Goal: Task Accomplishment & Management: Complete application form

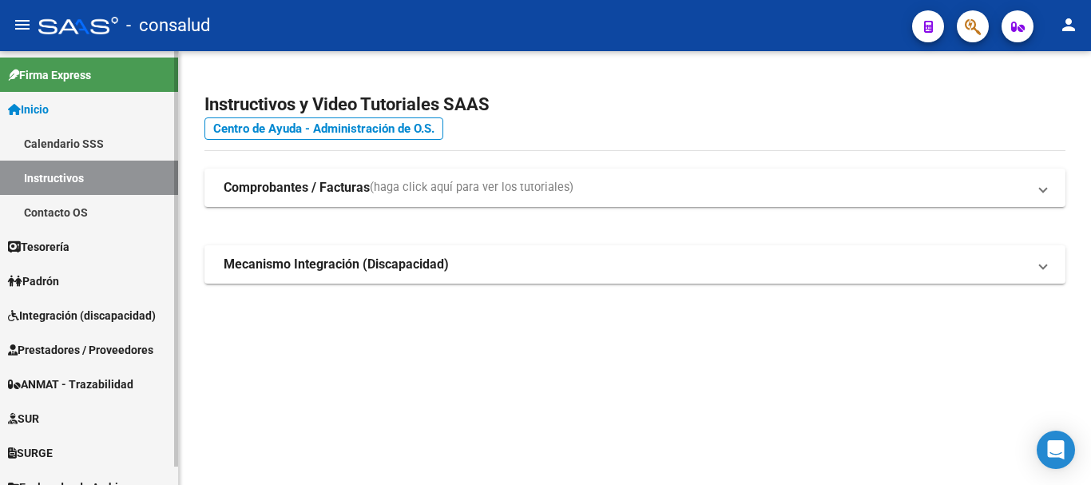
click at [104, 343] on span "Prestadores / Proveedores" at bounding box center [80, 350] width 145 height 18
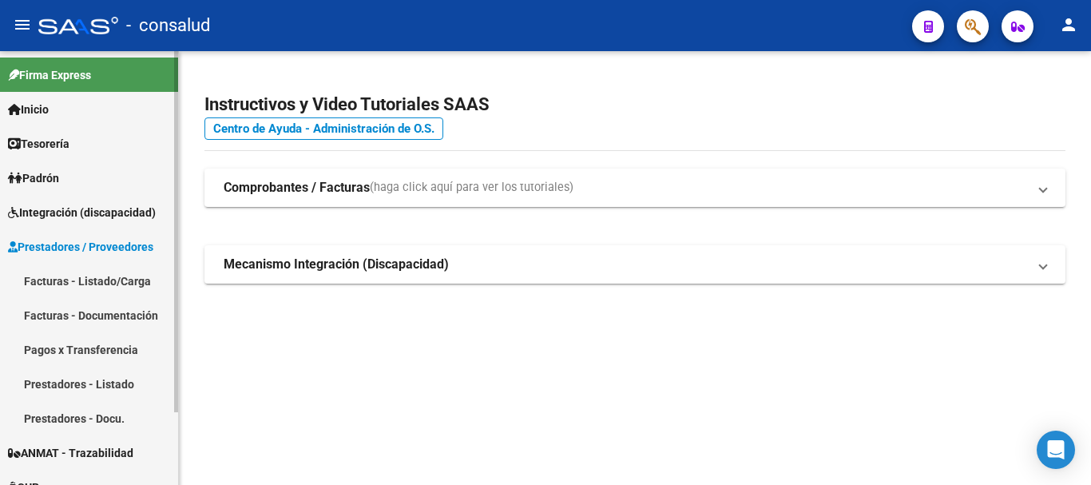
click at [104, 278] on link "Facturas - Listado/Carga" at bounding box center [89, 281] width 178 height 34
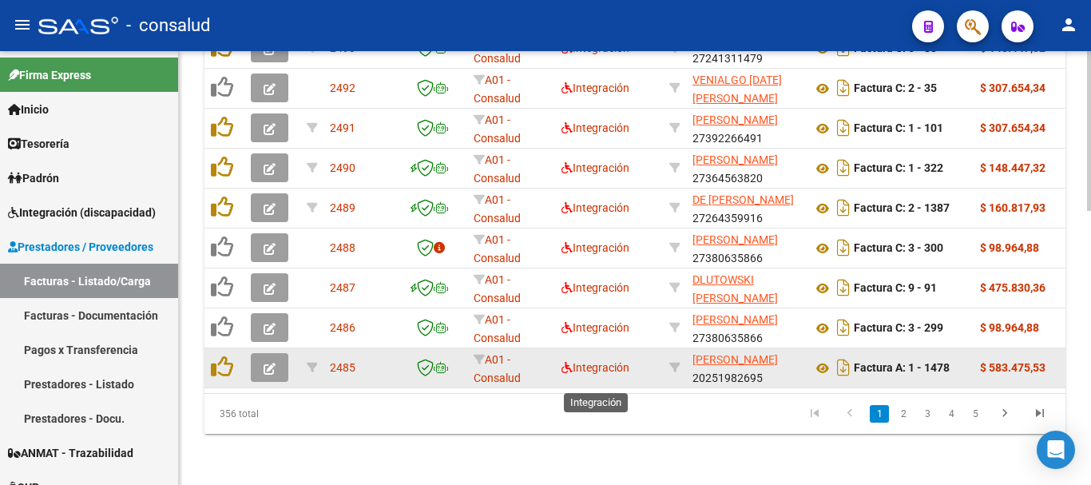
scroll to position [741, 0]
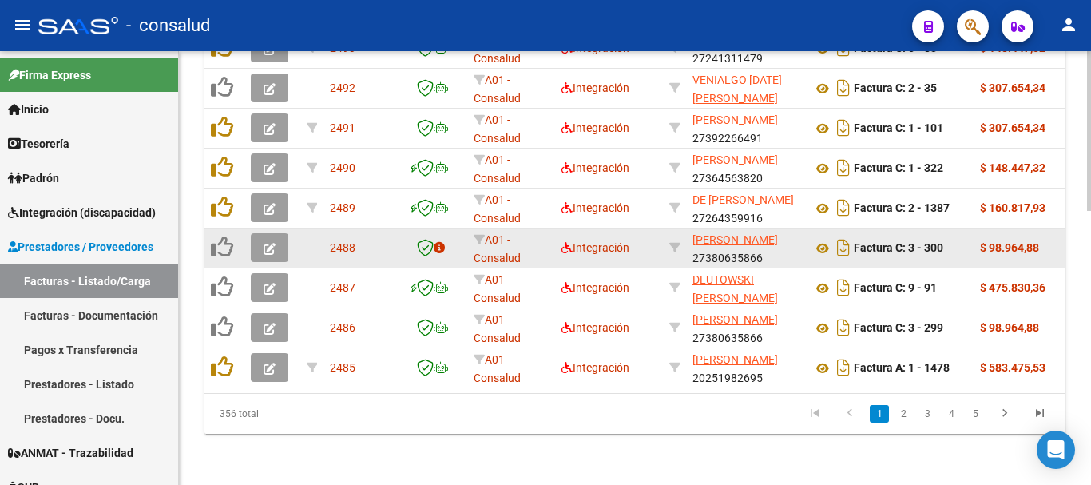
click at [264, 243] on icon "button" at bounding box center [270, 249] width 12 height 12
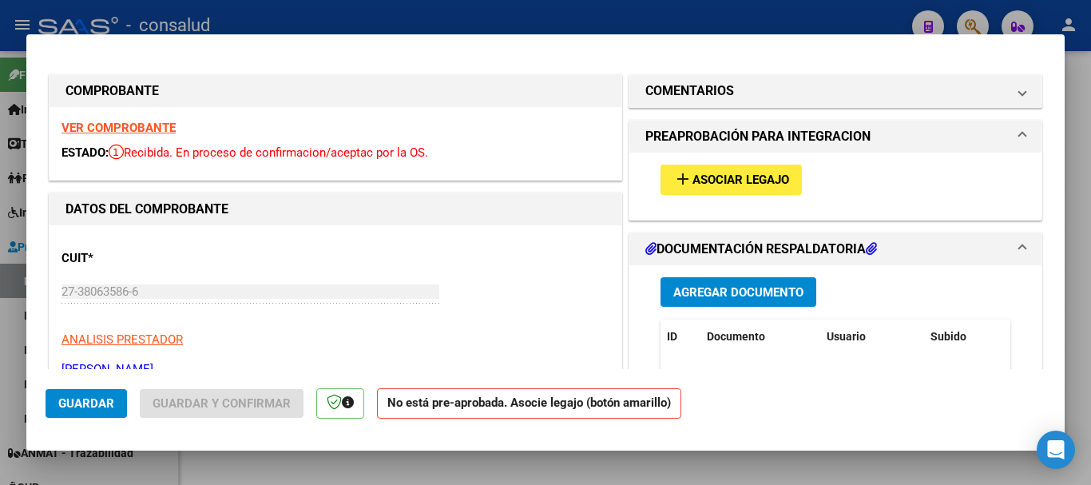
click at [118, 125] on strong "VER COMPROBANTE" at bounding box center [118, 128] width 114 height 14
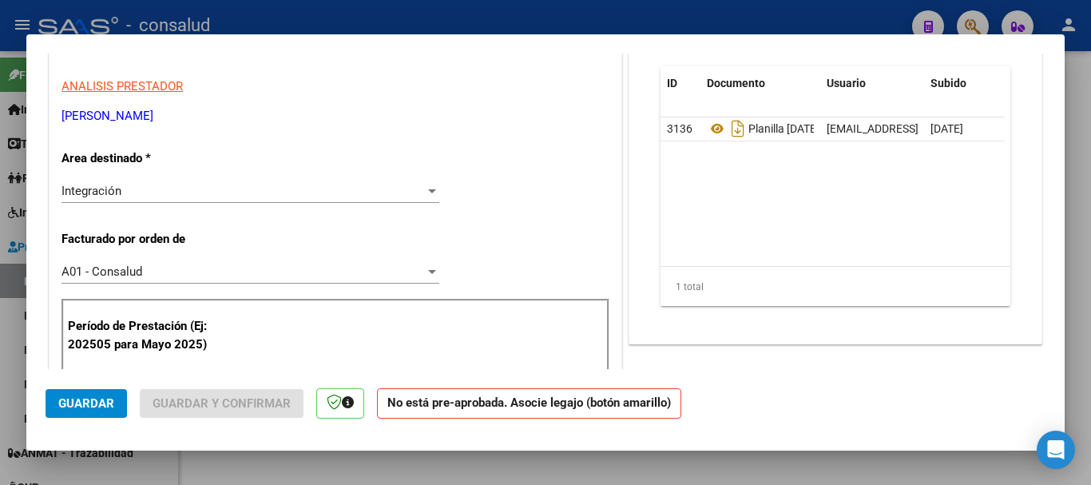
scroll to position [240, 0]
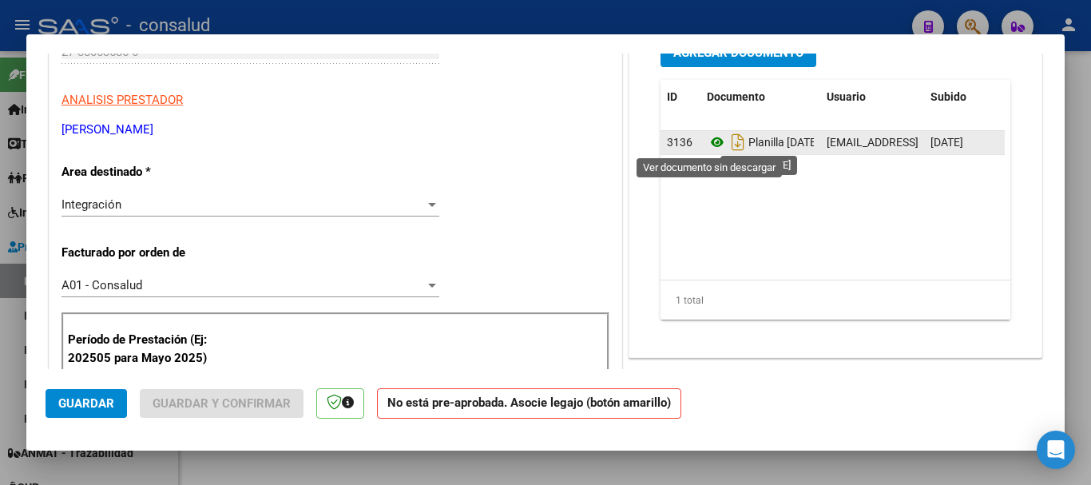
click at [709, 137] on icon at bounding box center [717, 142] width 21 height 19
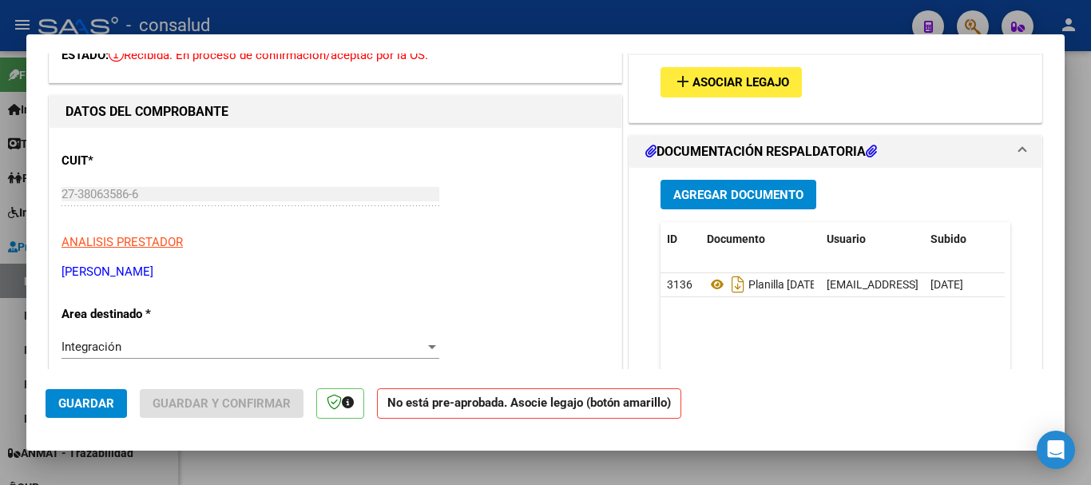
scroll to position [0, 0]
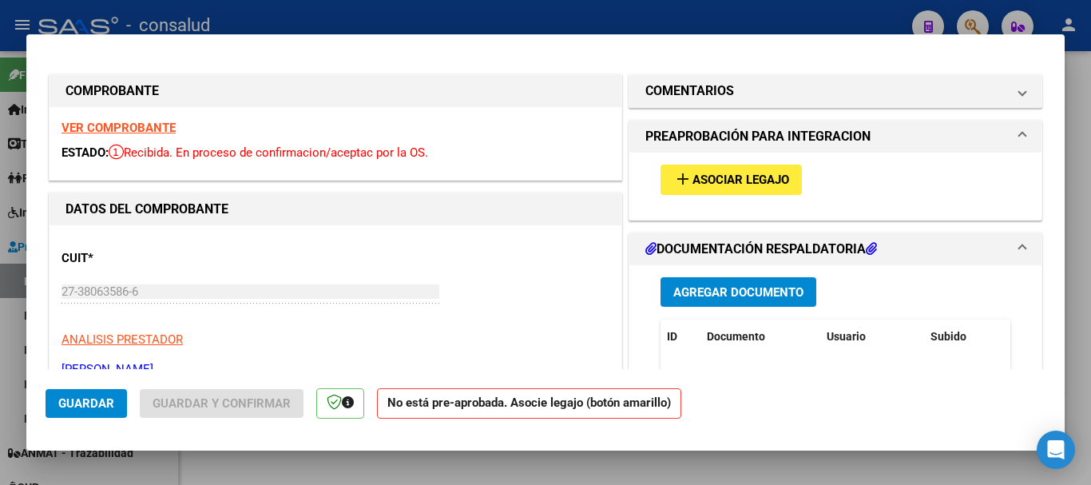
click at [115, 125] on strong "VER COMPROBANTE" at bounding box center [118, 128] width 114 height 14
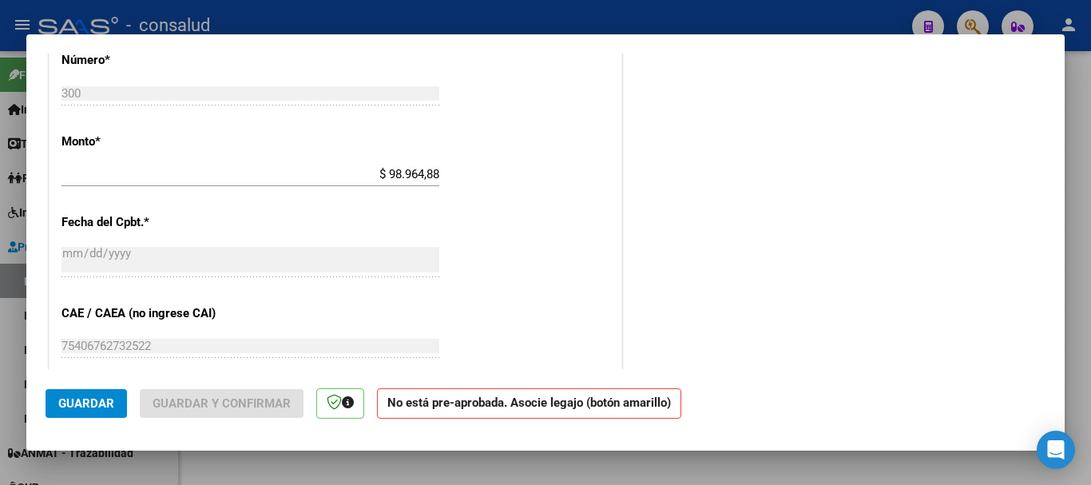
scroll to position [626, 0]
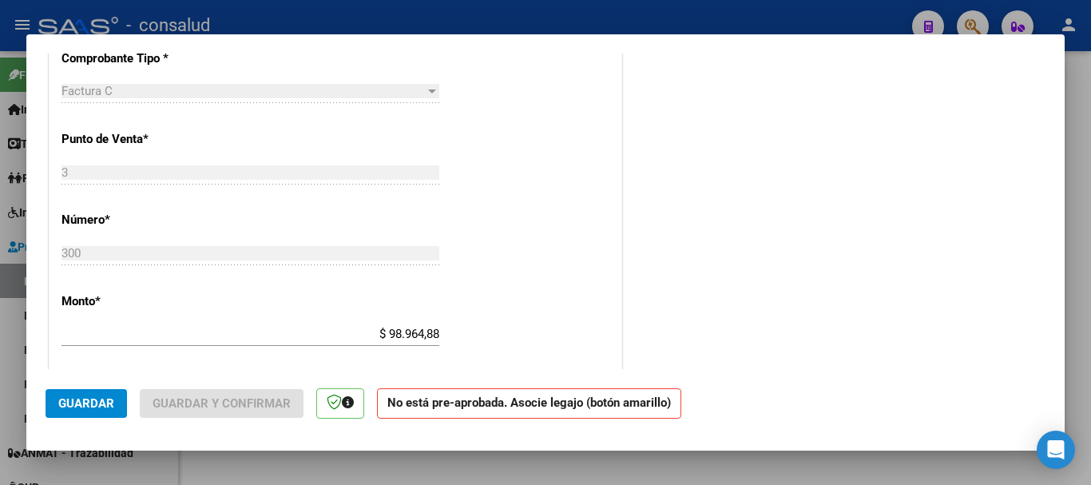
type input "$ 0,00"
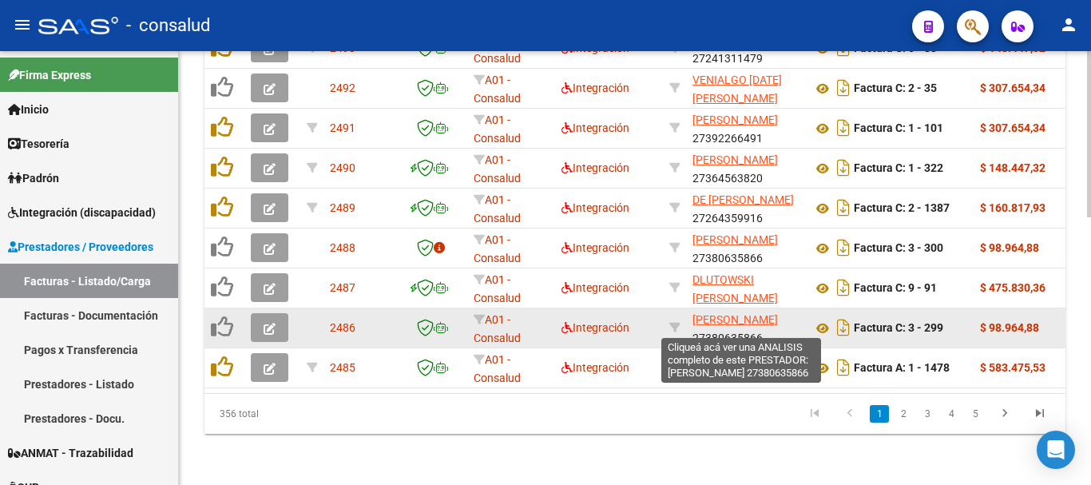
scroll to position [741, 0]
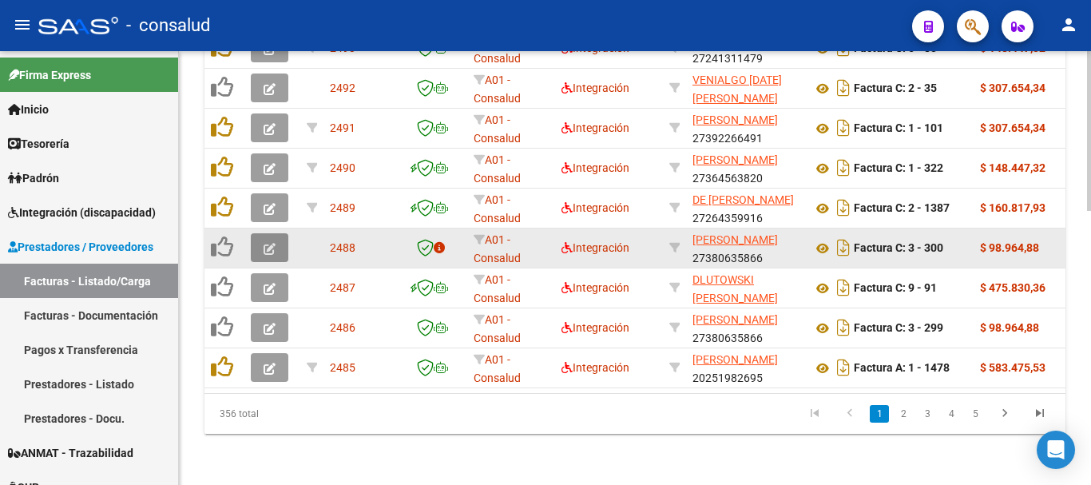
click at [269, 243] on icon "button" at bounding box center [270, 249] width 12 height 12
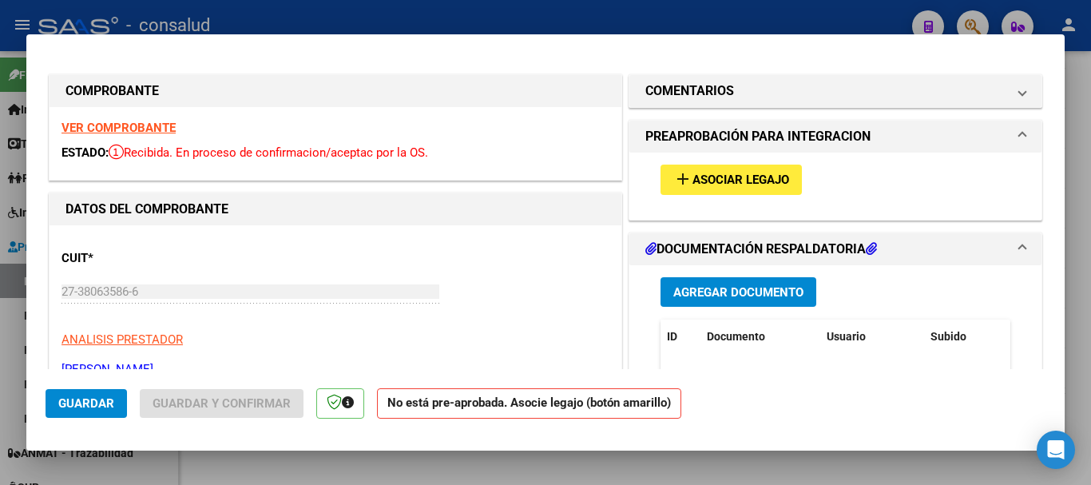
type input "$ 0,00"
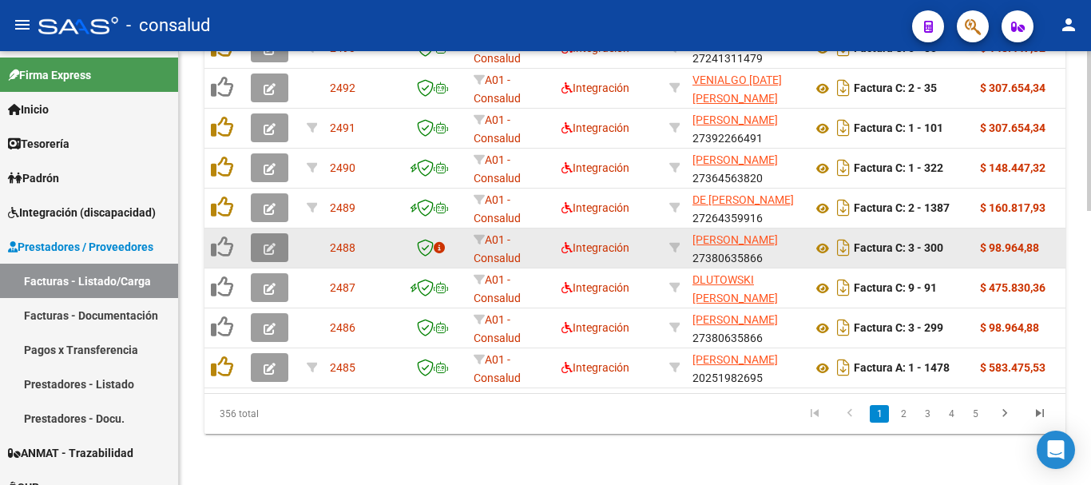
click at [268, 243] on icon "button" at bounding box center [270, 249] width 12 height 12
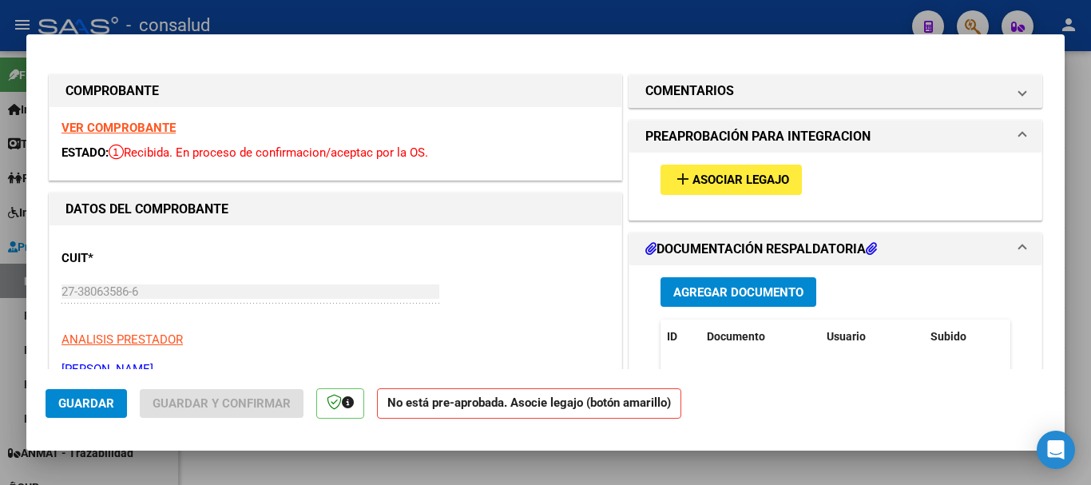
click at [108, 126] on strong "VER COMPROBANTE" at bounding box center [118, 128] width 114 height 14
type input "$ 0,00"
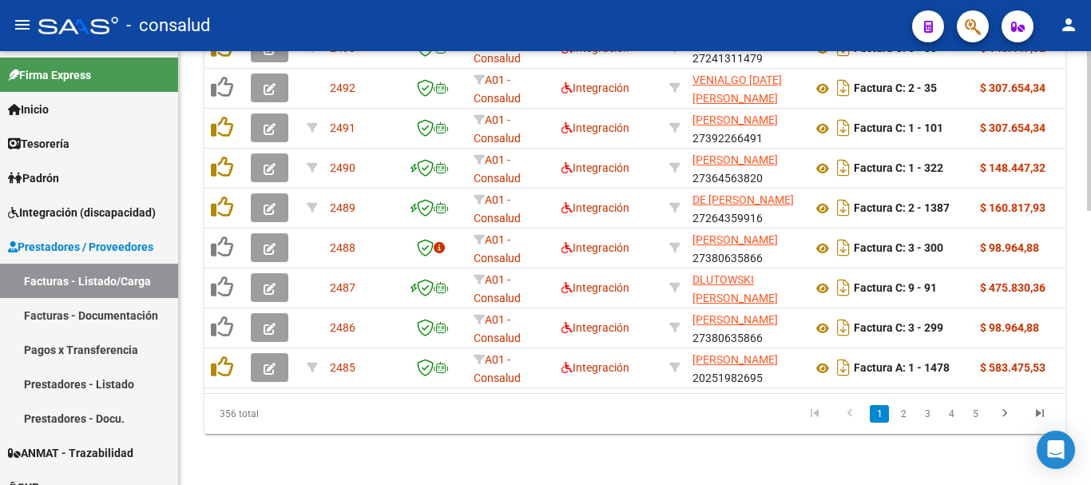
click at [906, 415] on link "2" at bounding box center [903, 414] width 19 height 18
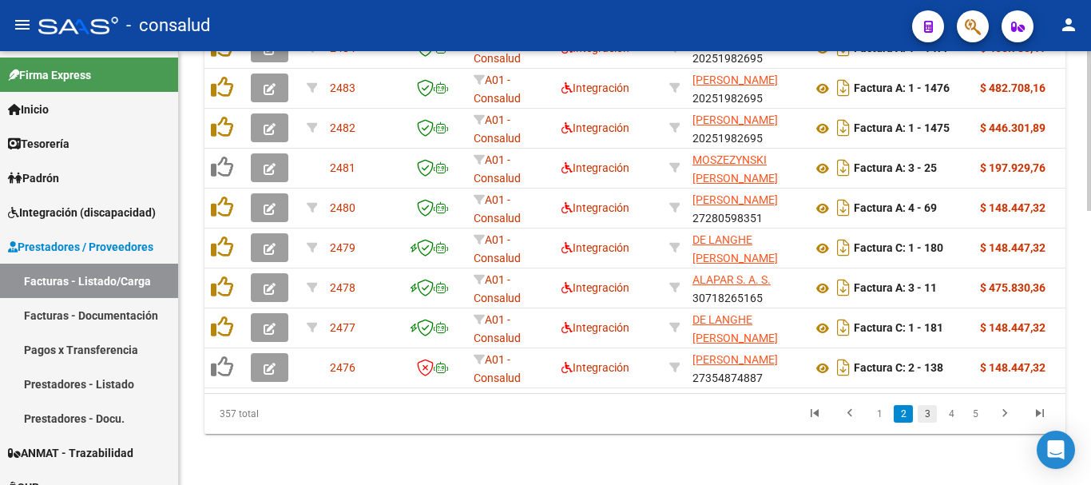
click at [931, 417] on link "3" at bounding box center [927, 414] width 19 height 18
click at [931, 417] on div "357 total 1 2 3 4 5" at bounding box center [634, 414] width 861 height 40
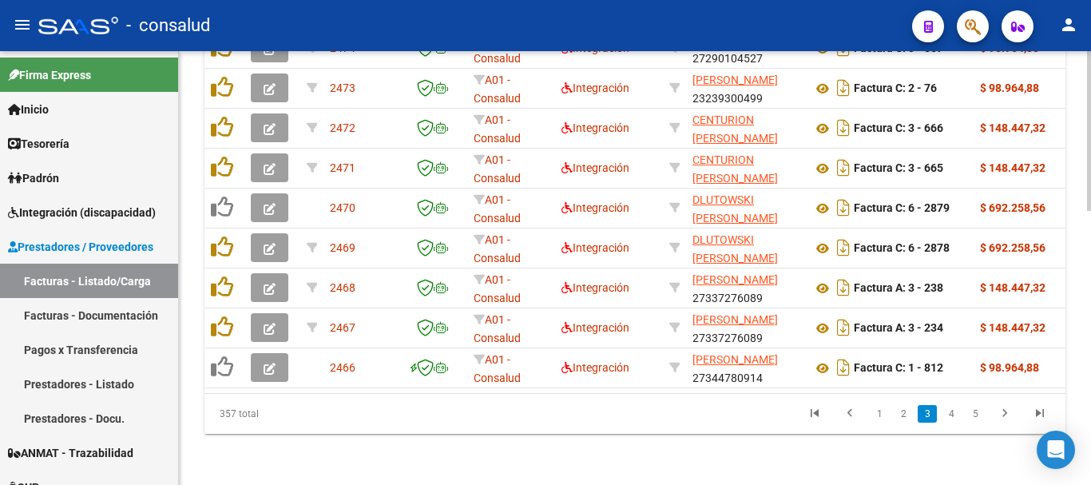
click at [909, 416] on link "2" at bounding box center [903, 414] width 19 height 18
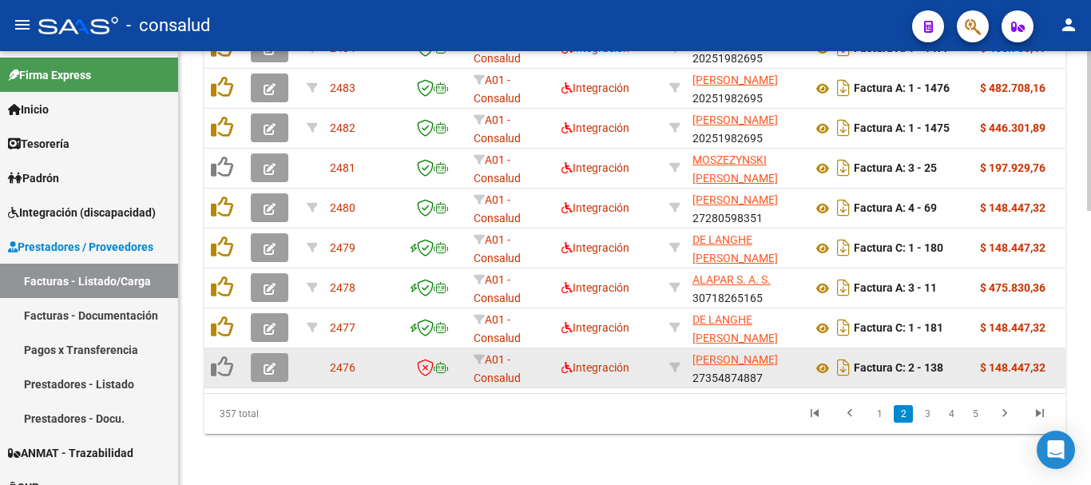
click at [268, 363] on icon "button" at bounding box center [270, 369] width 12 height 12
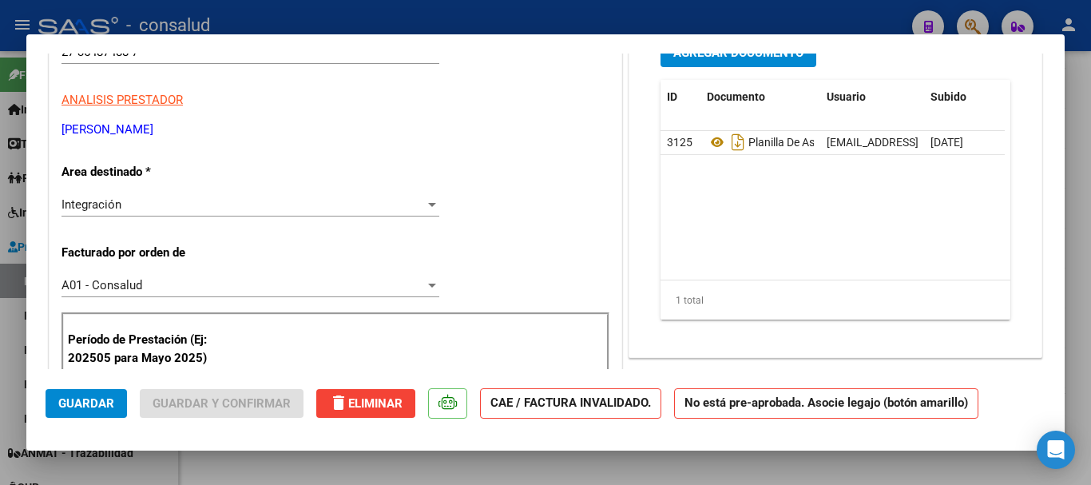
scroll to position [0, 0]
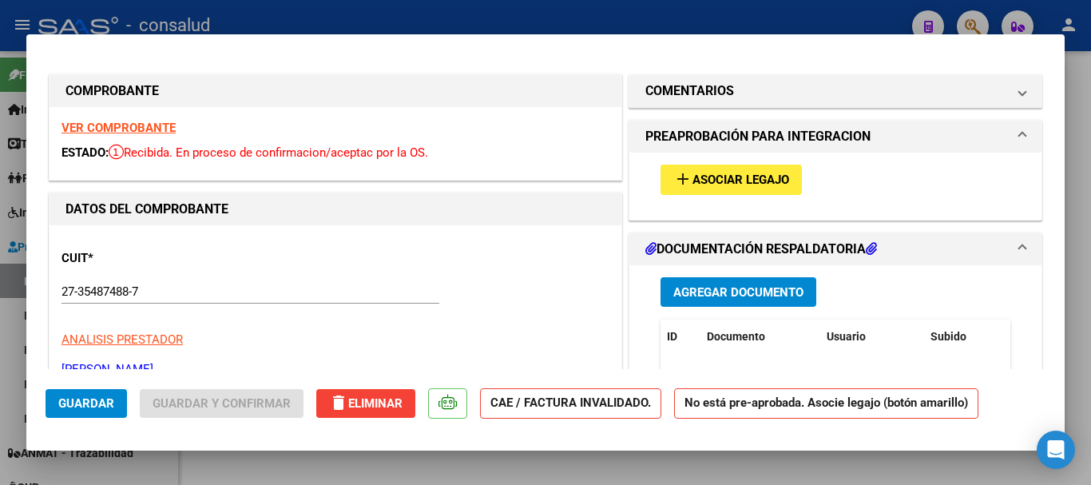
click at [129, 121] on strong "VER COMPROBANTE" at bounding box center [118, 128] width 114 height 14
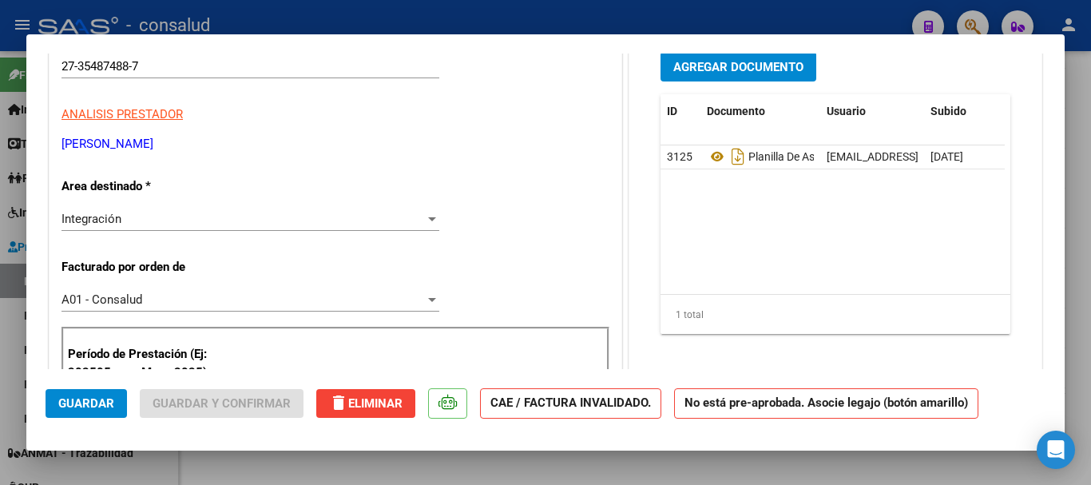
scroll to position [160, 0]
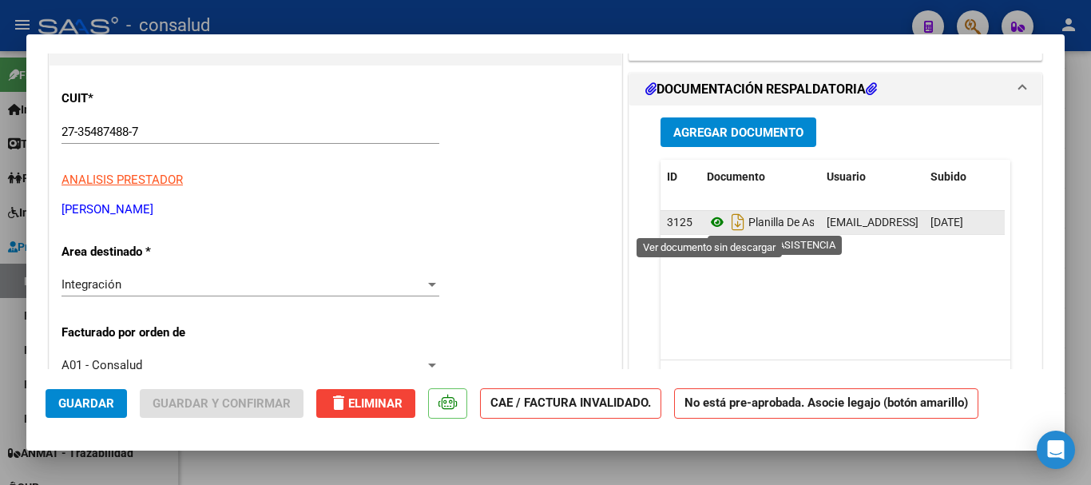
click at [707, 224] on icon at bounding box center [717, 221] width 21 height 19
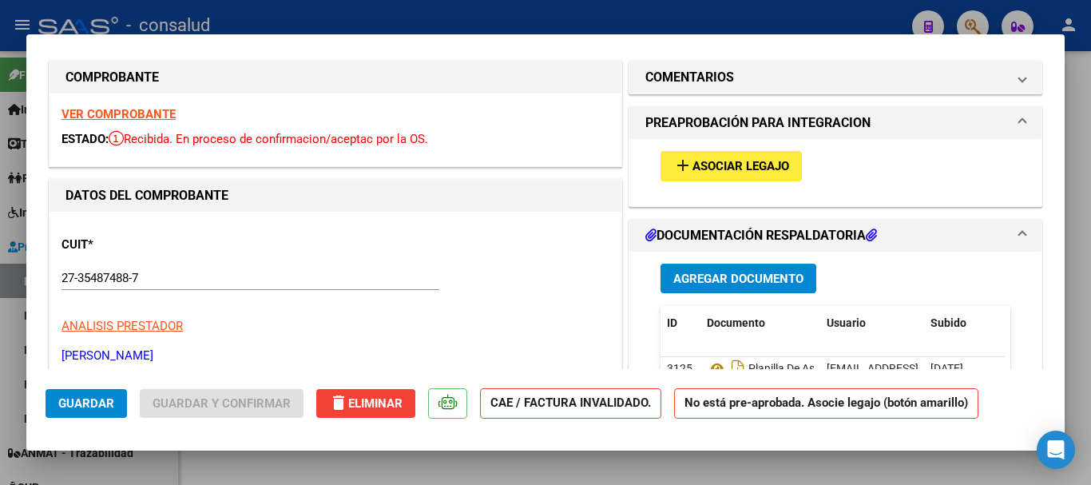
scroll to position [0, 0]
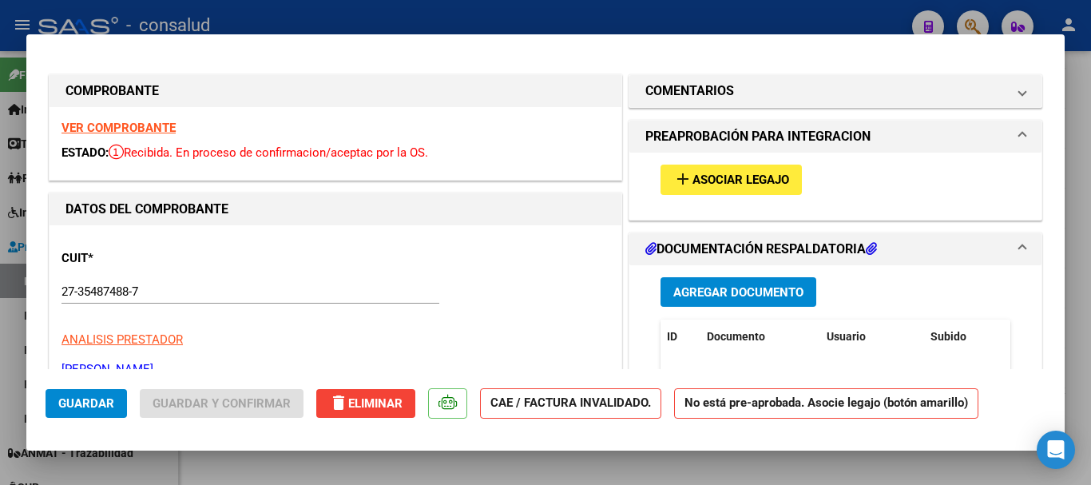
click at [148, 129] on strong "VER COMPROBANTE" at bounding box center [118, 128] width 114 height 14
click at [141, 121] on strong "VER COMPROBANTE" at bounding box center [118, 128] width 114 height 14
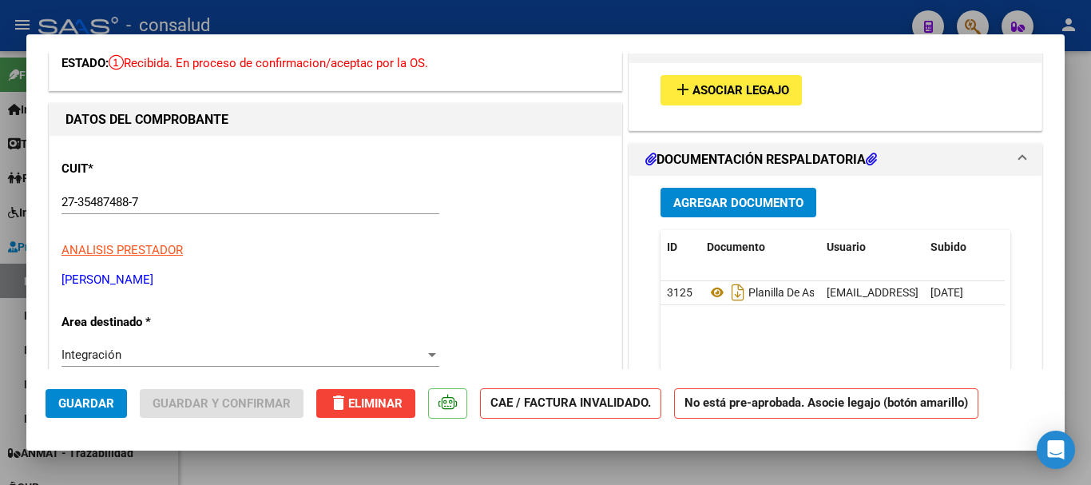
scroll to position [160, 0]
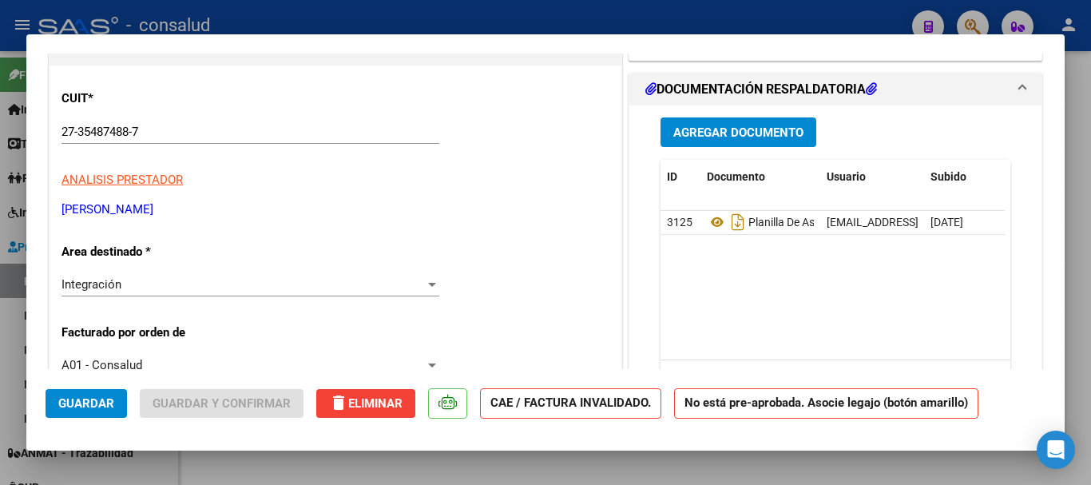
type input "$ 0,00"
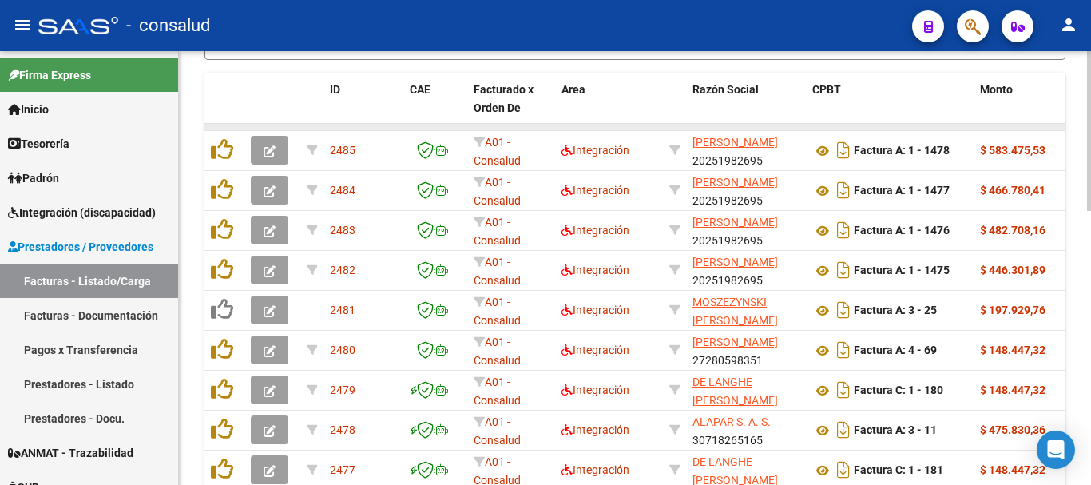
scroll to position [741, 0]
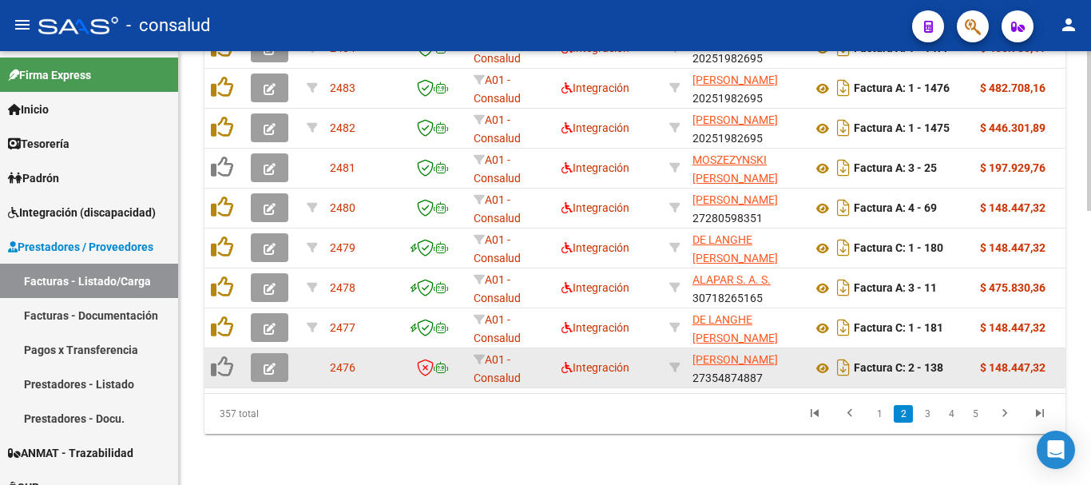
click at [269, 363] on icon "button" at bounding box center [270, 369] width 12 height 12
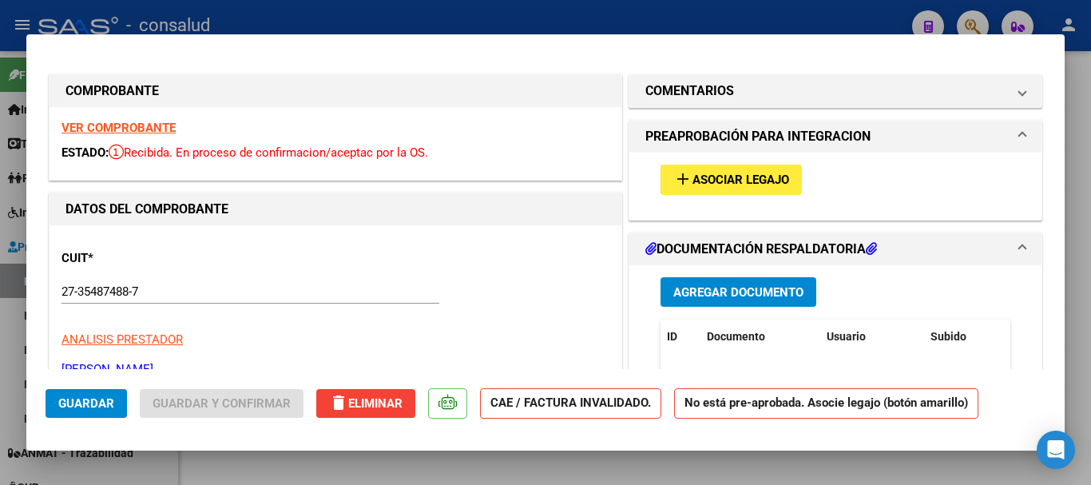
click at [149, 126] on strong "VER COMPROBANTE" at bounding box center [118, 128] width 114 height 14
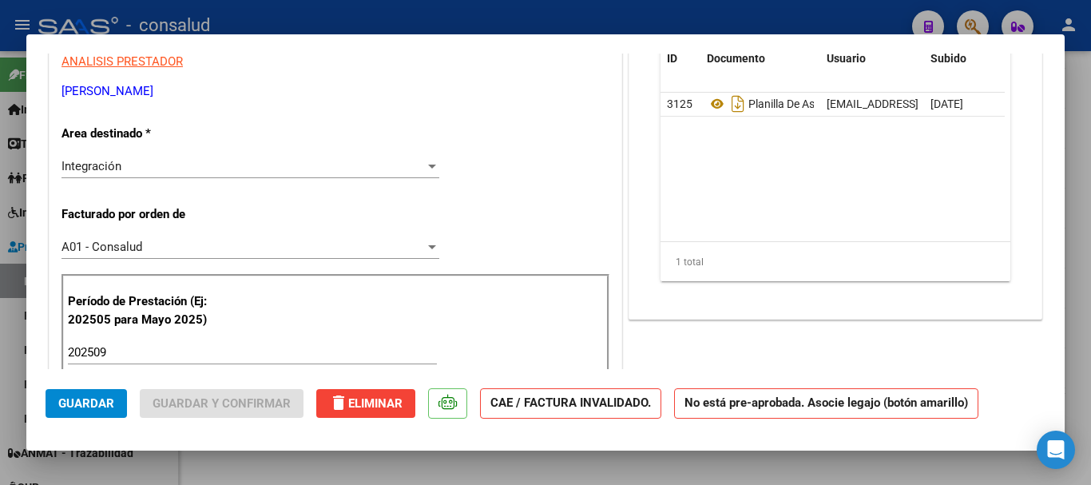
scroll to position [319, 0]
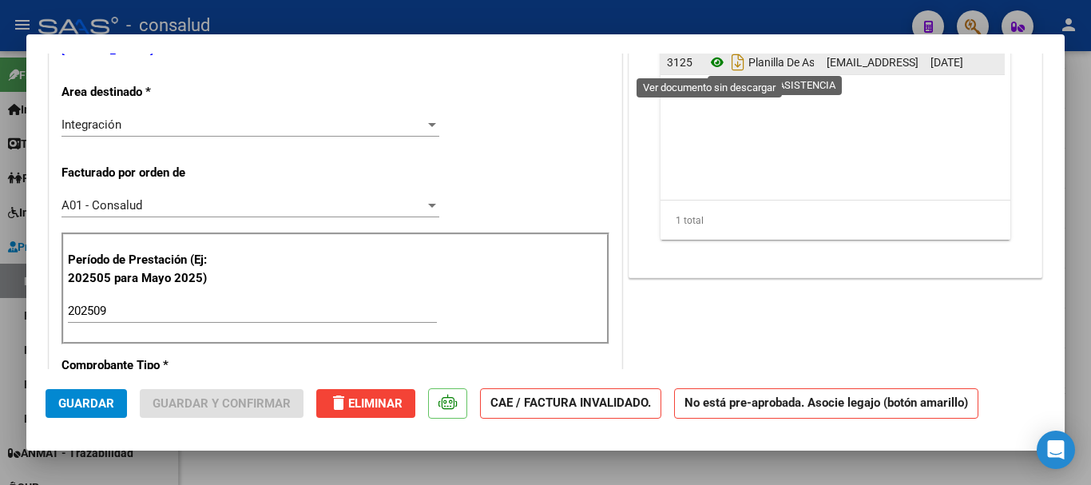
click at [708, 57] on icon at bounding box center [717, 62] width 21 height 19
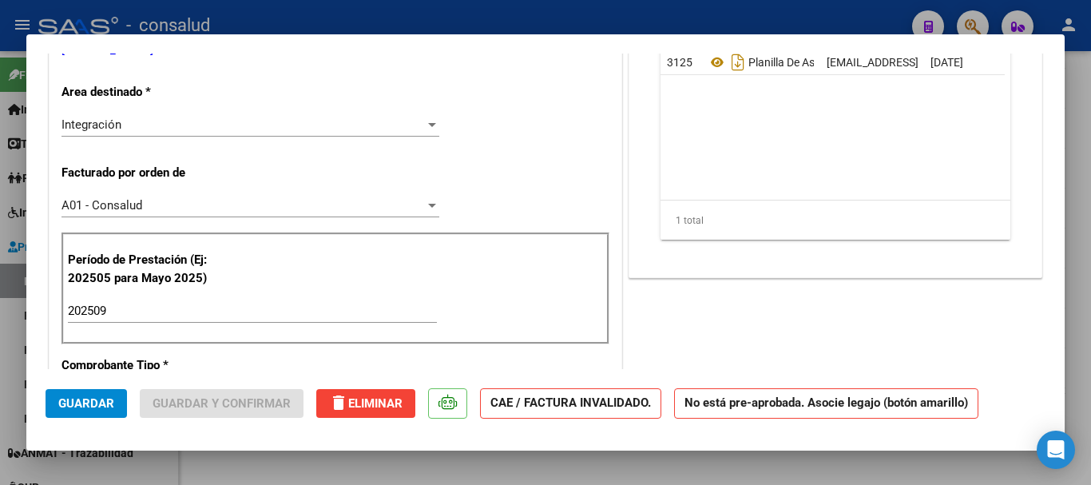
type input "$ 0,00"
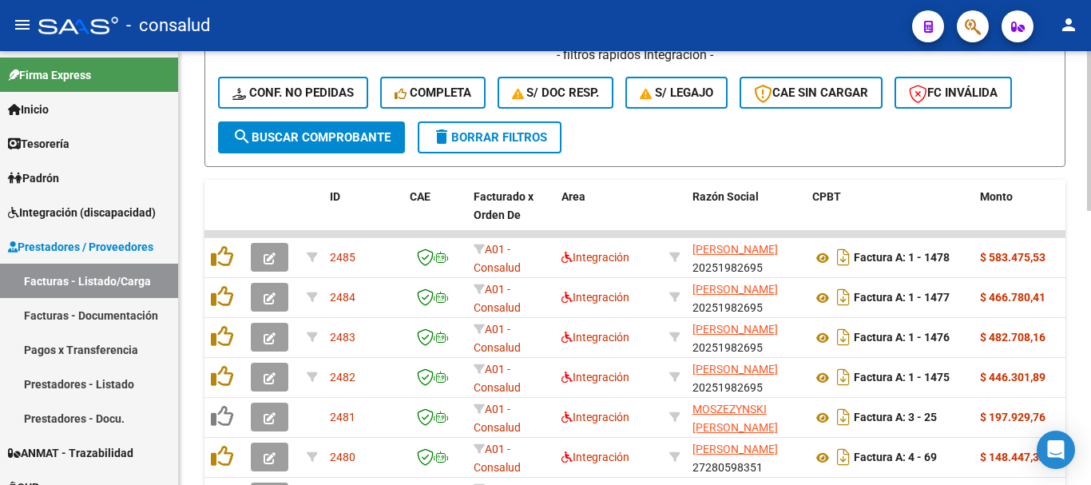
scroll to position [741, 0]
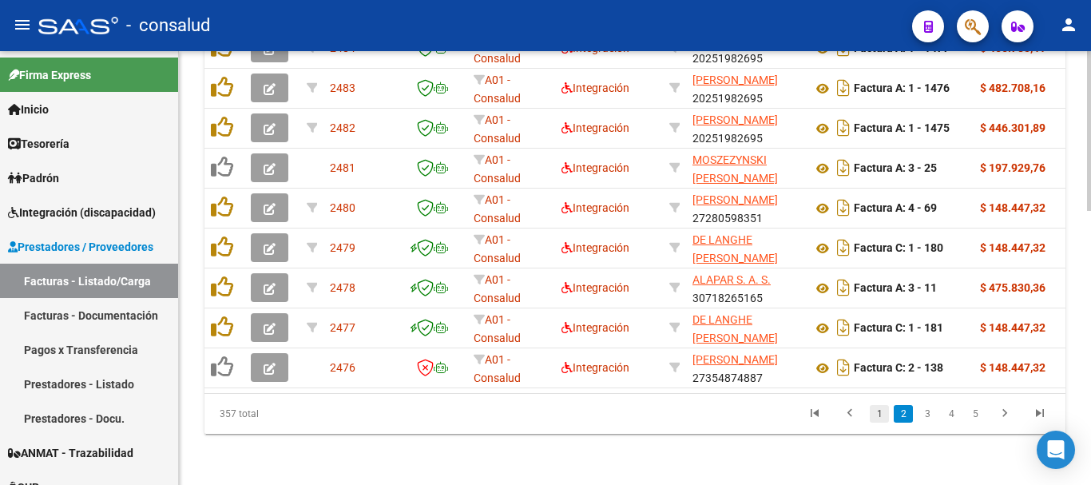
click at [875, 417] on link "1" at bounding box center [879, 414] width 19 height 18
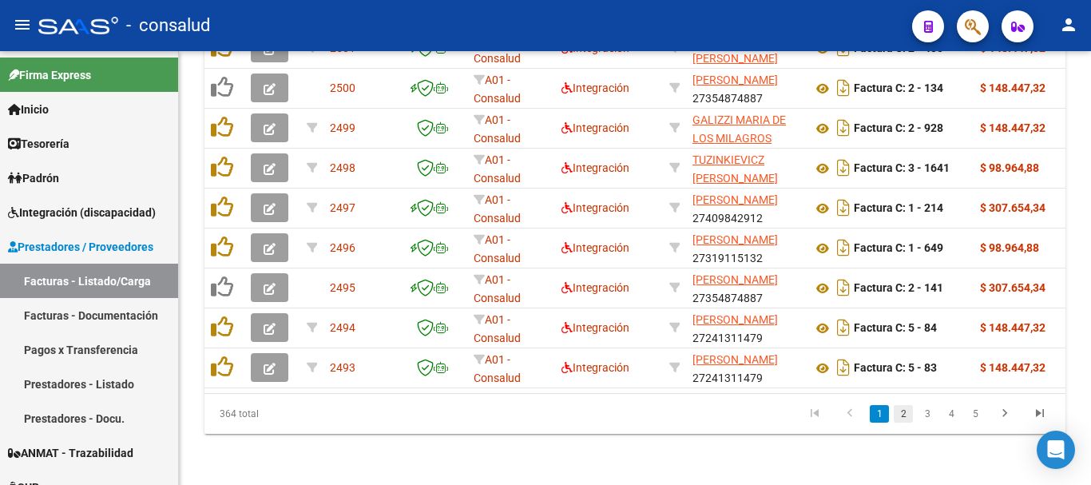
click at [908, 419] on link "2" at bounding box center [903, 414] width 19 height 18
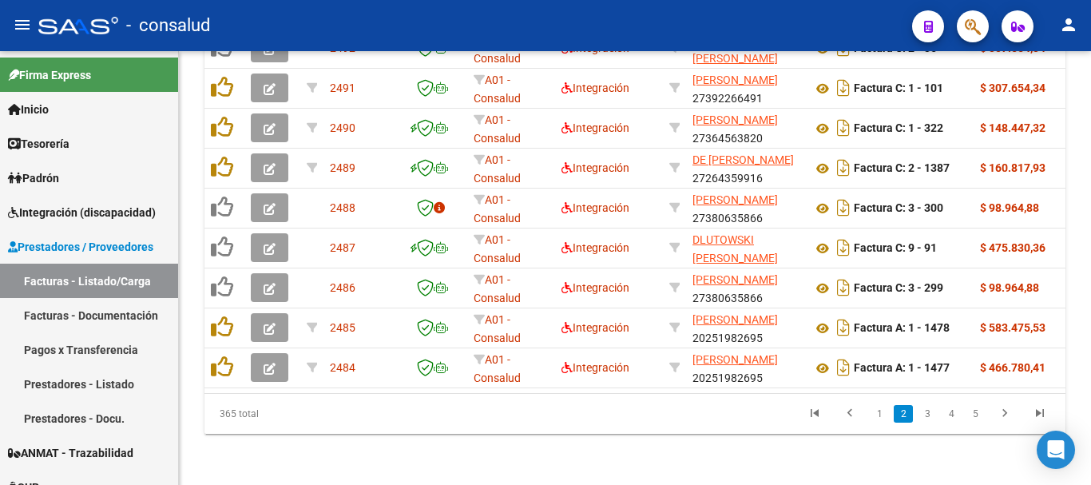
click at [930, 418] on link "3" at bounding box center [927, 414] width 19 height 18
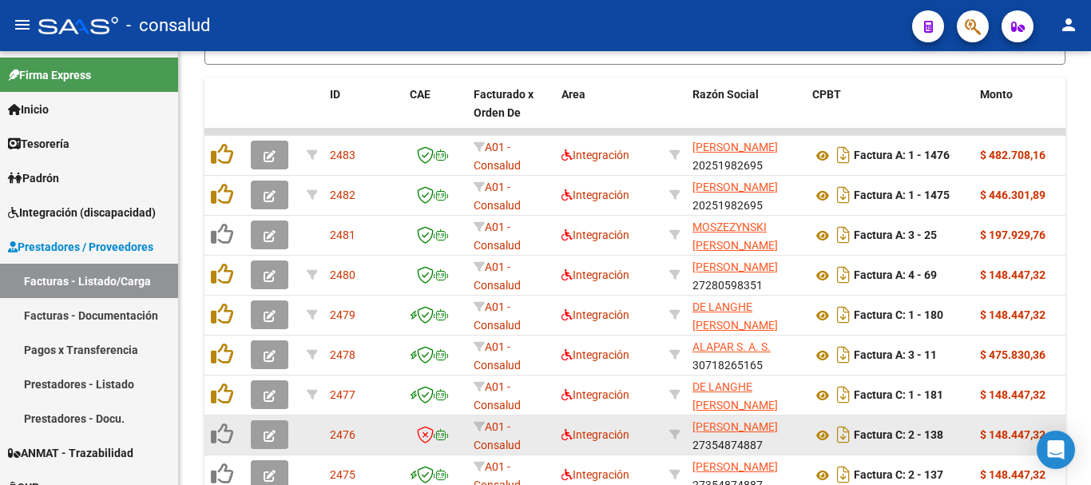
scroll to position [661, 0]
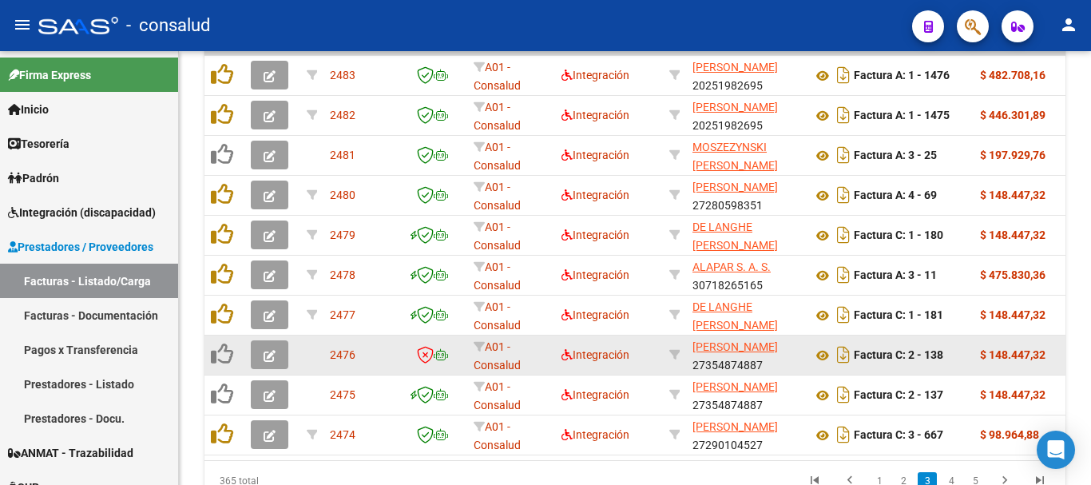
click at [264, 357] on icon "button" at bounding box center [270, 356] width 12 height 12
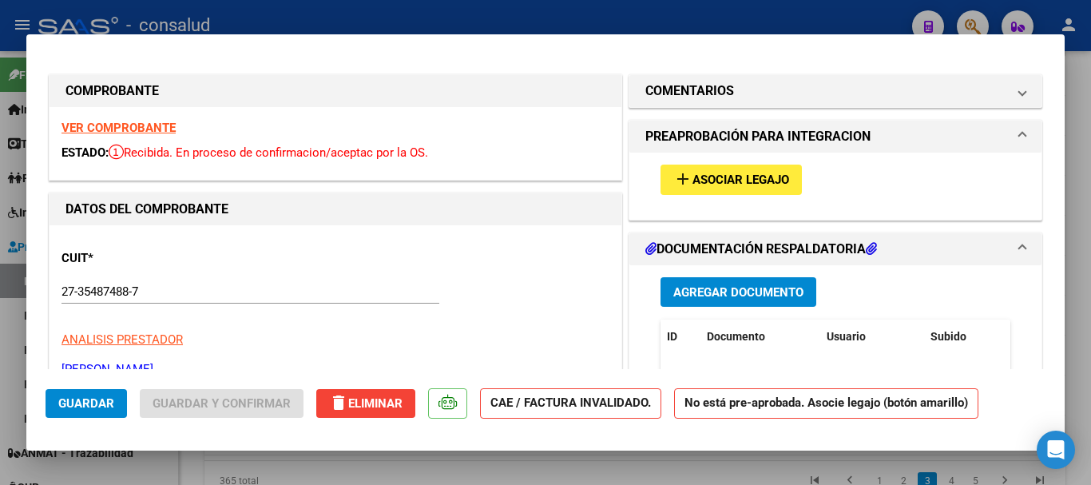
click at [751, 181] on span "Asociar Legajo" at bounding box center [740, 180] width 97 height 14
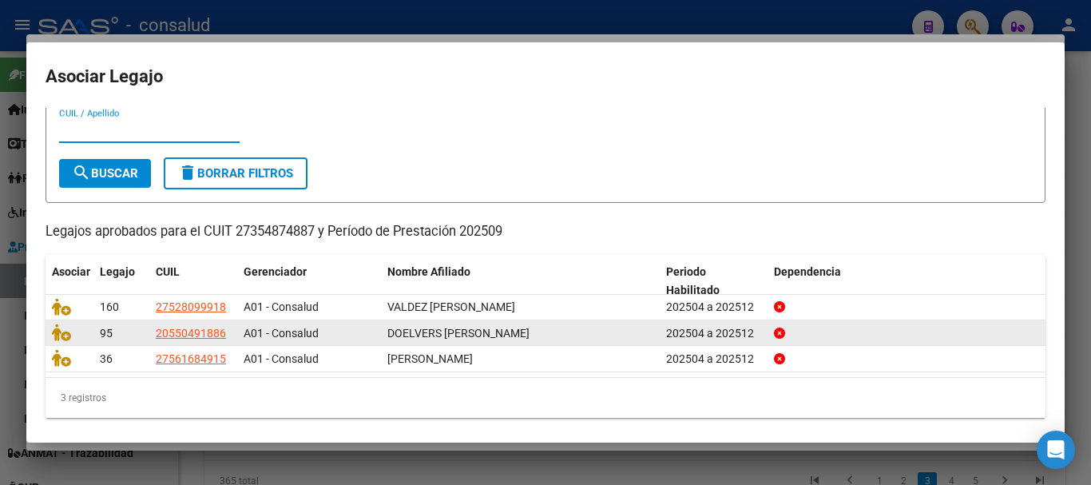
scroll to position [52, 0]
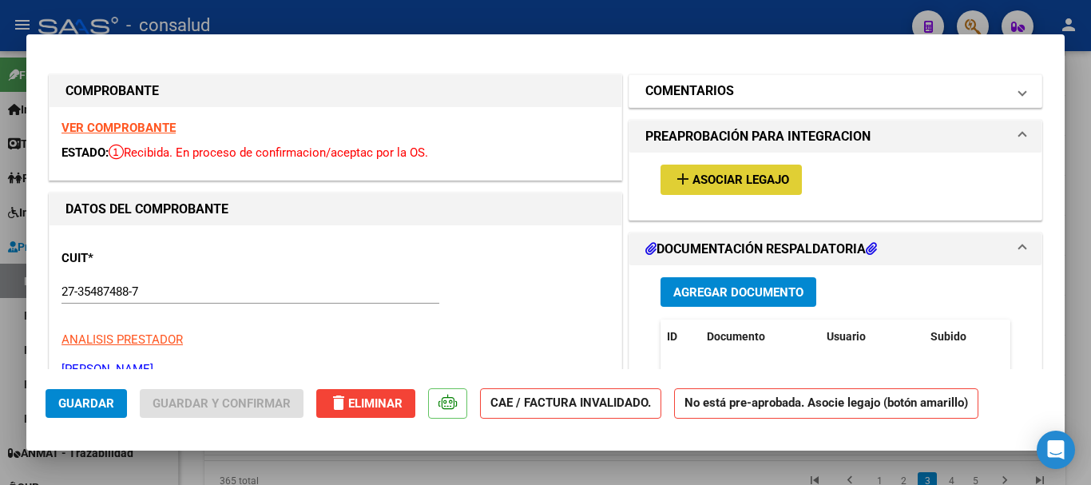
click at [685, 97] on h1 "COMENTARIOS" at bounding box center [689, 90] width 89 height 19
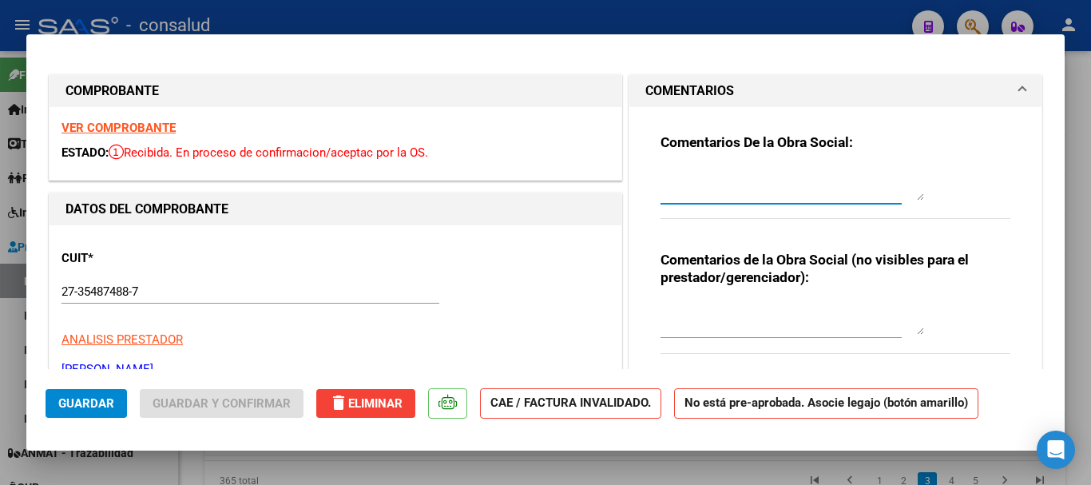
click at [678, 177] on textarea at bounding box center [793, 185] width 264 height 32
click at [715, 180] on textarea "FC Y AFILIAO NO CORRESPONDE A LA OS" at bounding box center [793, 185] width 264 height 32
type textarea "FC Y AFILIADO NO CORRESPONDE A LA OS"
click at [89, 405] on span "Guardar" at bounding box center [86, 403] width 56 height 14
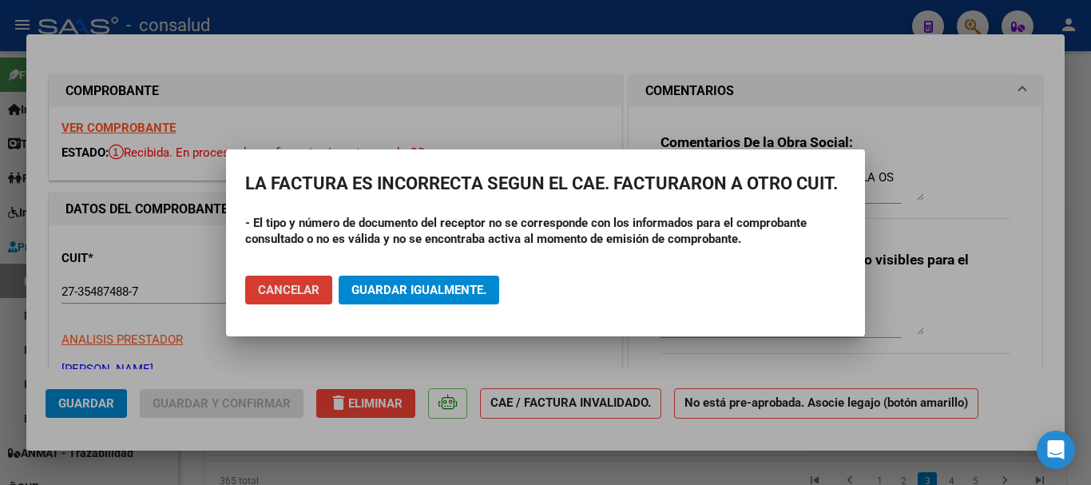
click at [479, 293] on span "Guardar igualmente." at bounding box center [418, 290] width 135 height 14
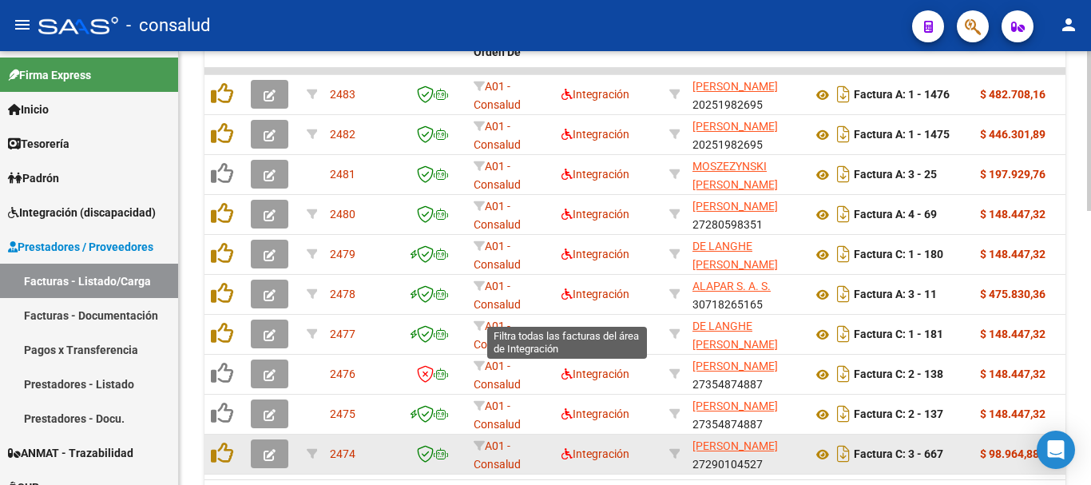
scroll to position [741, 0]
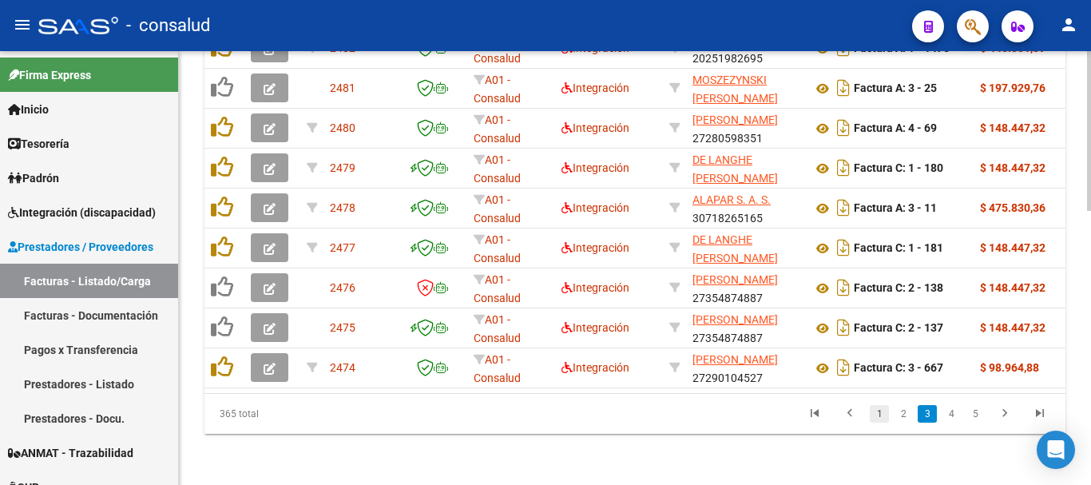
click at [878, 415] on link "1" at bounding box center [879, 414] width 19 height 18
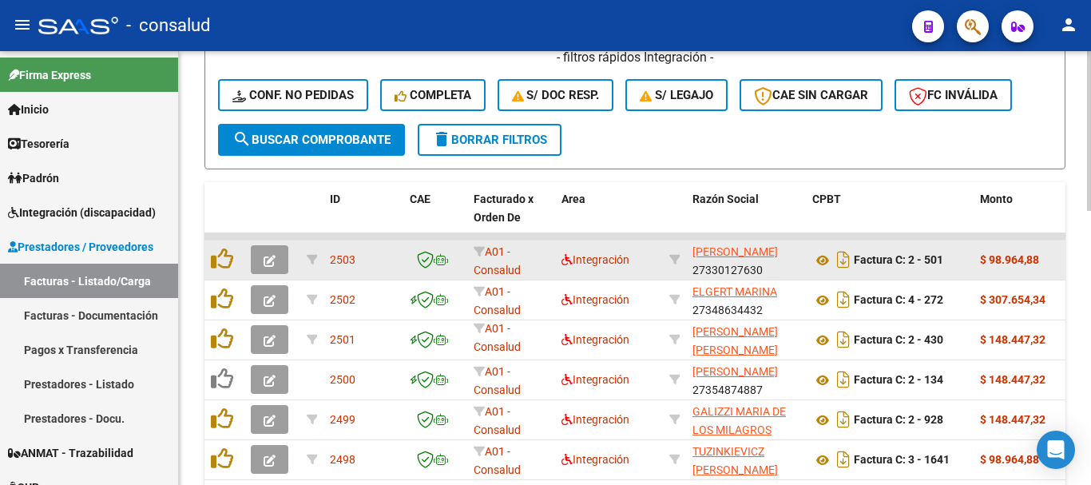
scroll to position [422, 0]
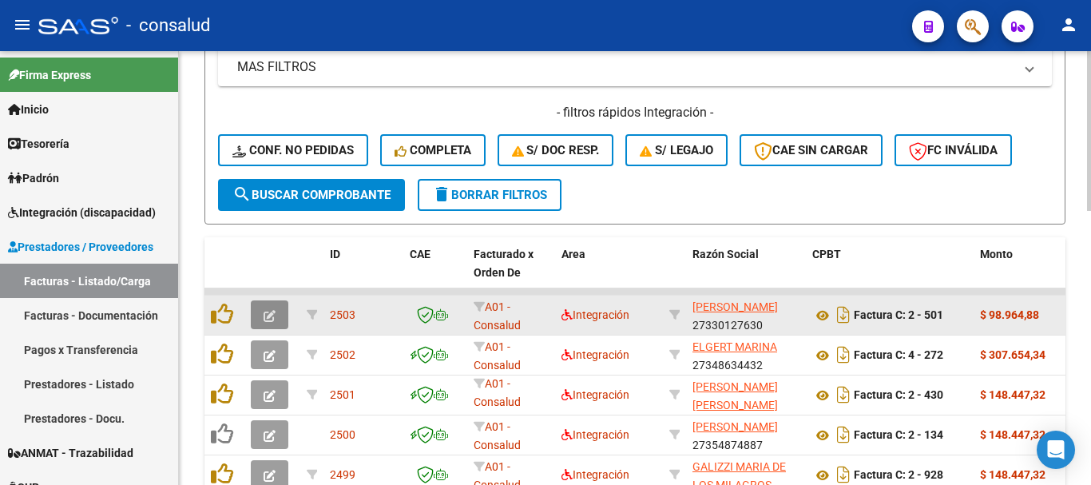
click at [278, 311] on button "button" at bounding box center [270, 314] width 38 height 29
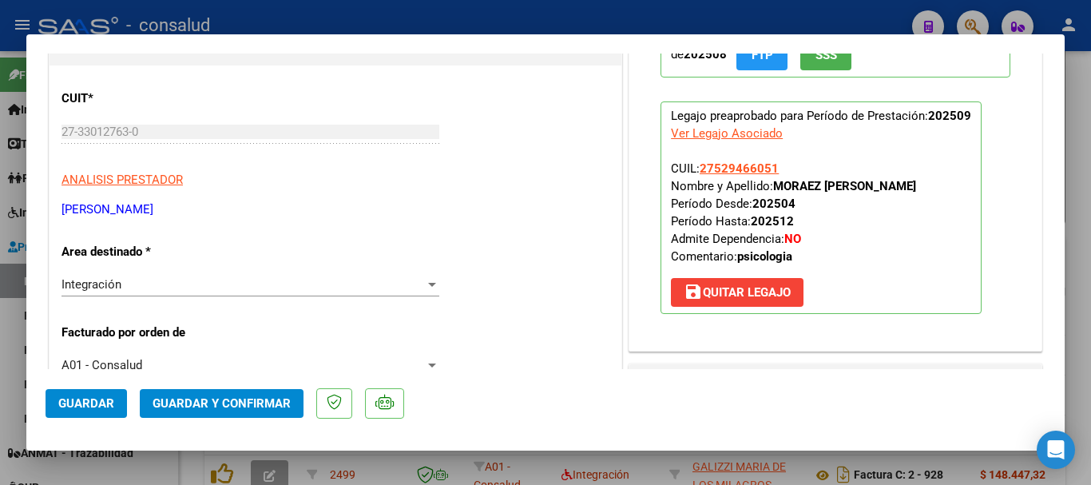
scroll to position [0, 0]
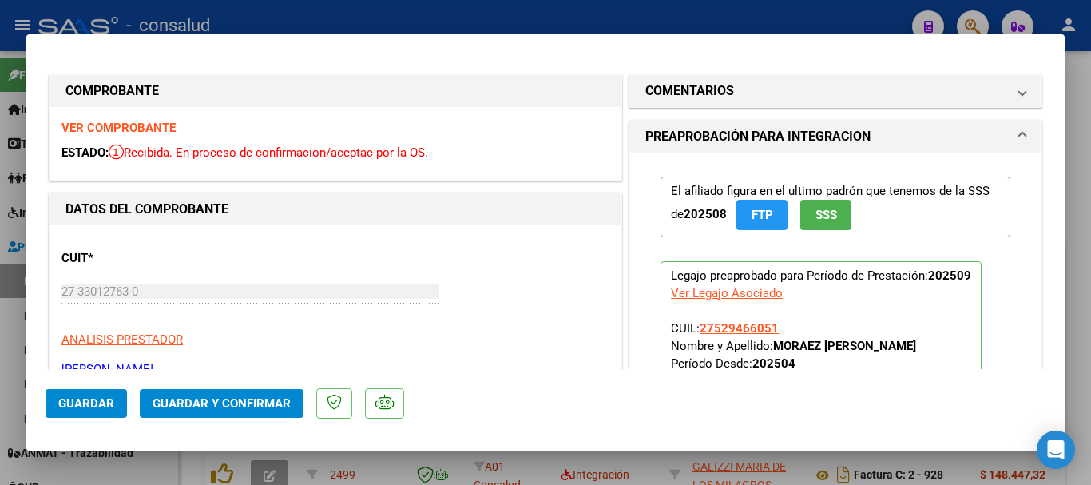
click at [164, 125] on strong "VER COMPROBANTE" at bounding box center [118, 128] width 114 height 14
type input "$ 0,00"
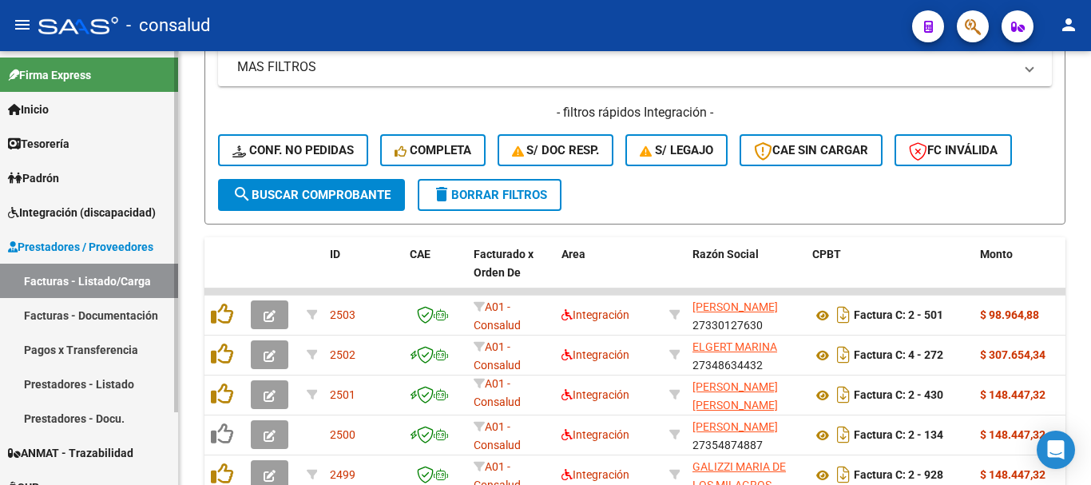
scroll to position [422, 0]
click at [83, 204] on span "Integración (discapacidad)" at bounding box center [82, 213] width 148 height 18
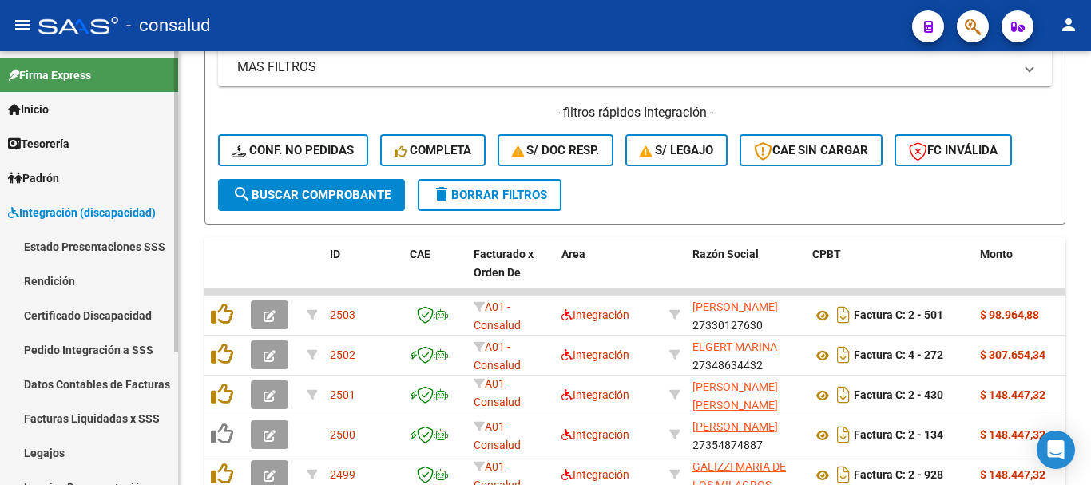
click at [93, 450] on link "Legajos" at bounding box center [89, 452] width 178 height 34
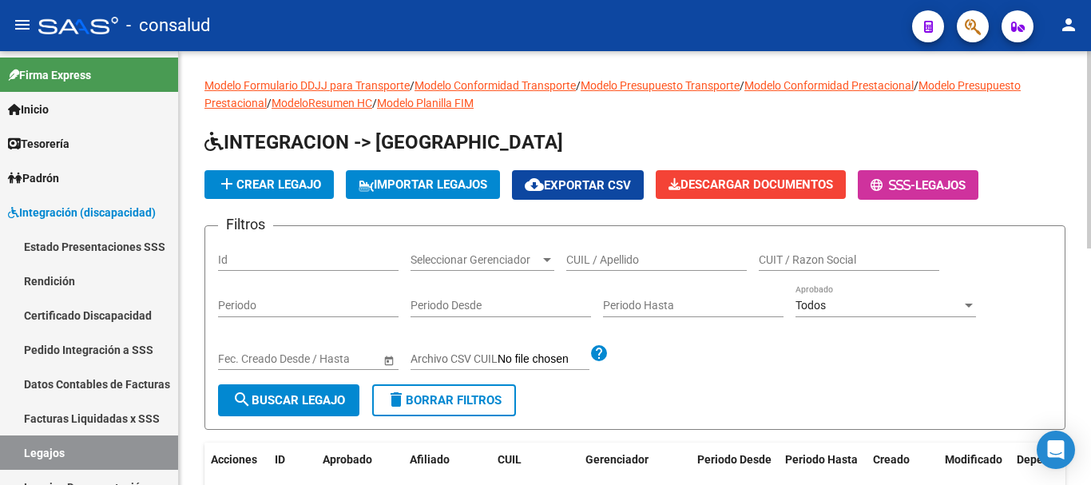
click at [644, 252] on div "CUIL / Apellido" at bounding box center [656, 255] width 181 height 32
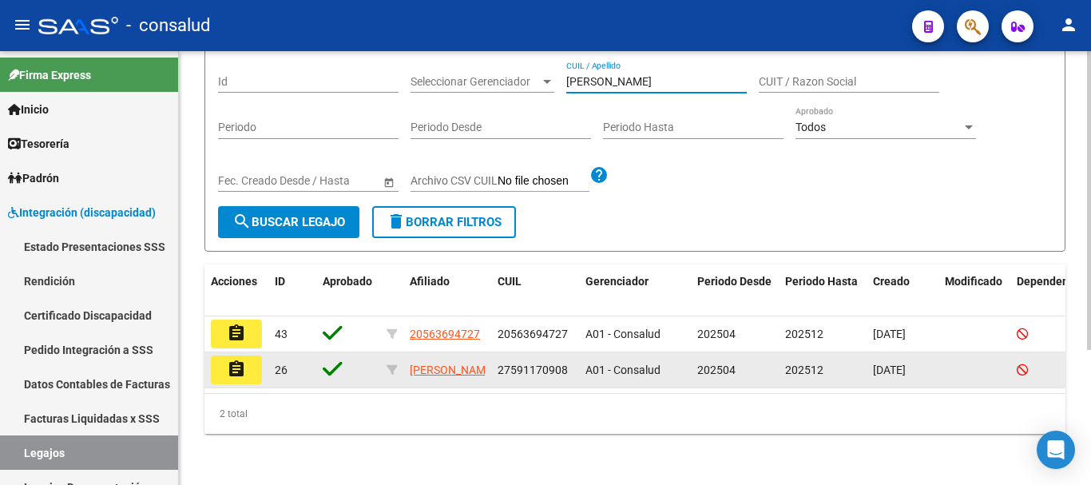
type input "[PERSON_NAME]"
click at [238, 359] on mat-icon "assignment" at bounding box center [236, 368] width 19 height 19
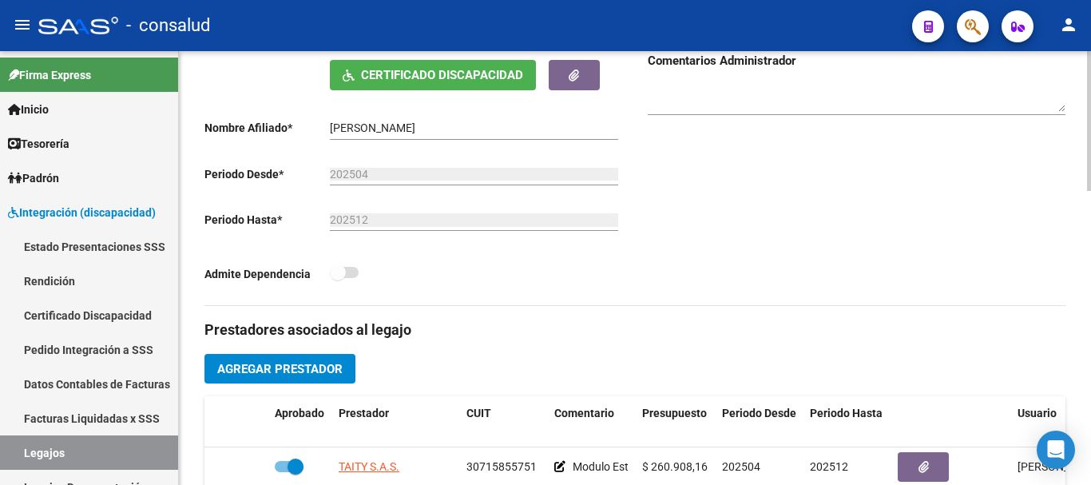
scroll to position [559, 0]
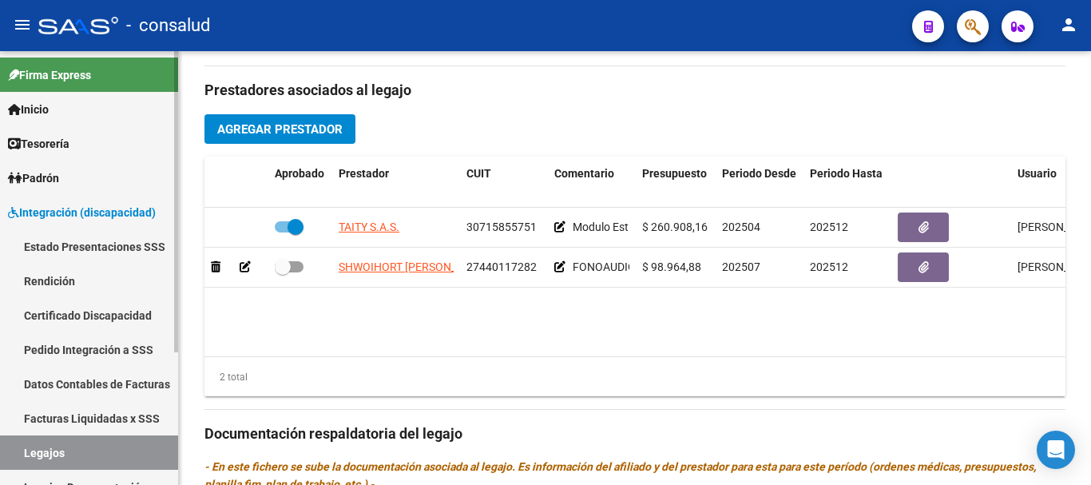
click at [123, 210] on span "Integración (discapacidad)" at bounding box center [82, 213] width 148 height 18
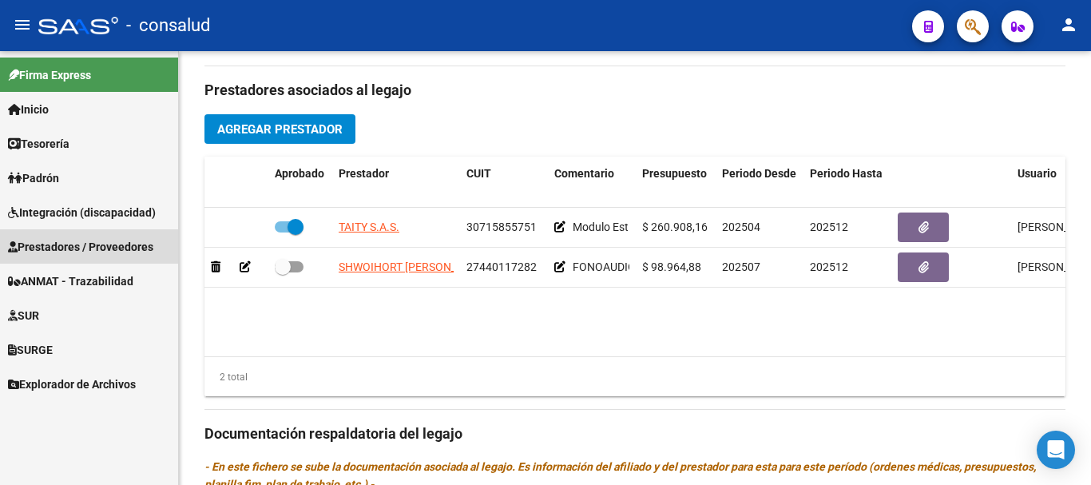
click at [129, 248] on span "Prestadores / Proveedores" at bounding box center [80, 247] width 145 height 18
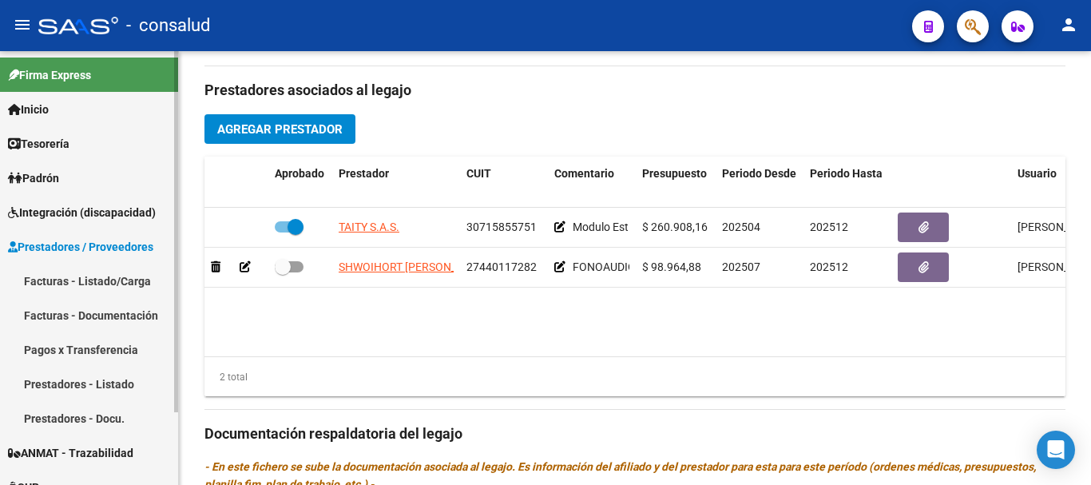
click at [97, 280] on link "Facturas - Listado/Carga" at bounding box center [89, 281] width 178 height 34
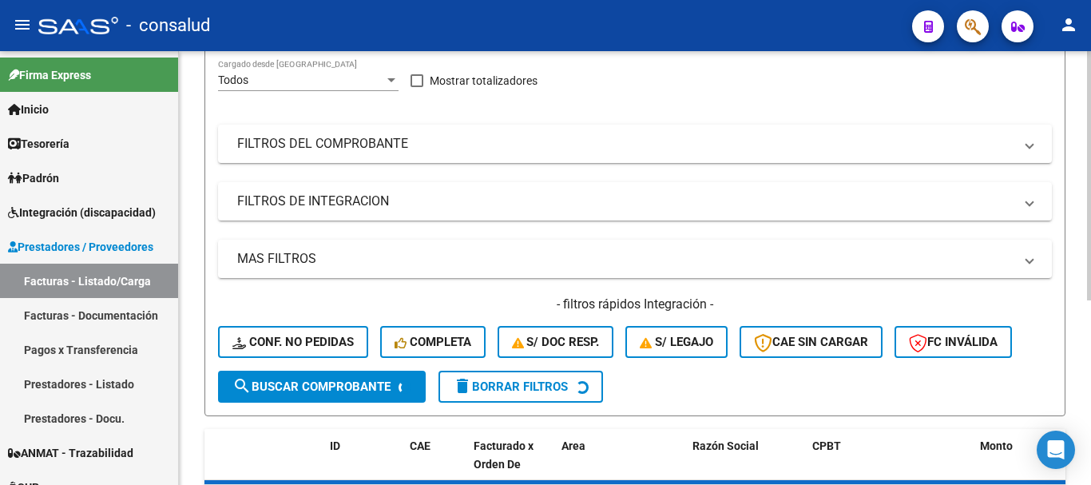
scroll to position [81, 0]
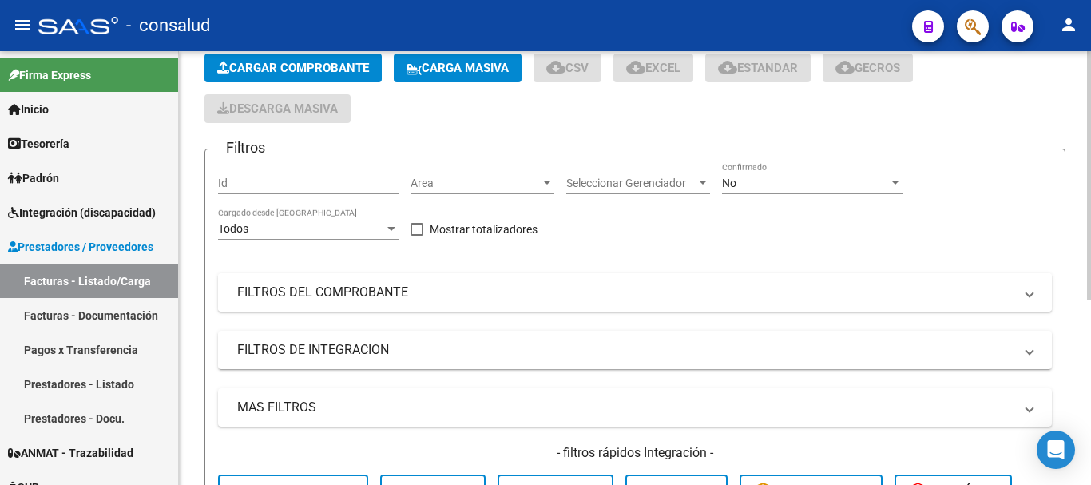
click at [306, 298] on mat-panel-title "FILTROS DEL COMPROBANTE" at bounding box center [625, 293] width 776 height 18
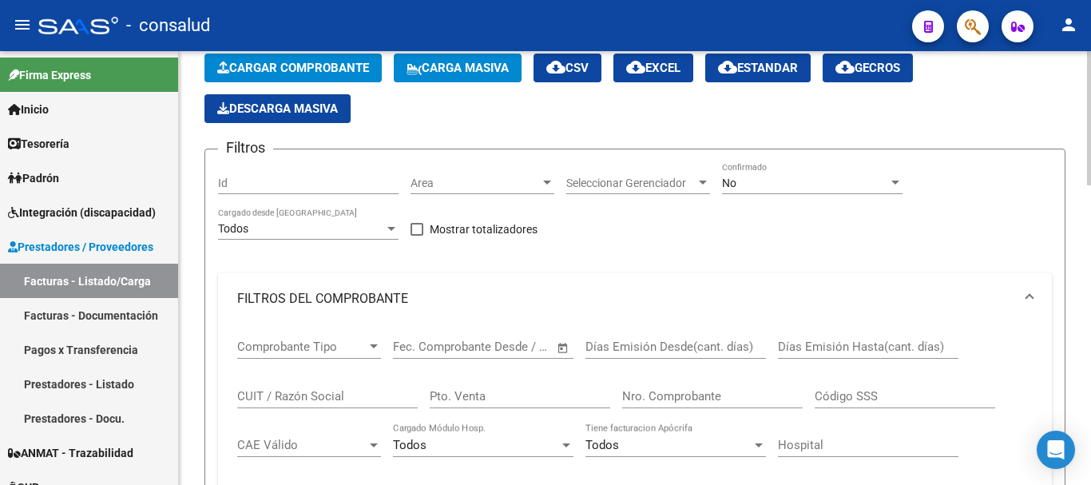
click at [295, 399] on input "CUIT / Razón Social" at bounding box center [327, 396] width 181 height 14
type input "27440117282"
click at [789, 184] on div "No" at bounding box center [805, 184] width 166 height 14
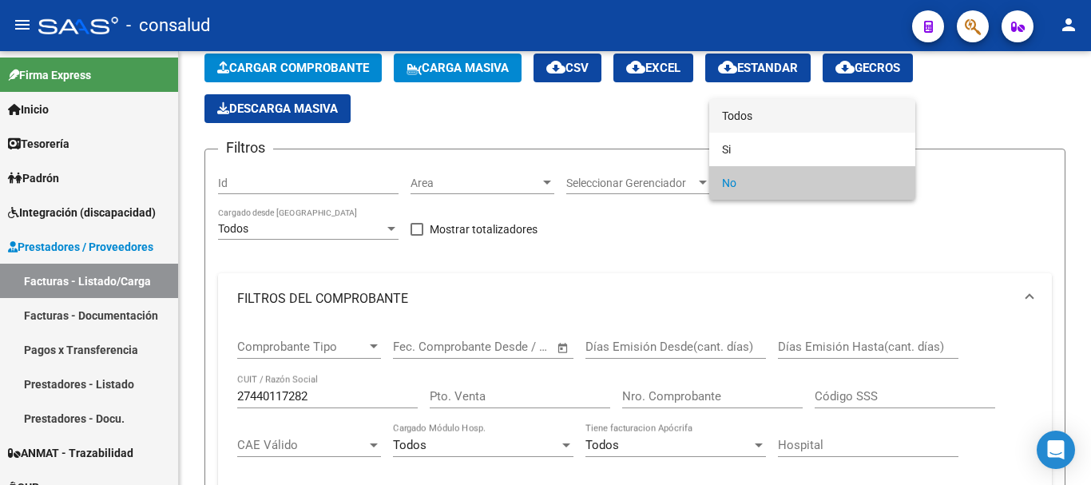
click at [784, 123] on span "Todos" at bounding box center [812, 116] width 181 height 34
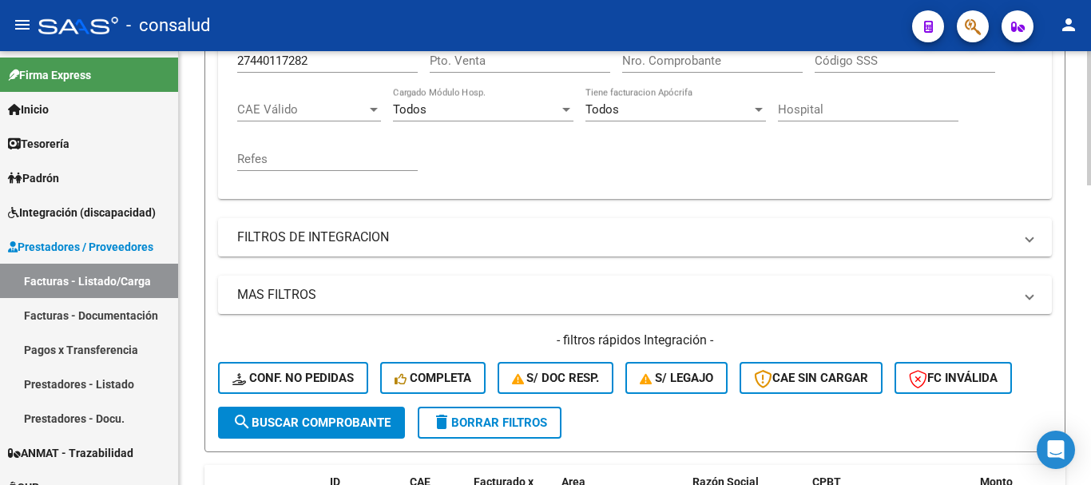
scroll to position [641, 0]
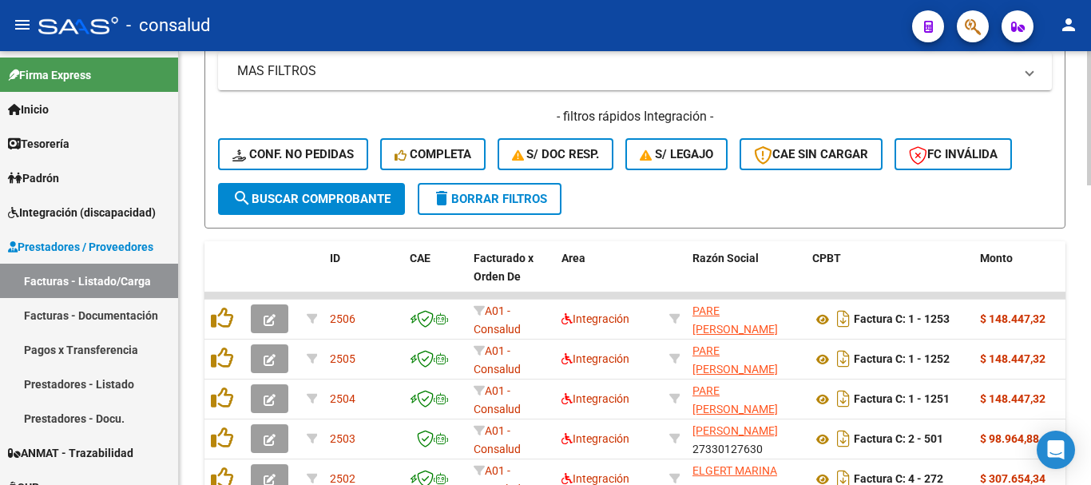
click at [319, 205] on span "search Buscar Comprobante" at bounding box center [311, 199] width 158 height 14
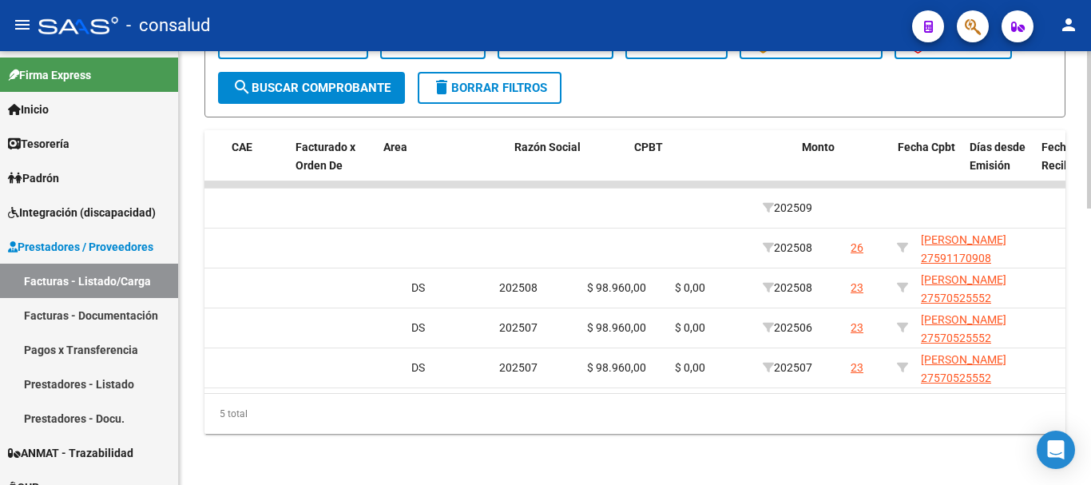
scroll to position [0, 0]
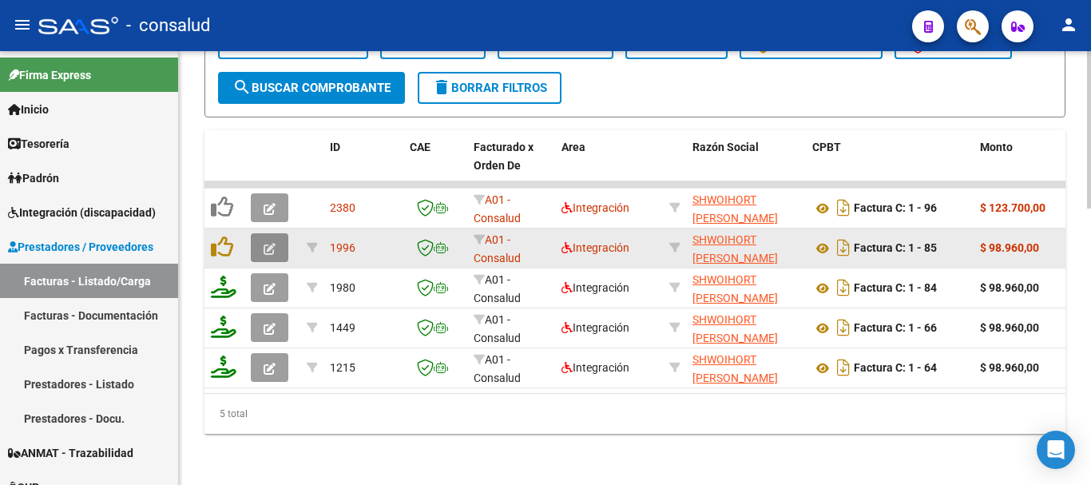
click at [272, 243] on icon "button" at bounding box center [270, 249] width 12 height 12
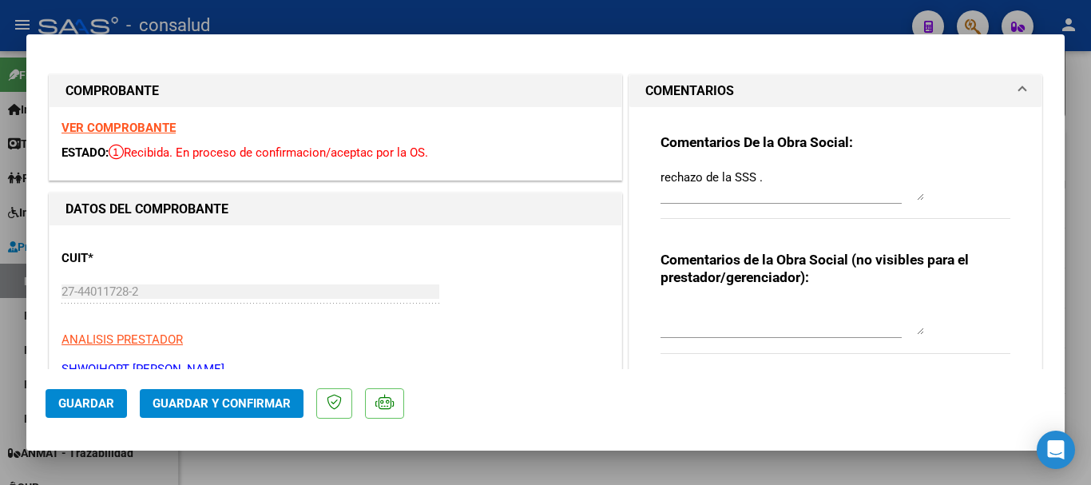
click at [145, 124] on strong "VER COMPROBANTE" at bounding box center [118, 128] width 114 height 14
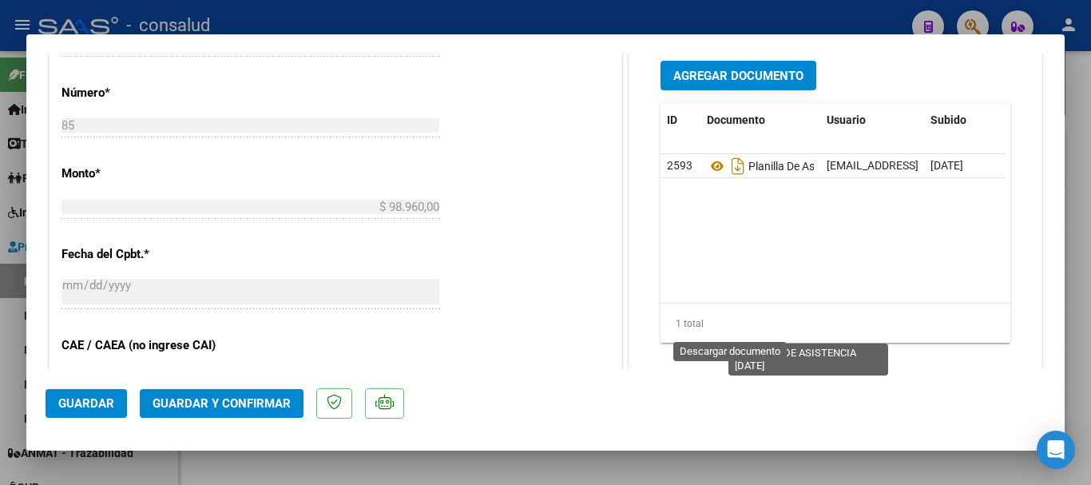
scroll to position [799, 0]
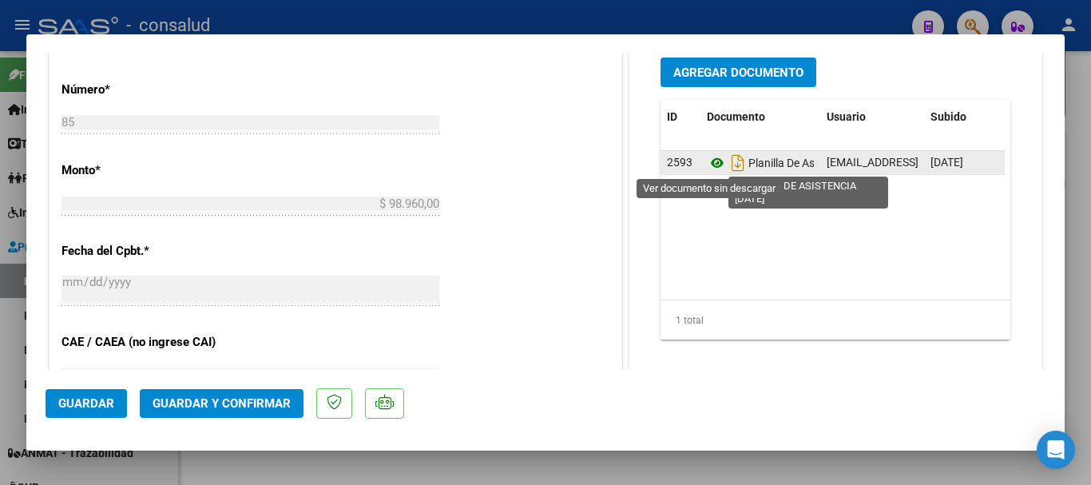
click at [707, 161] on icon at bounding box center [717, 162] width 21 height 19
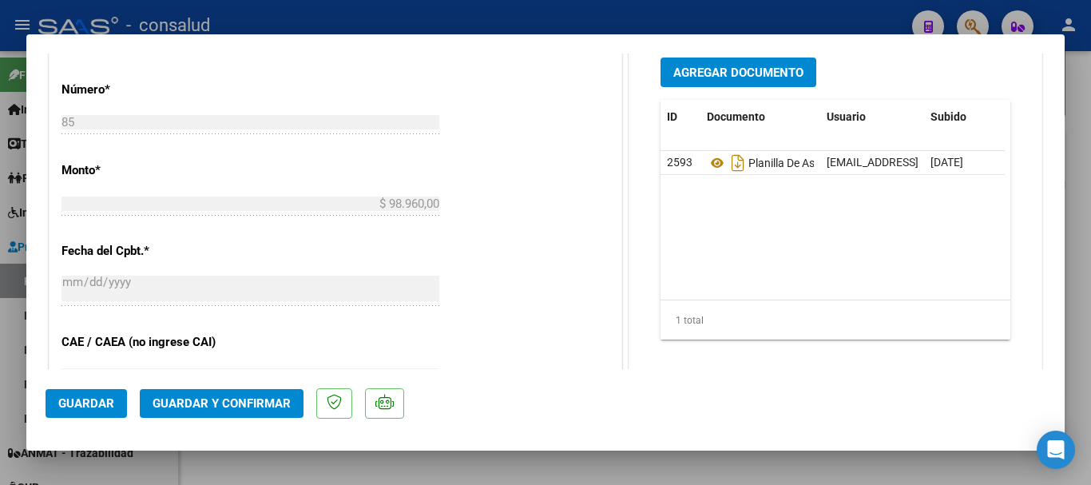
type input "$ 0,00"
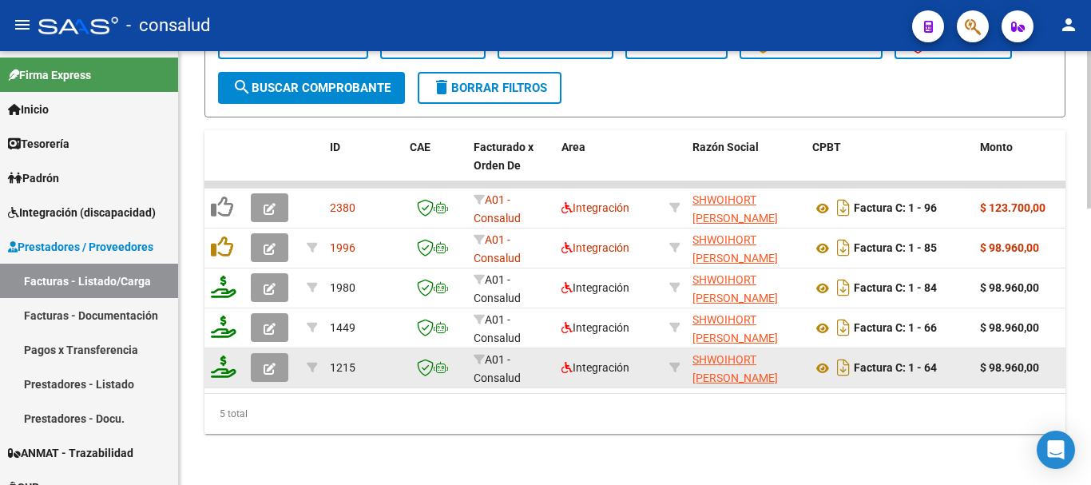
scroll to position [764, 0]
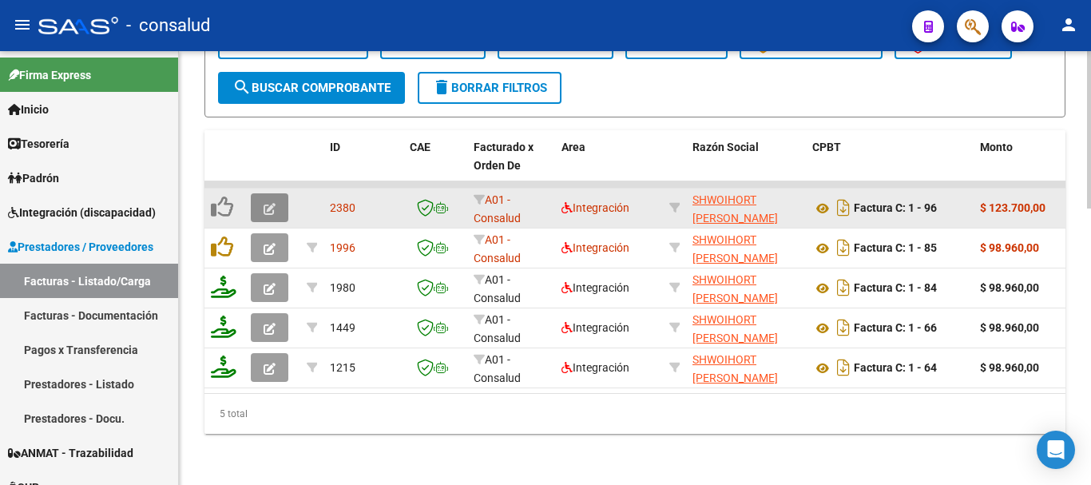
click at [273, 203] on icon "button" at bounding box center [270, 209] width 12 height 12
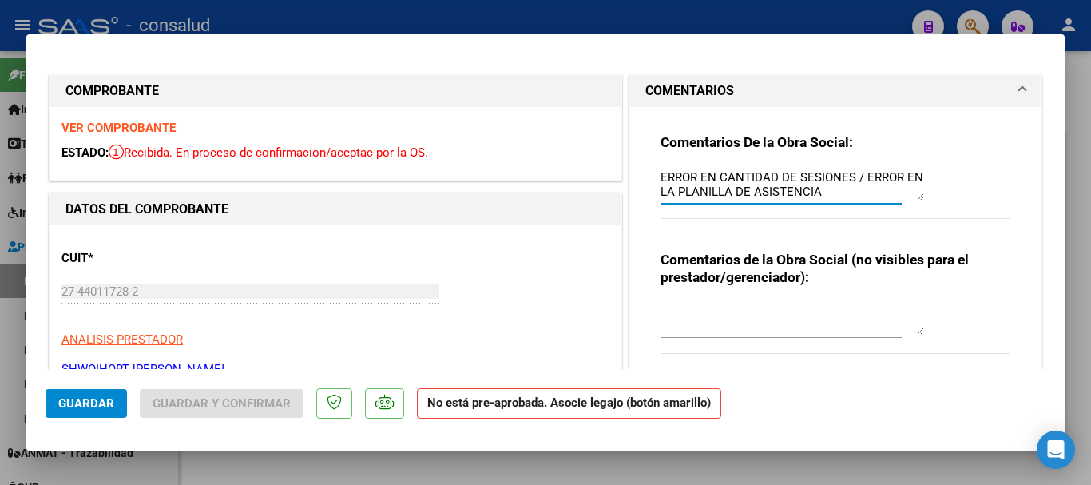
drag, startPoint x: 654, startPoint y: 173, endPoint x: 832, endPoint y: 190, distance: 179.0
click at [832, 190] on textarea "ERROR EN CANTIDAD DE SESIONES / ERROR EN LA PLANILLA DE ASISTENCIA" at bounding box center [793, 185] width 264 height 32
type textarea "rechazo de la SSS"
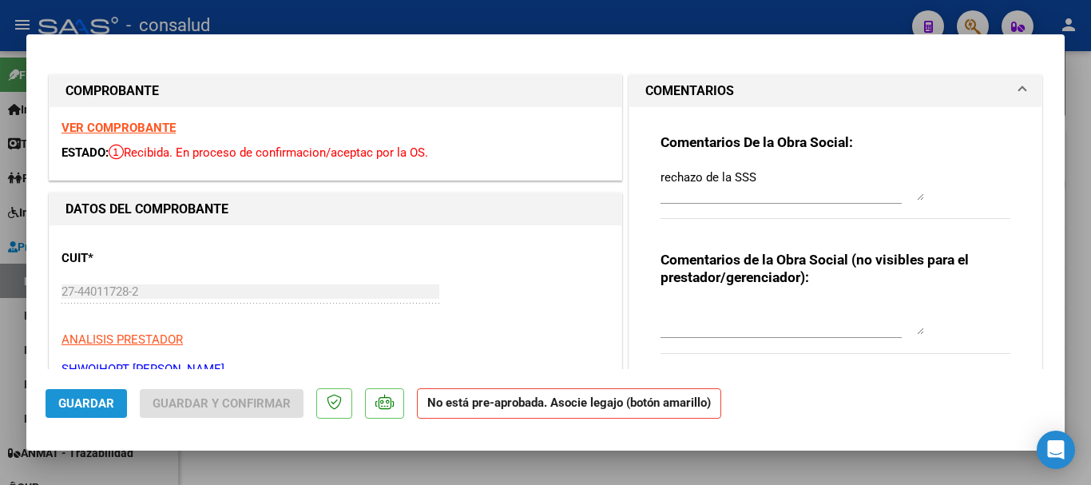
click at [81, 408] on span "Guardar" at bounding box center [86, 403] width 56 height 14
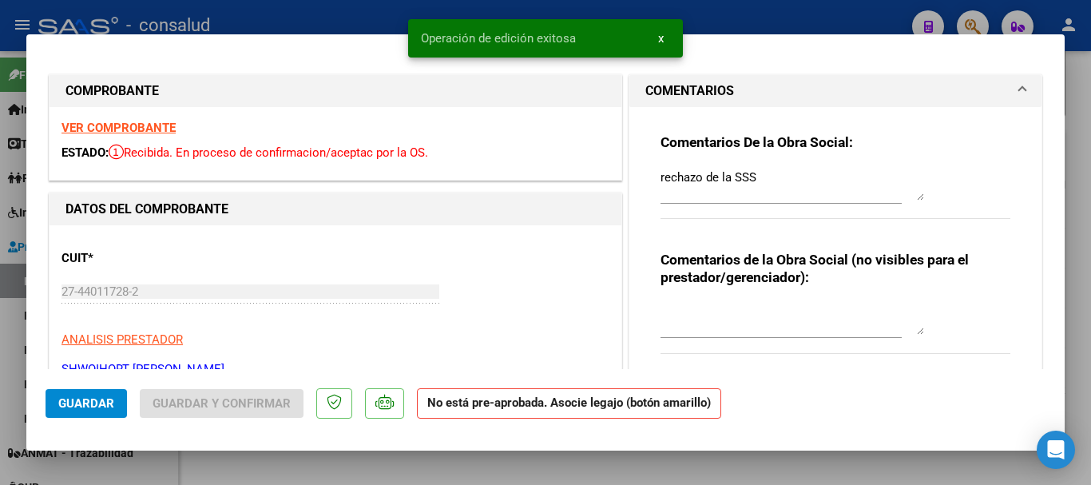
type input "$ 0,00"
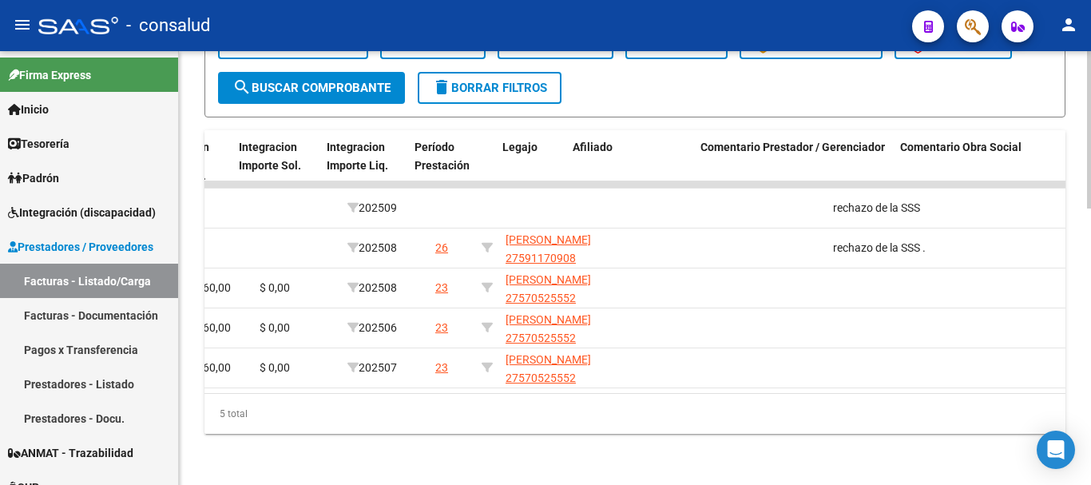
scroll to position [0, 0]
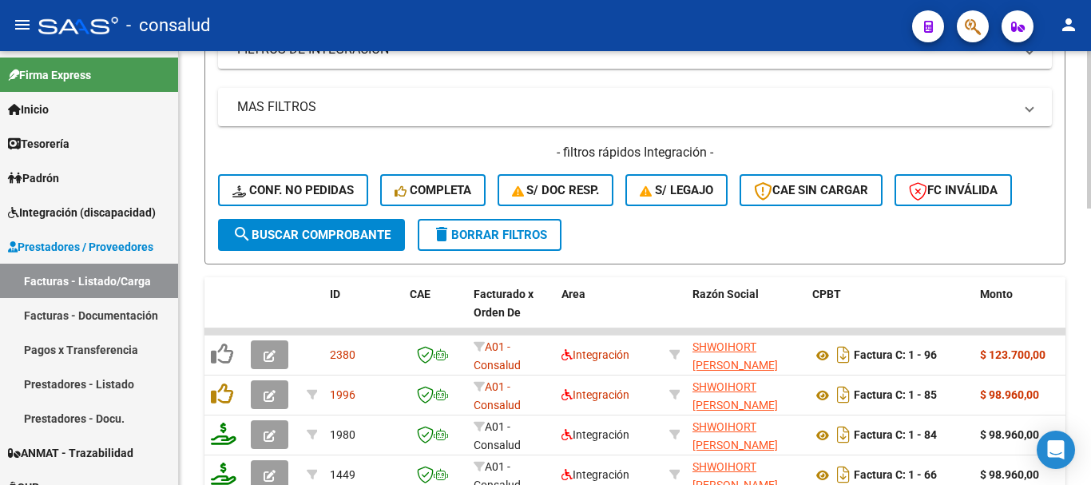
click at [510, 248] on button "delete Borrar Filtros" at bounding box center [490, 235] width 144 height 32
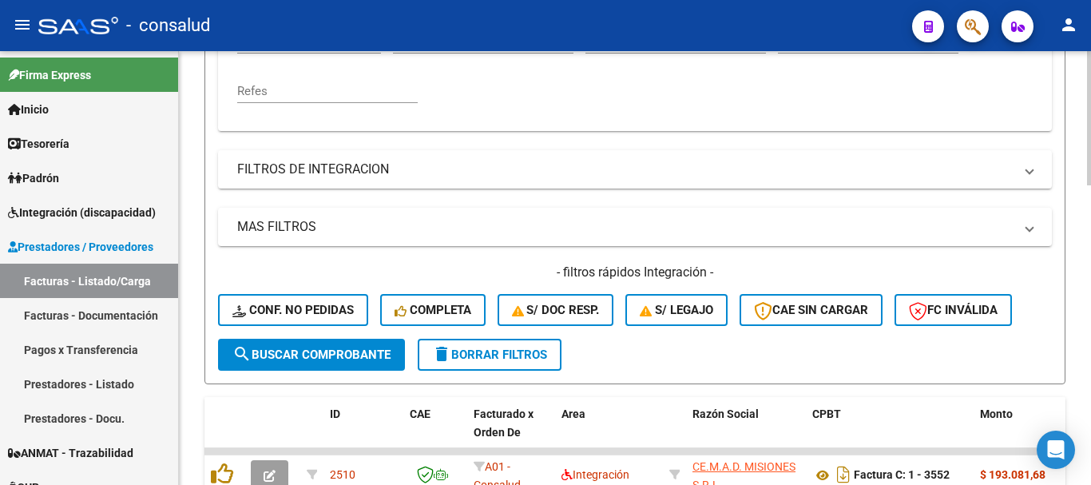
scroll to position [405, 0]
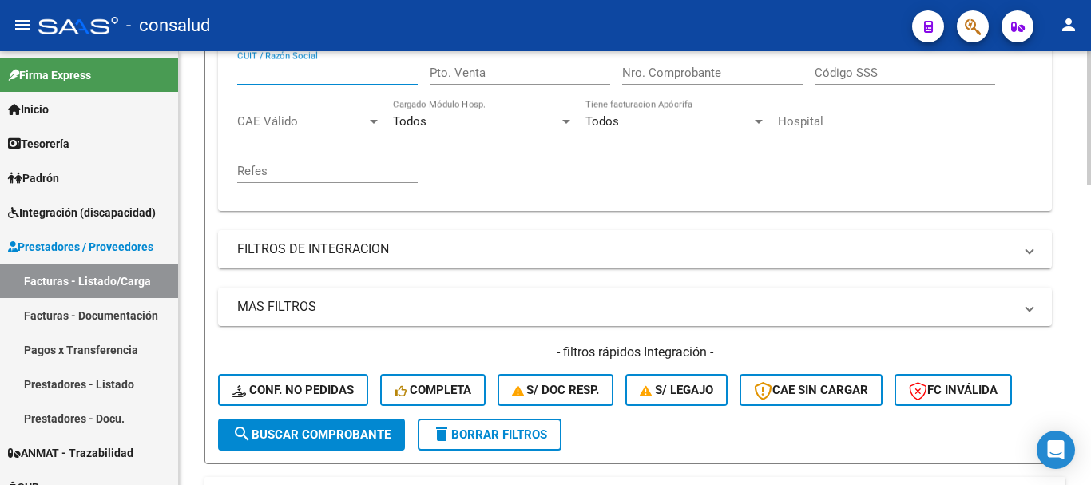
paste input "20262861334"
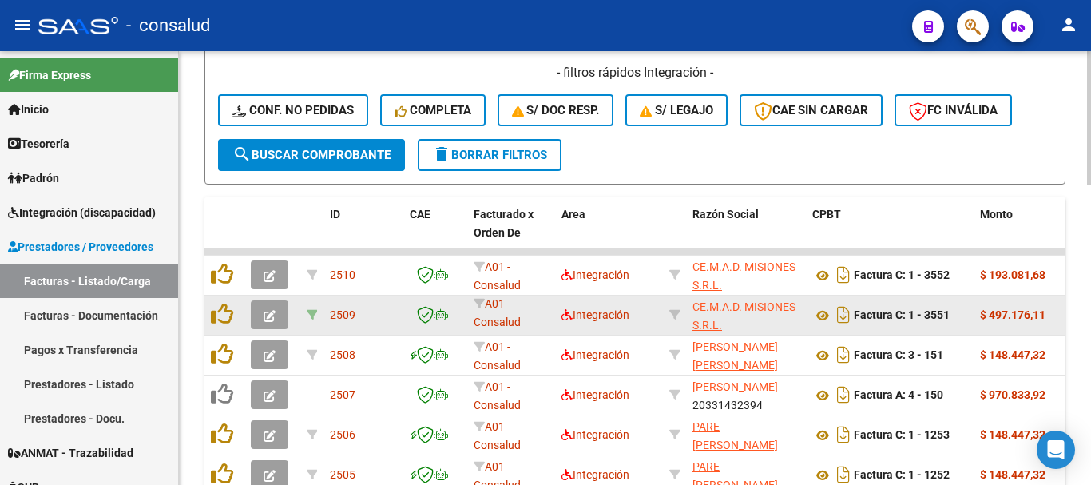
scroll to position [724, 0]
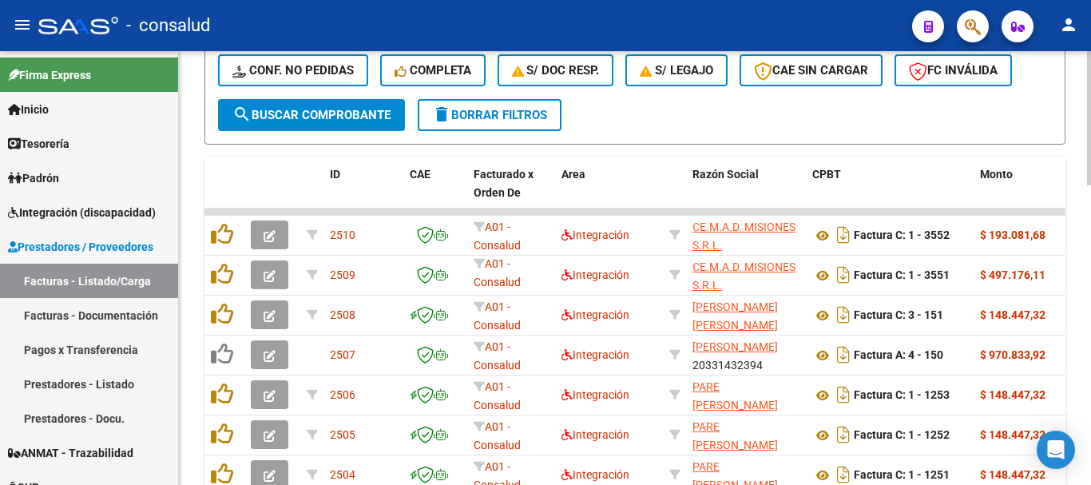
type input "20262861334"
click at [325, 109] on span "search Buscar Comprobante" at bounding box center [311, 115] width 158 height 14
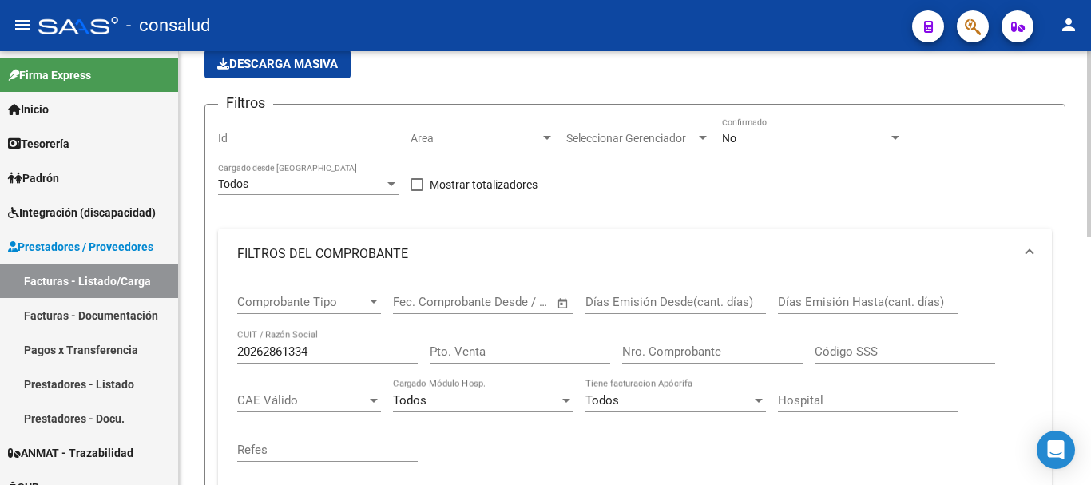
scroll to position [21, 0]
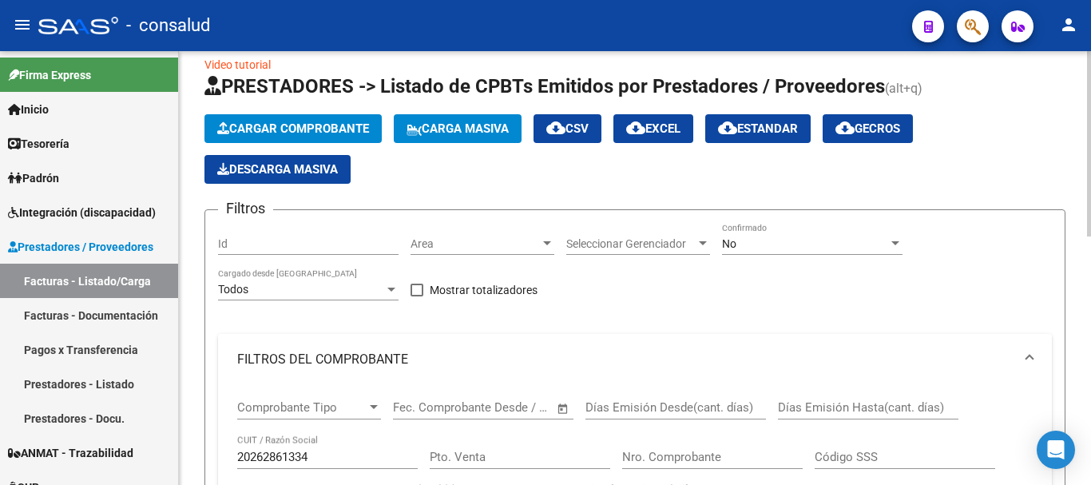
click at [798, 242] on div "No" at bounding box center [805, 244] width 166 height 14
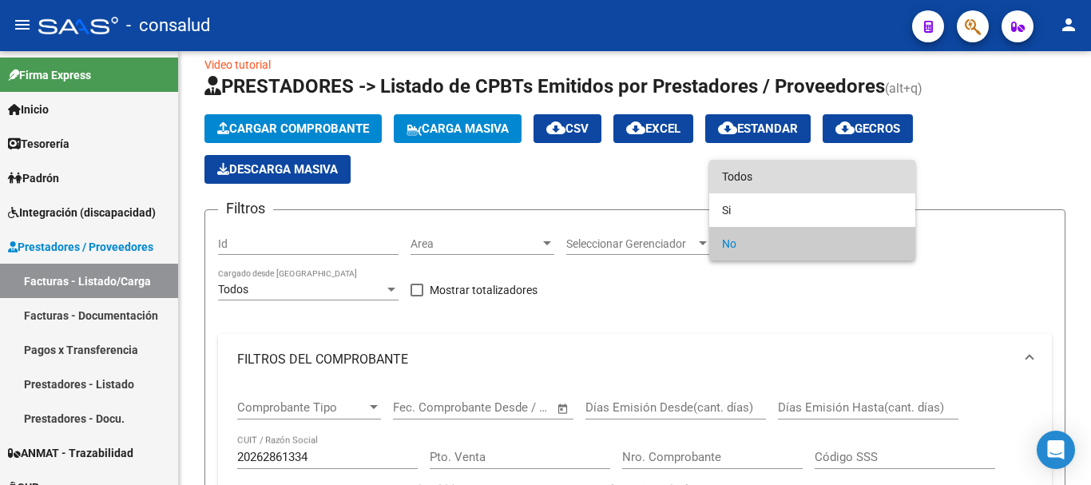
click at [795, 170] on span "Todos" at bounding box center [812, 177] width 181 height 34
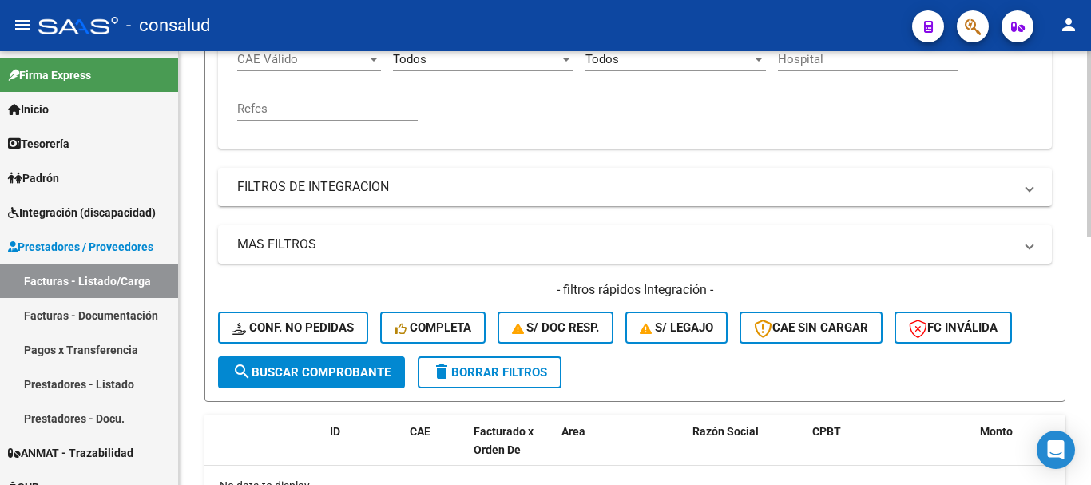
scroll to position [500, 0]
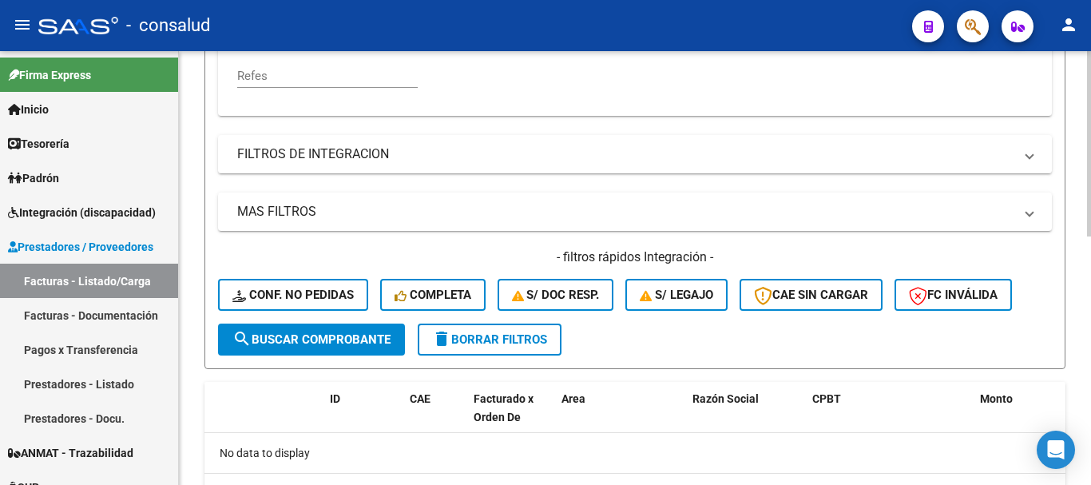
click at [339, 347] on button "search Buscar Comprobante" at bounding box center [311, 339] width 187 height 32
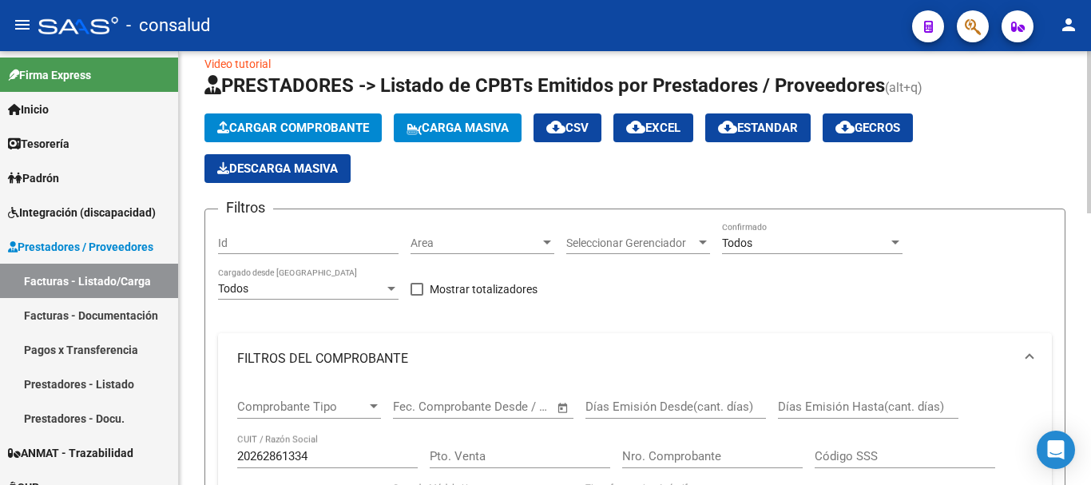
scroll to position [6, 0]
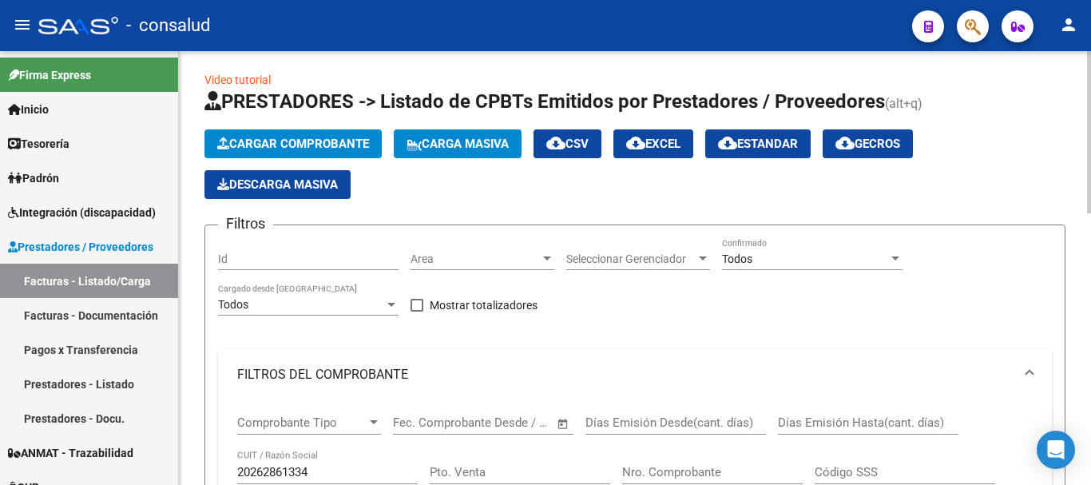
click at [310, 137] on span "Cargar Comprobante" at bounding box center [293, 144] width 152 height 14
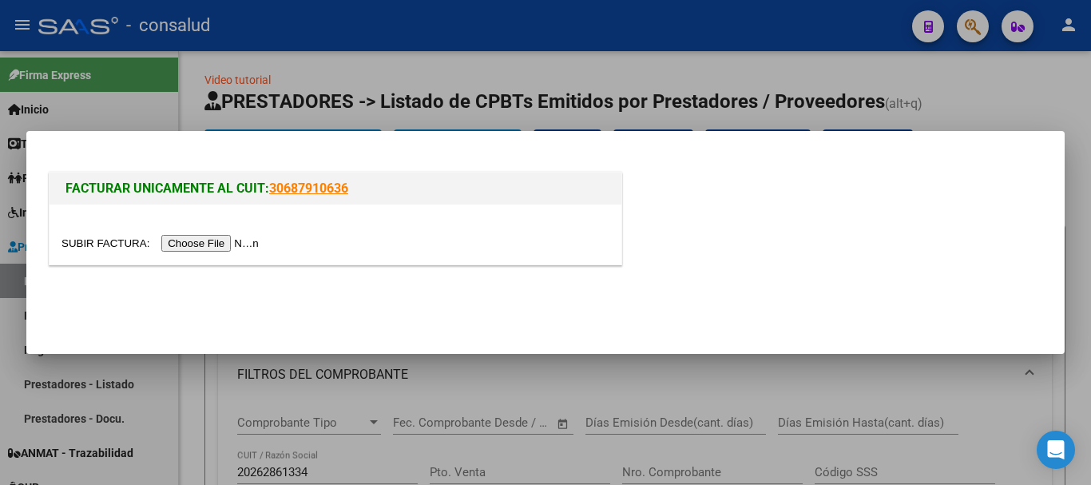
click at [244, 241] on input "file" at bounding box center [162, 243] width 202 height 17
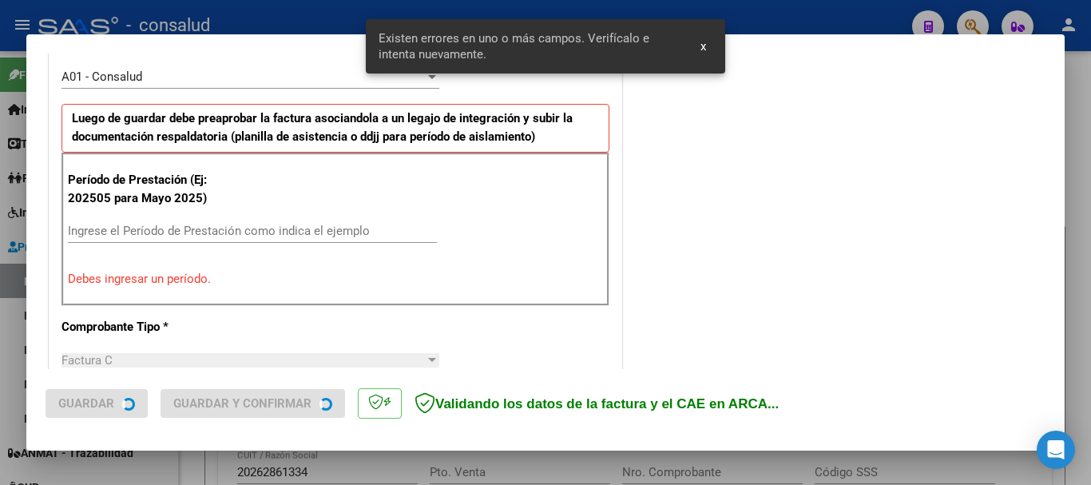
scroll to position [479, 0]
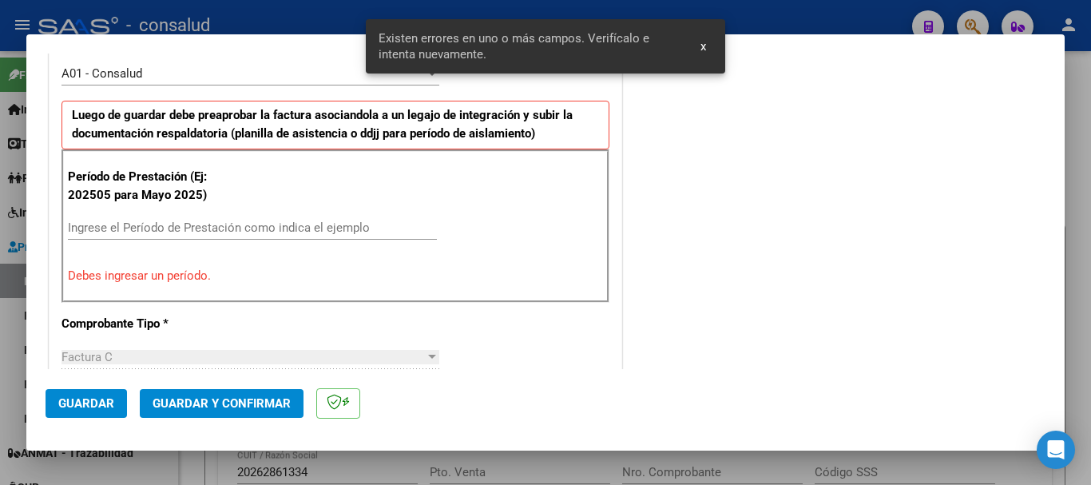
click at [131, 220] on div "Ingrese el Período de Prestación como indica el ejemplo" at bounding box center [252, 228] width 369 height 24
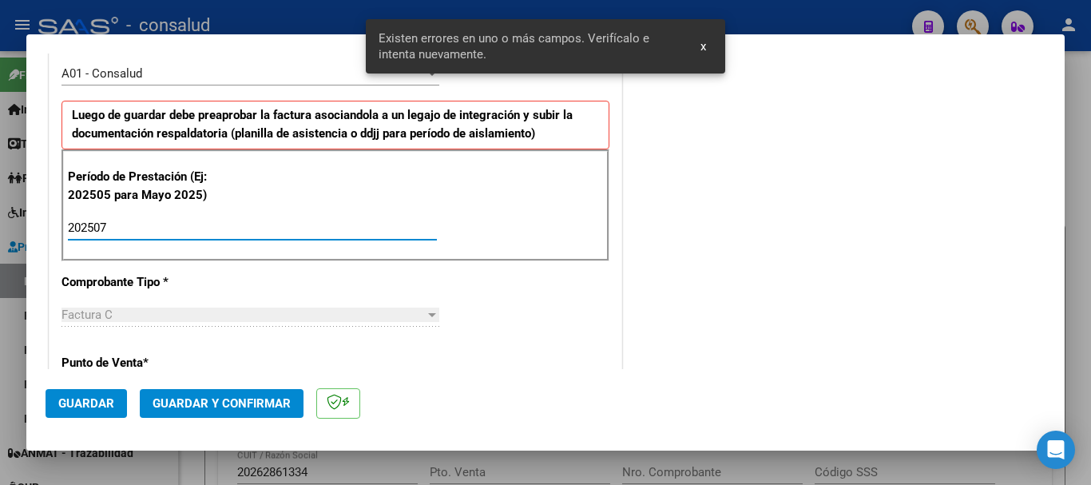
type input "202507"
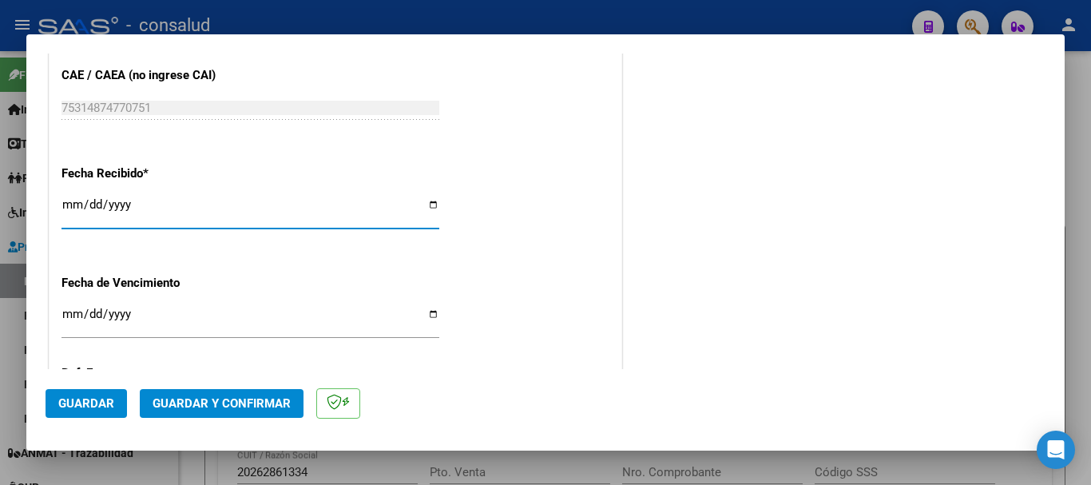
scroll to position [1262, 0]
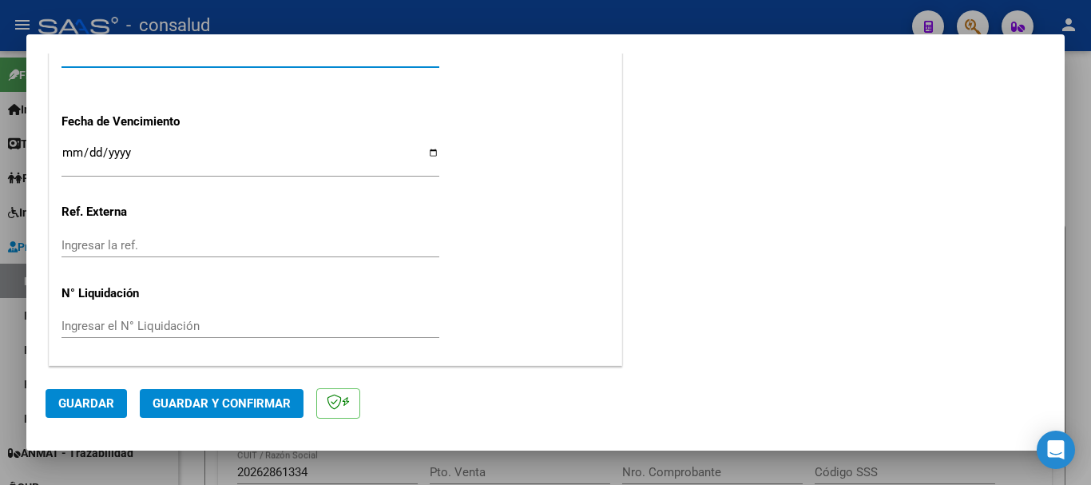
click at [90, 400] on span "Guardar" at bounding box center [86, 403] width 56 height 14
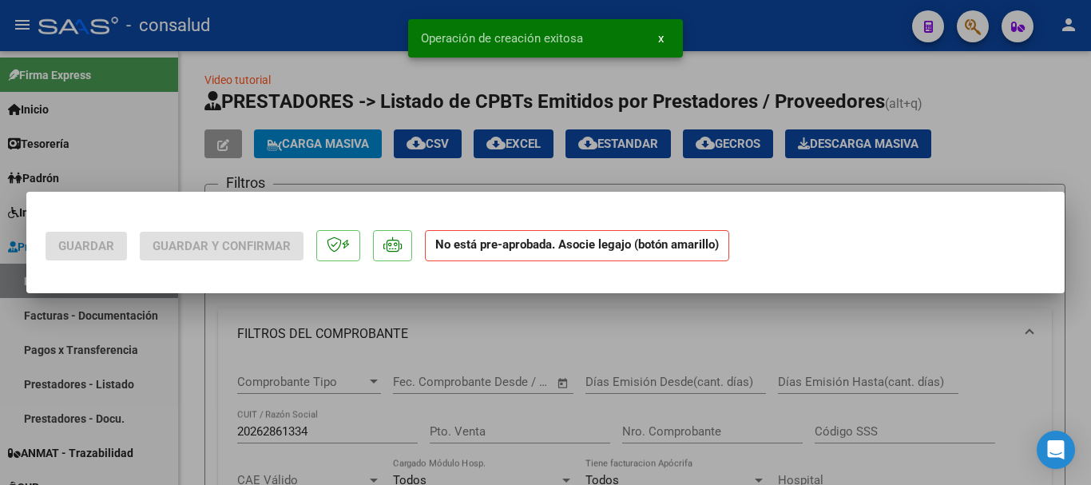
scroll to position [0, 0]
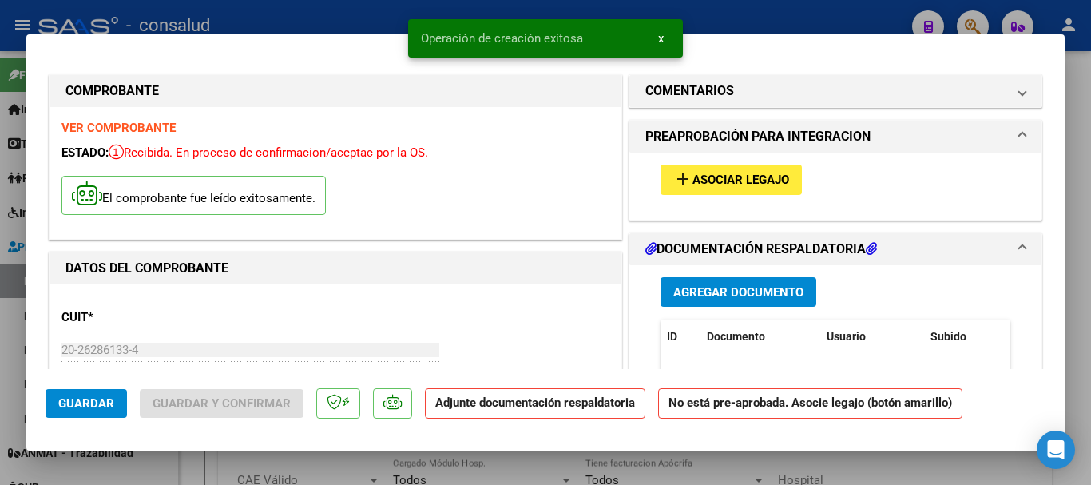
click at [744, 176] on span "Asociar Legajo" at bounding box center [740, 180] width 97 height 14
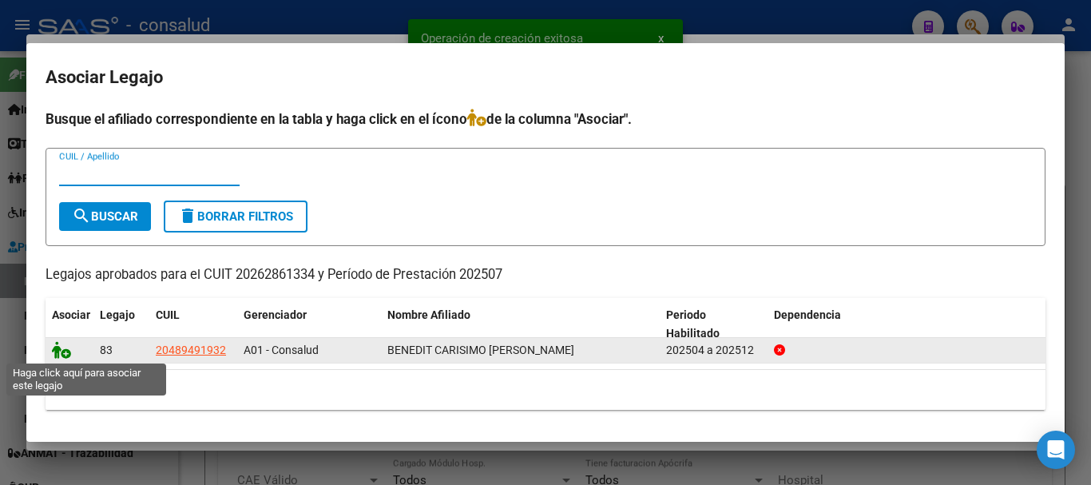
click at [62, 351] on icon at bounding box center [61, 350] width 19 height 18
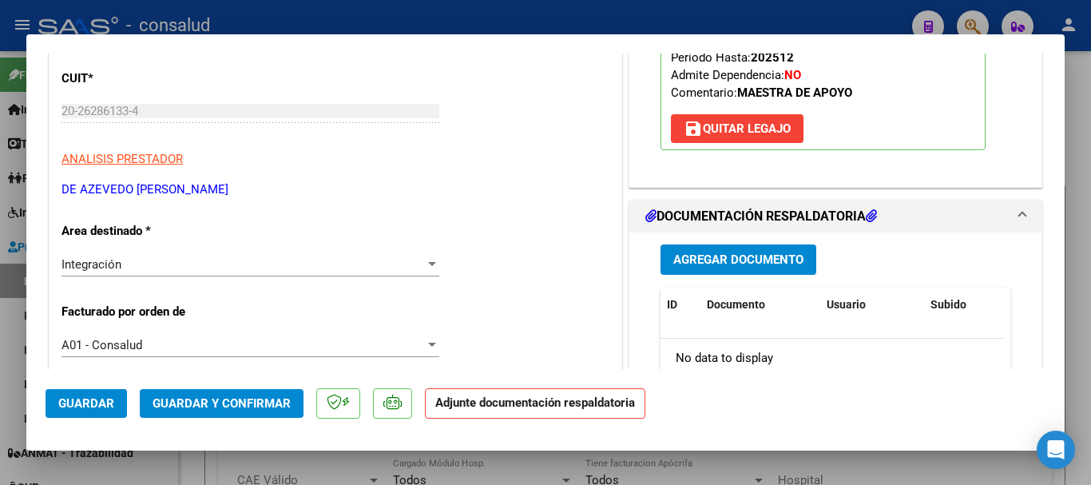
scroll to position [240, 0]
click at [723, 263] on span "Agregar Documento" at bounding box center [738, 259] width 130 height 14
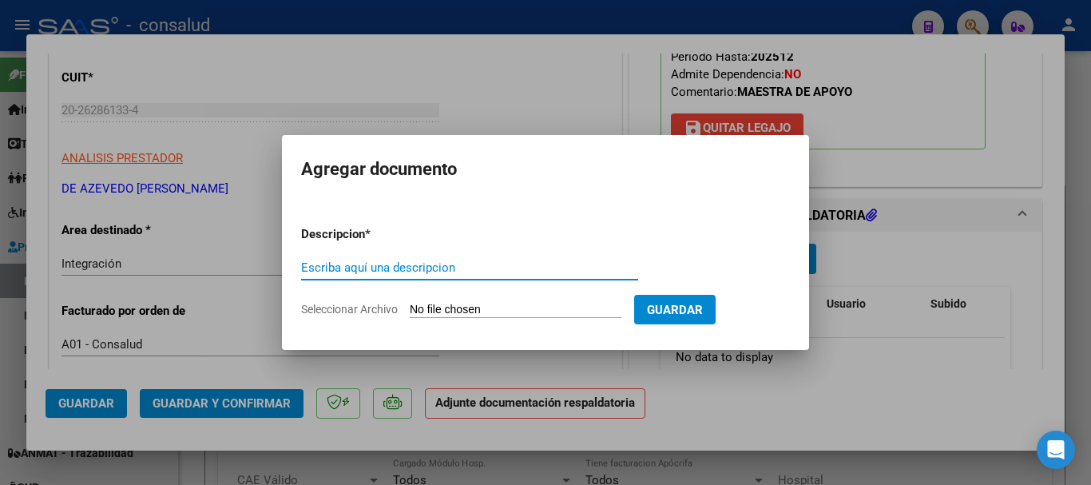
click at [434, 307] on input "Seleccionar Archivo" at bounding box center [516, 310] width 212 height 15
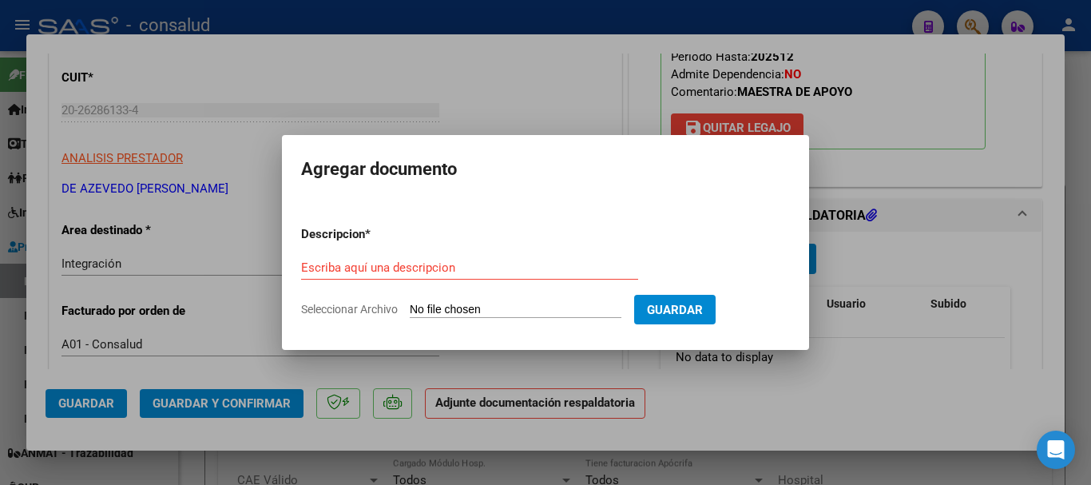
type input "C:\fakepath\Benedit Carisimo planilla MAESTRA 202507.pdf"
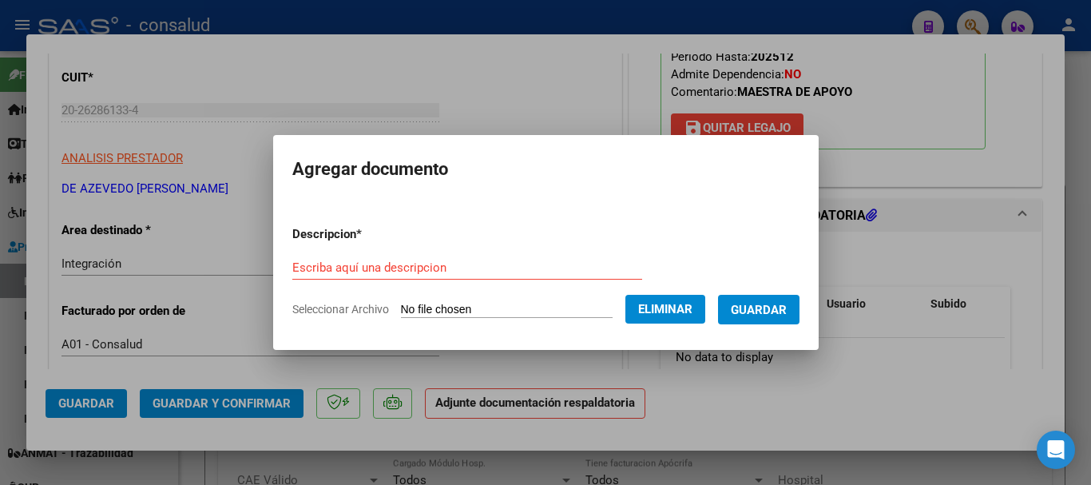
click at [480, 265] on input "Escriba aquí una descripcion" at bounding box center [467, 267] width 350 height 14
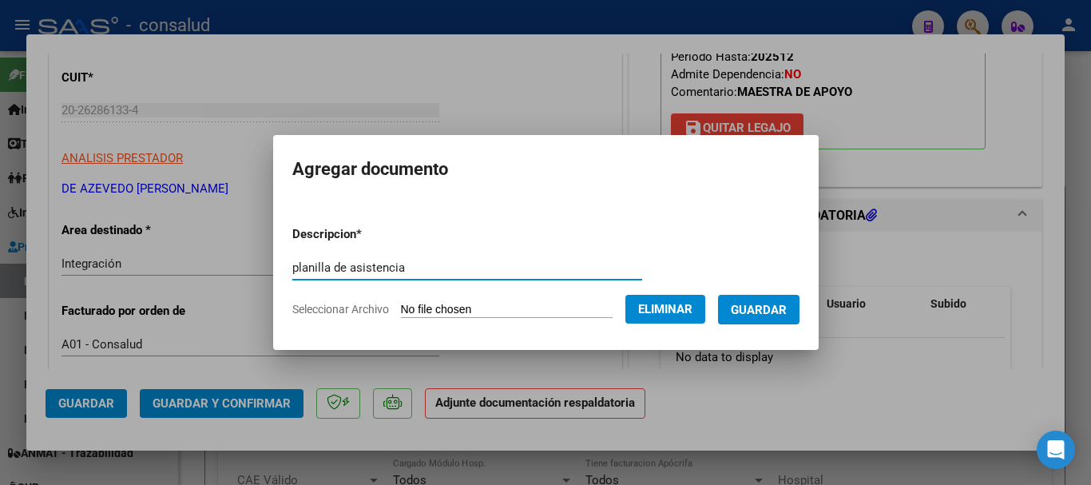
type input "planilla de asistencia"
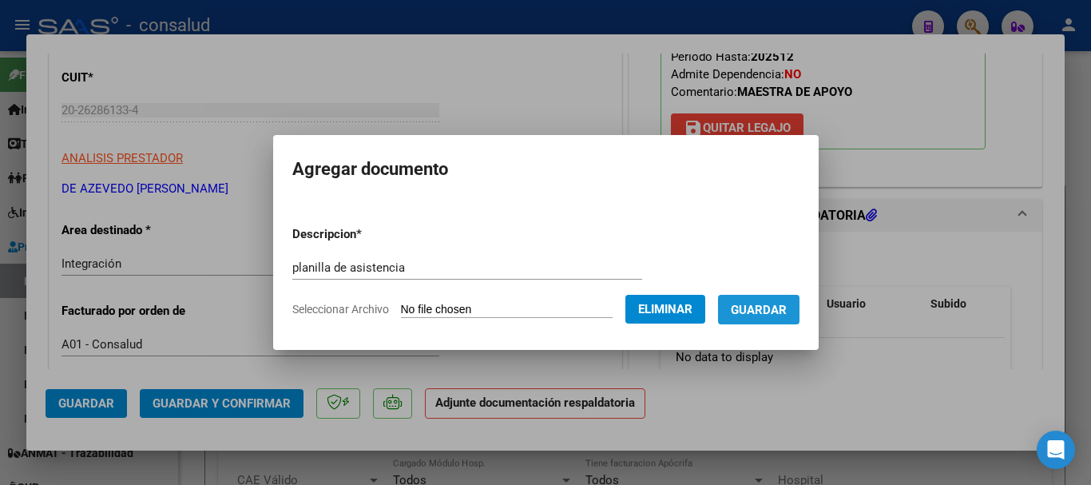
click at [787, 302] on span "Guardar" at bounding box center [759, 309] width 56 height 14
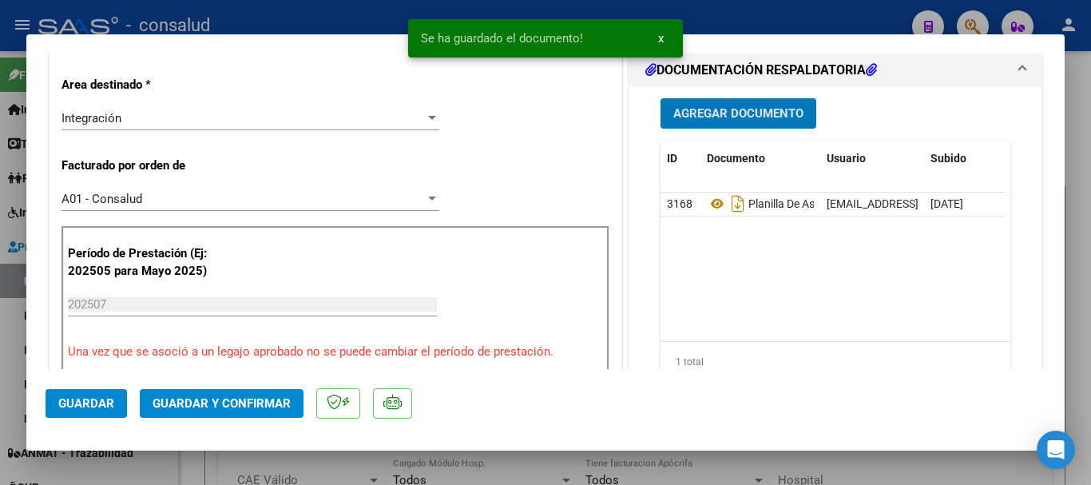
scroll to position [319, 0]
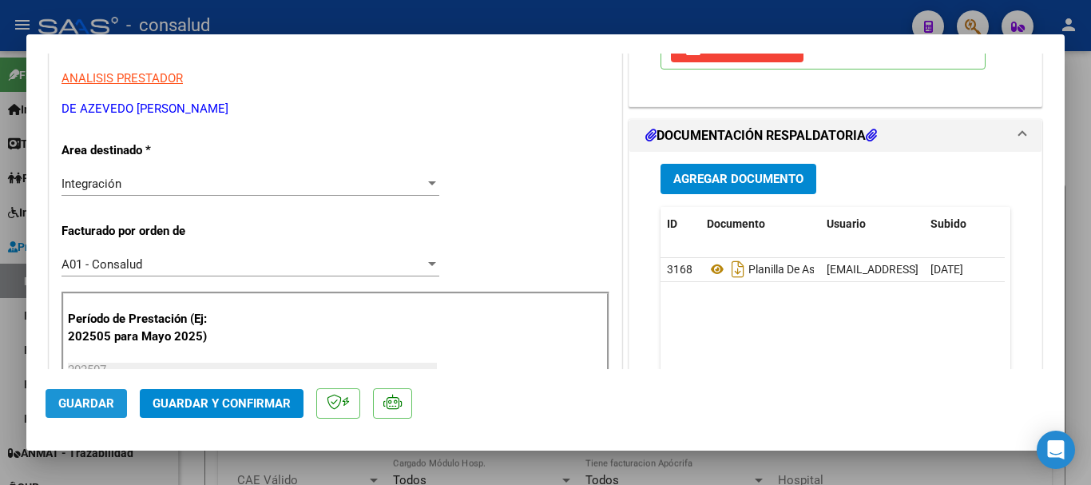
click at [97, 401] on span "Guardar" at bounding box center [86, 403] width 56 height 14
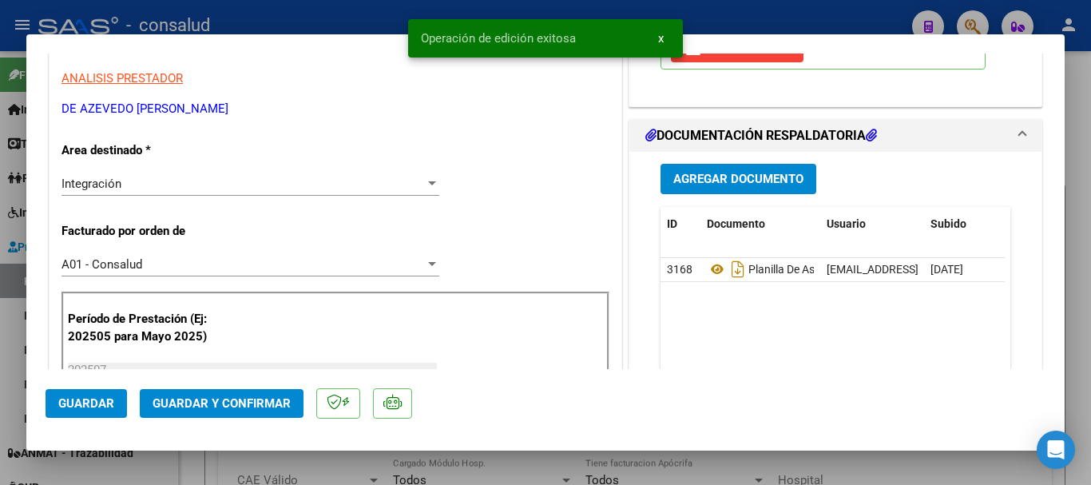
click at [220, 404] on span "Guardar y Confirmar" at bounding box center [222, 403] width 138 height 14
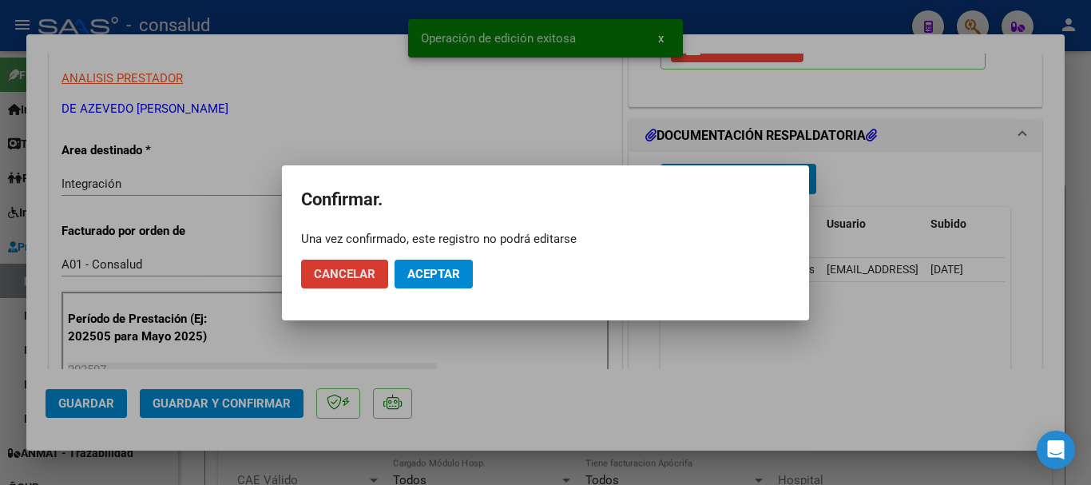
click at [440, 276] on span "Aceptar" at bounding box center [433, 274] width 53 height 14
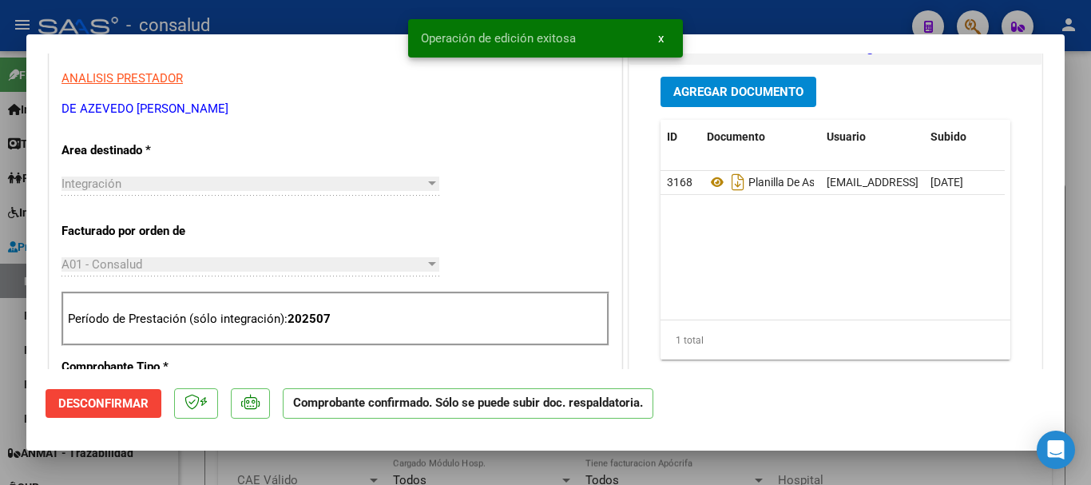
type input "$ 0,00"
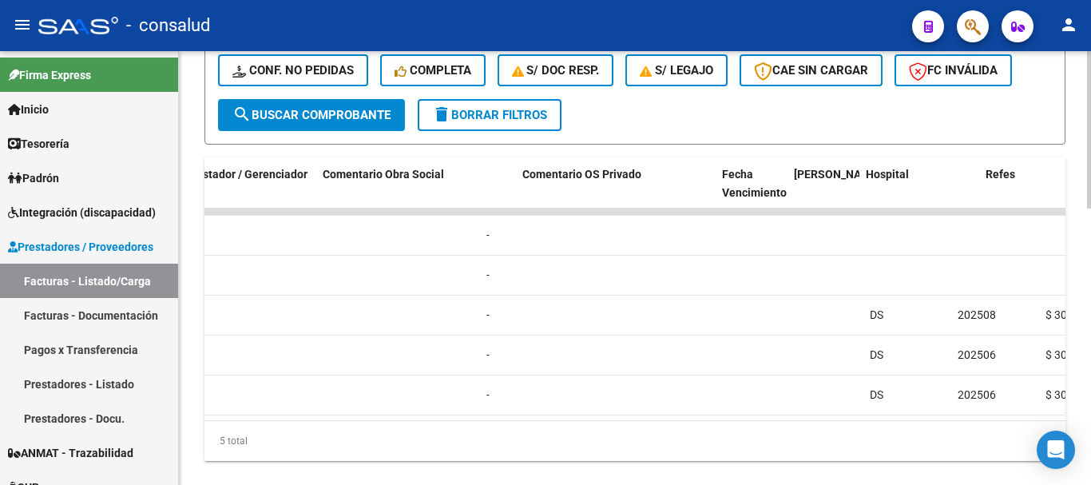
scroll to position [0, 0]
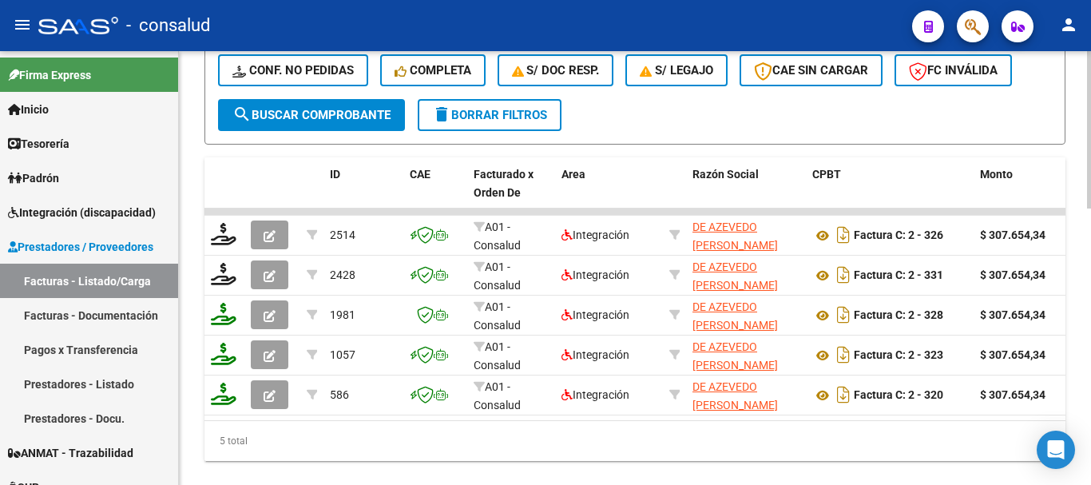
click at [469, 112] on span "delete Borrar Filtros" at bounding box center [489, 115] width 115 height 14
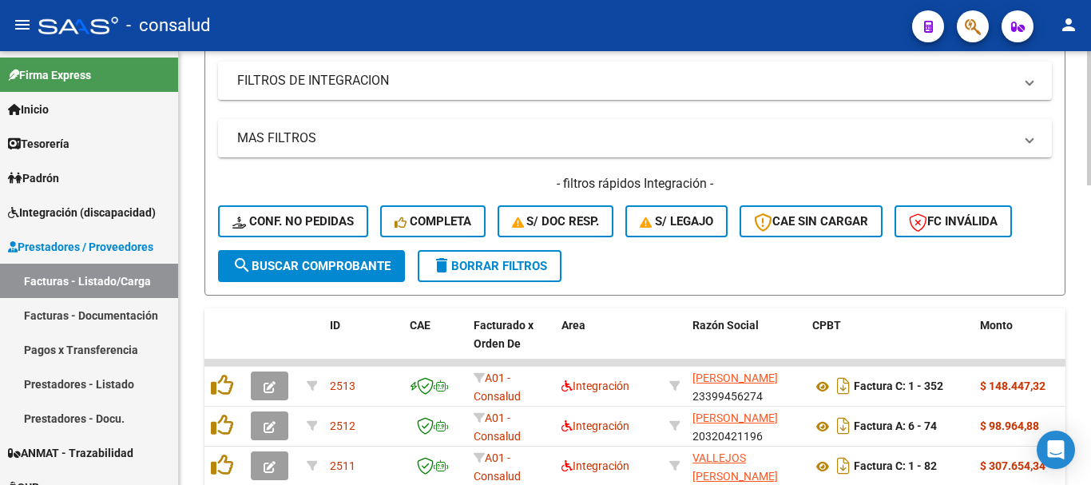
scroll to position [724, 0]
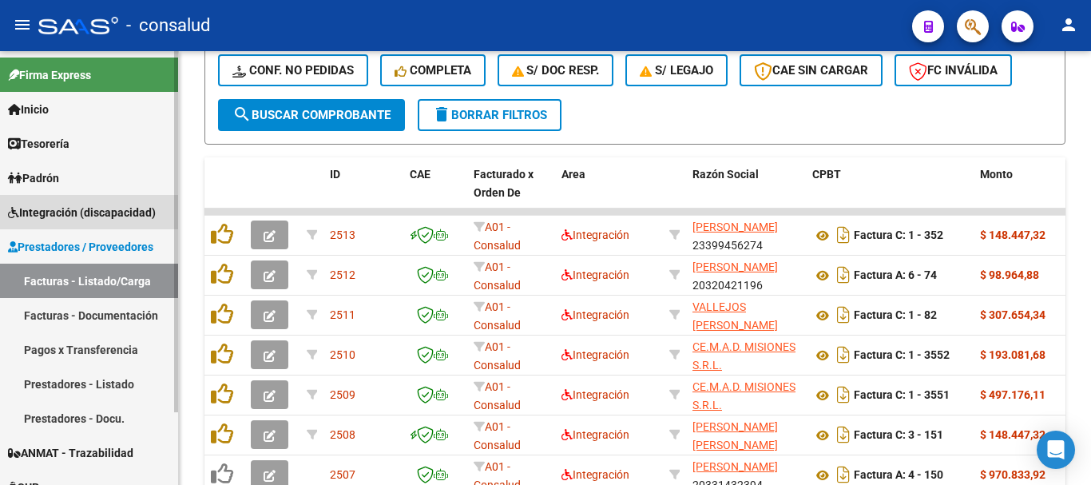
click at [90, 210] on span "Integración (discapacidad)" at bounding box center [82, 213] width 148 height 18
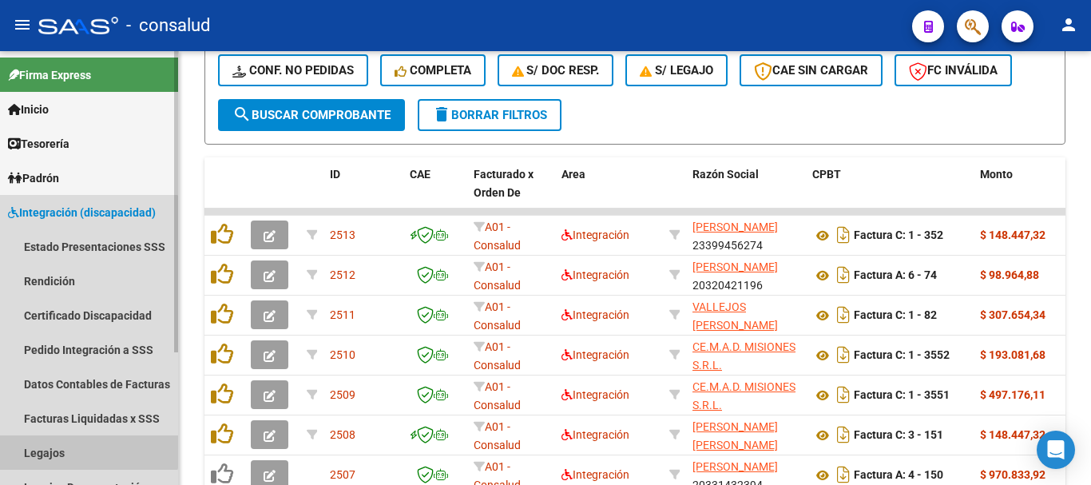
click at [81, 446] on link "Legajos" at bounding box center [89, 452] width 178 height 34
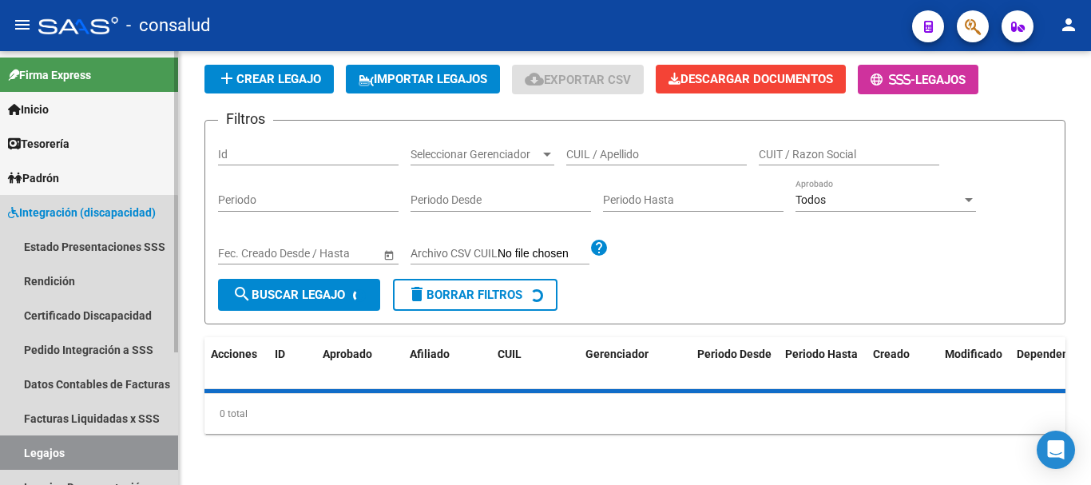
scroll to position [106, 0]
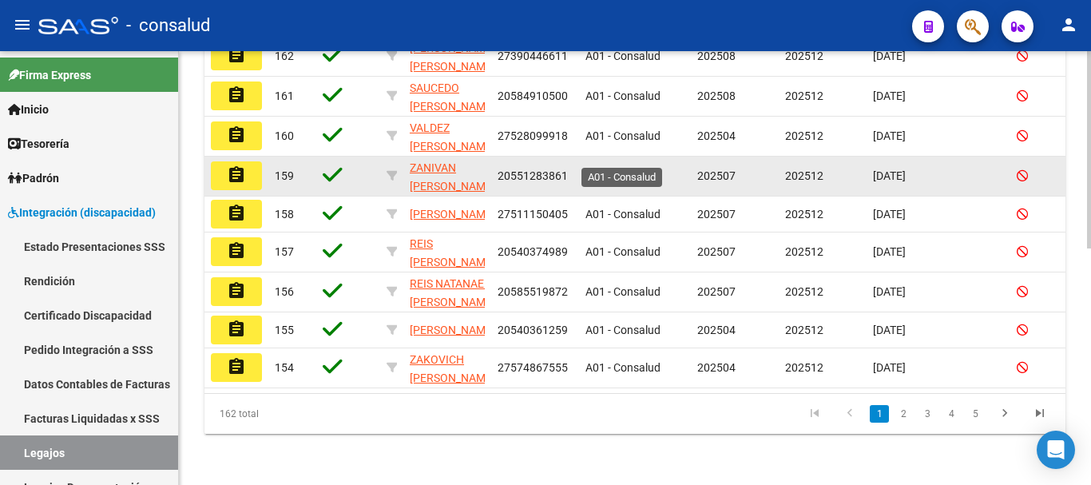
click at [615, 167] on div "A01 - Consalud" at bounding box center [634, 176] width 99 height 18
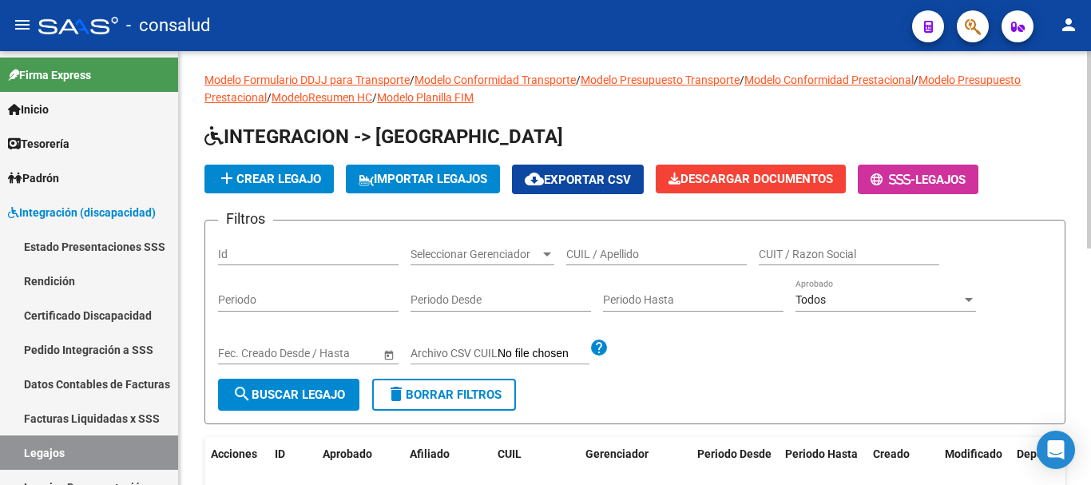
scroll to position [0, 0]
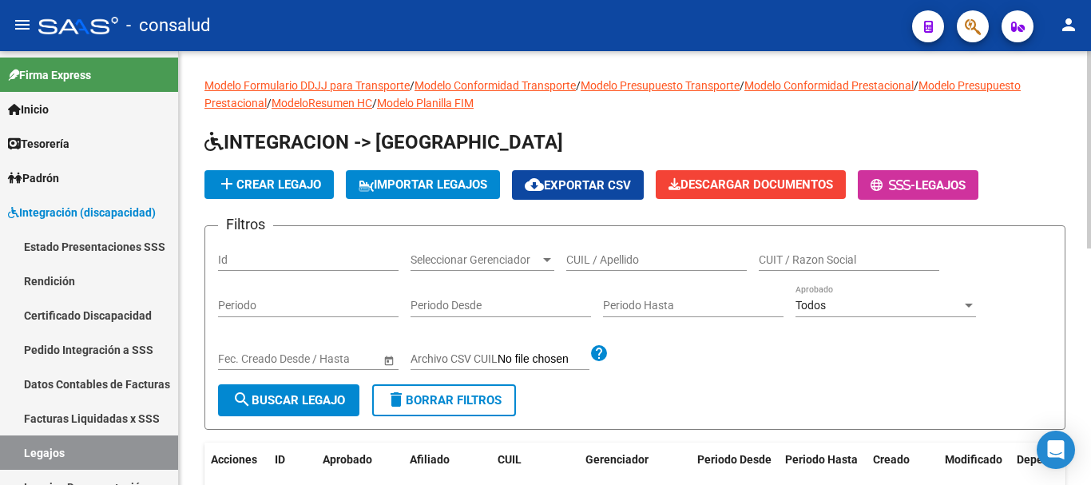
click at [625, 256] on input "CUIL / Apellido" at bounding box center [656, 260] width 181 height 14
type input "osuna"
click at [279, 394] on span "search Buscar Legajo" at bounding box center [288, 400] width 113 height 14
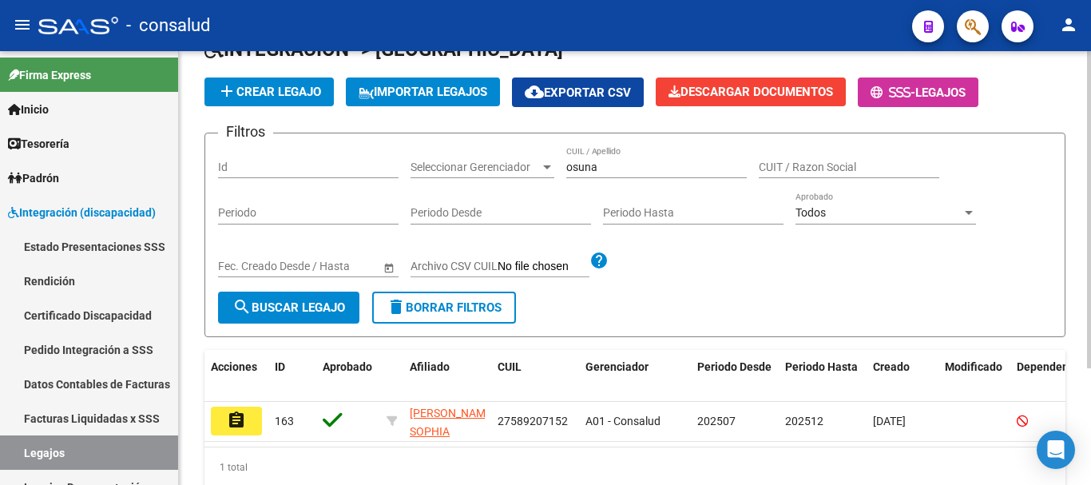
scroll to position [160, 0]
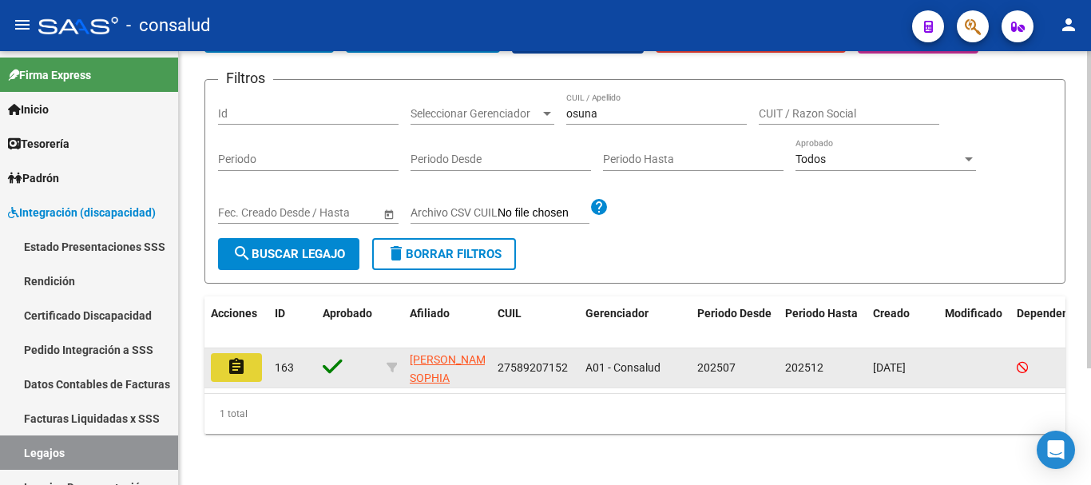
click at [242, 357] on mat-icon "assignment" at bounding box center [236, 366] width 19 height 19
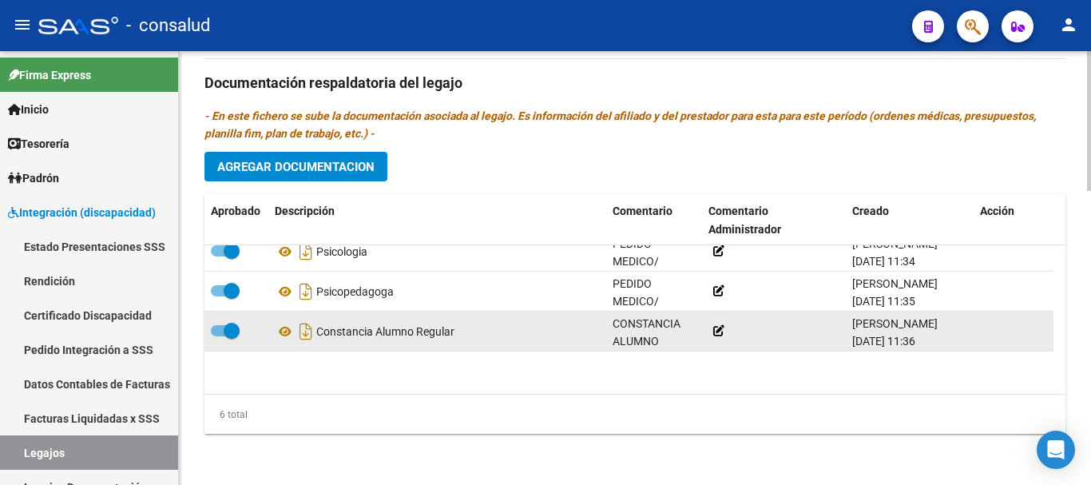
scroll to position [97, 0]
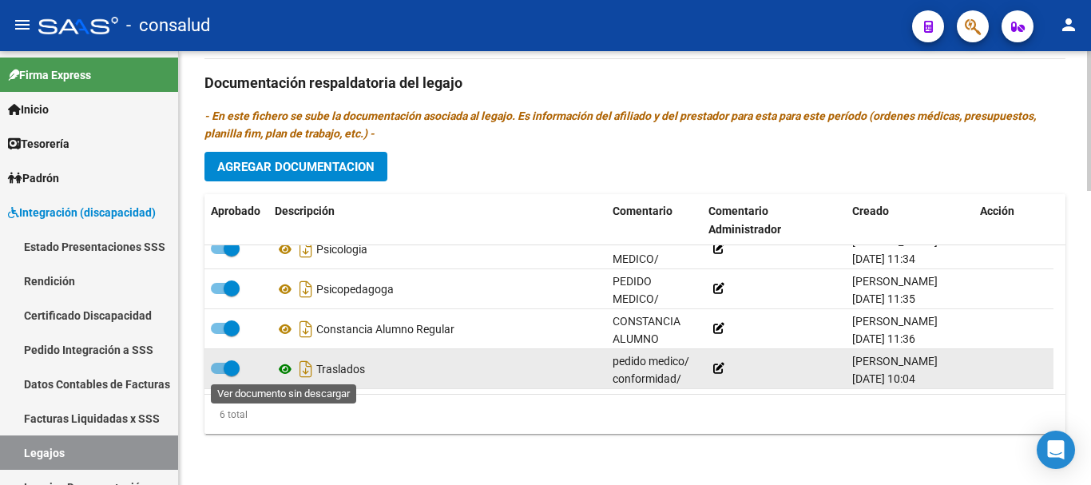
click at [288, 369] on icon at bounding box center [285, 368] width 21 height 19
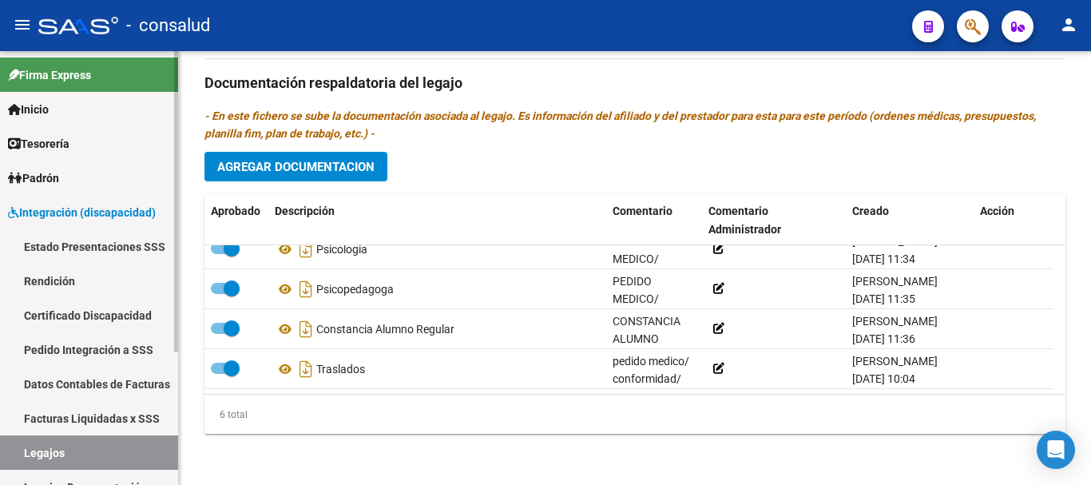
click at [101, 219] on span "Integración (discapacidad)" at bounding box center [82, 213] width 148 height 18
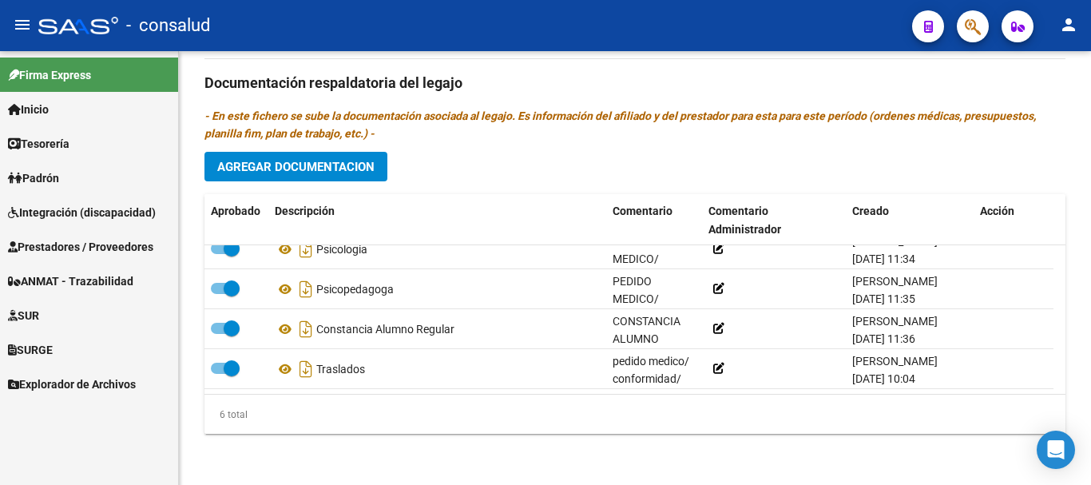
click at [106, 242] on span "Prestadores / Proveedores" at bounding box center [80, 247] width 145 height 18
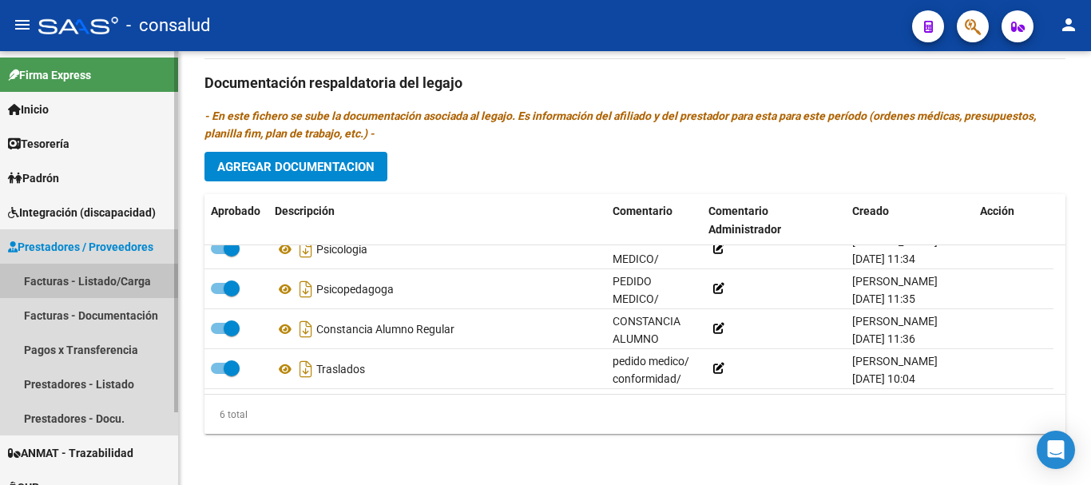
click at [107, 282] on link "Facturas - Listado/Carga" at bounding box center [89, 281] width 178 height 34
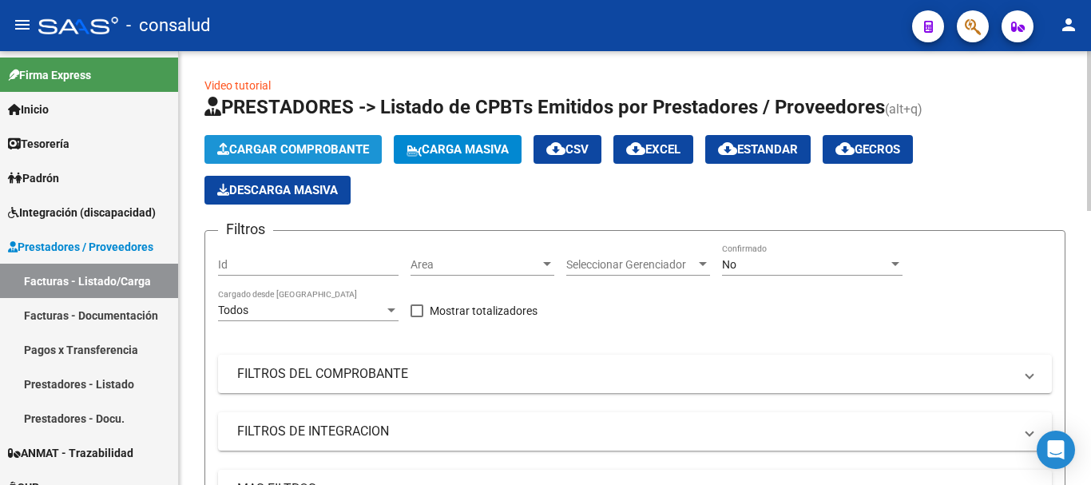
click at [315, 145] on span "Cargar Comprobante" at bounding box center [293, 149] width 152 height 14
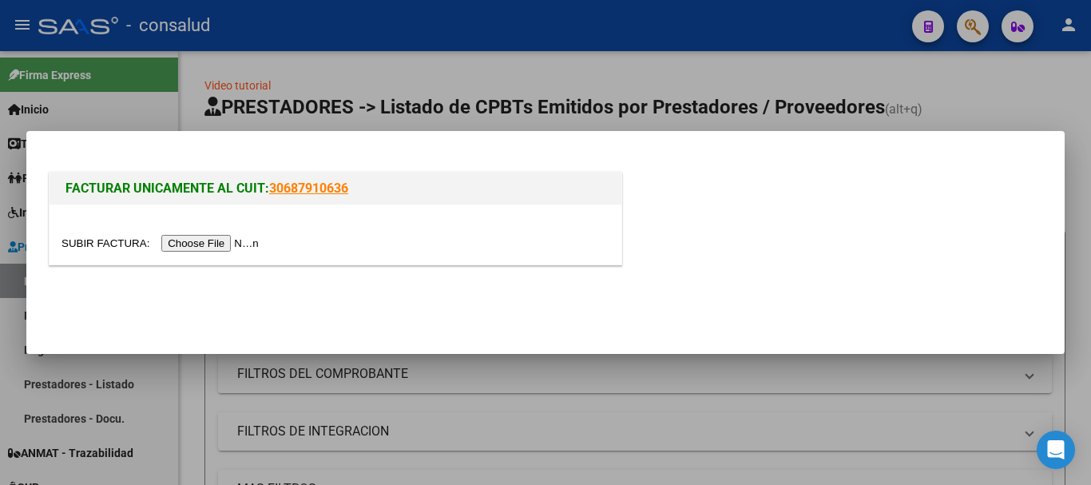
click at [225, 239] on input "file" at bounding box center [162, 243] width 202 height 17
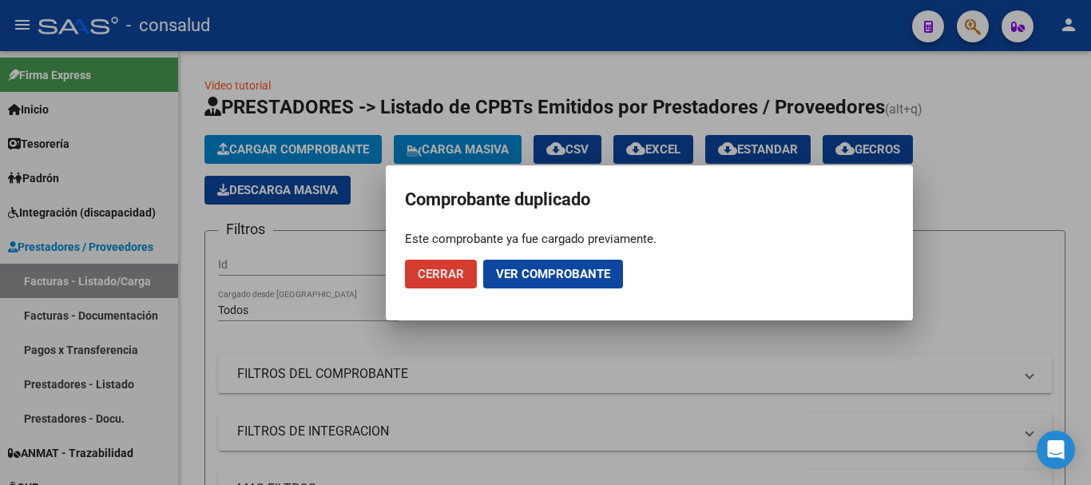
click at [435, 274] on span "Cerrar" at bounding box center [441, 274] width 46 height 14
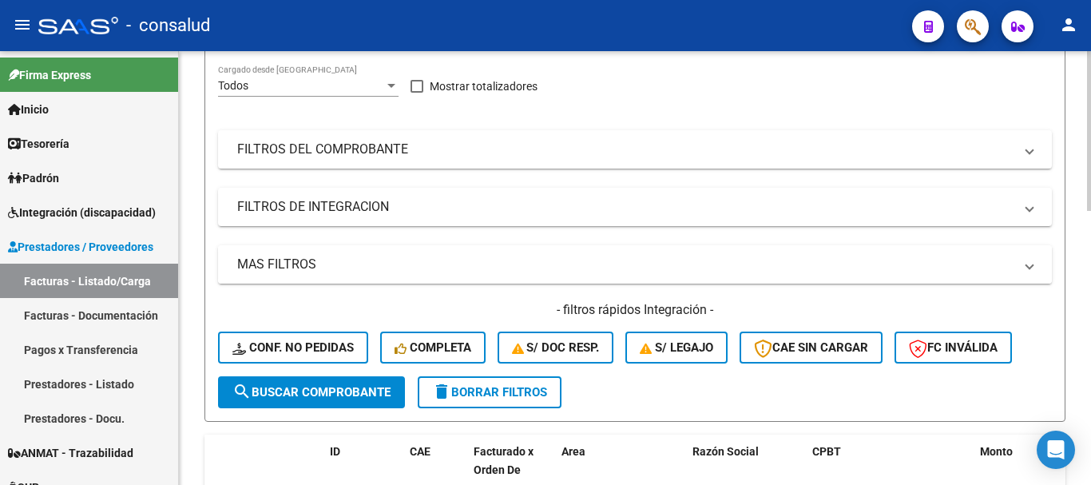
scroll to position [240, 0]
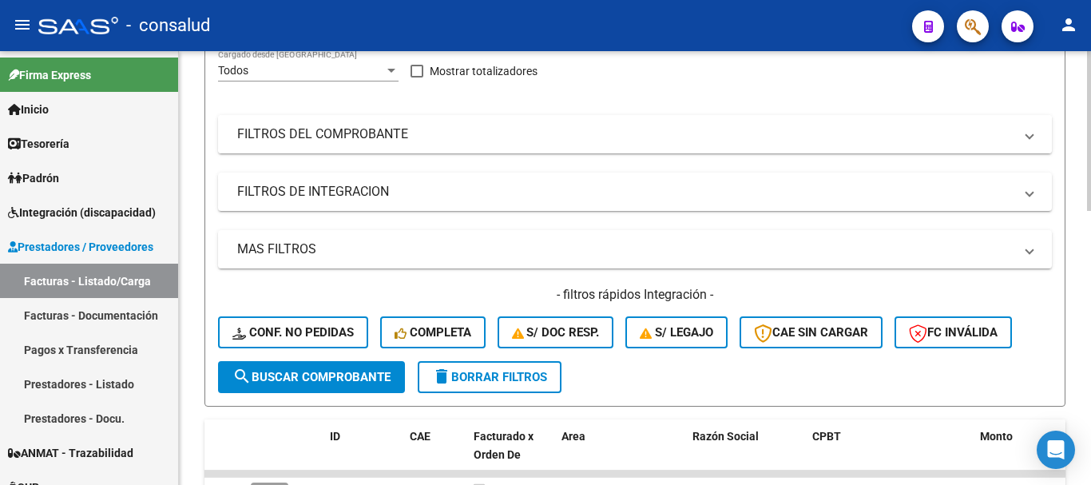
click at [297, 132] on mat-panel-title "FILTROS DEL COMPROBANTE" at bounding box center [625, 134] width 776 height 18
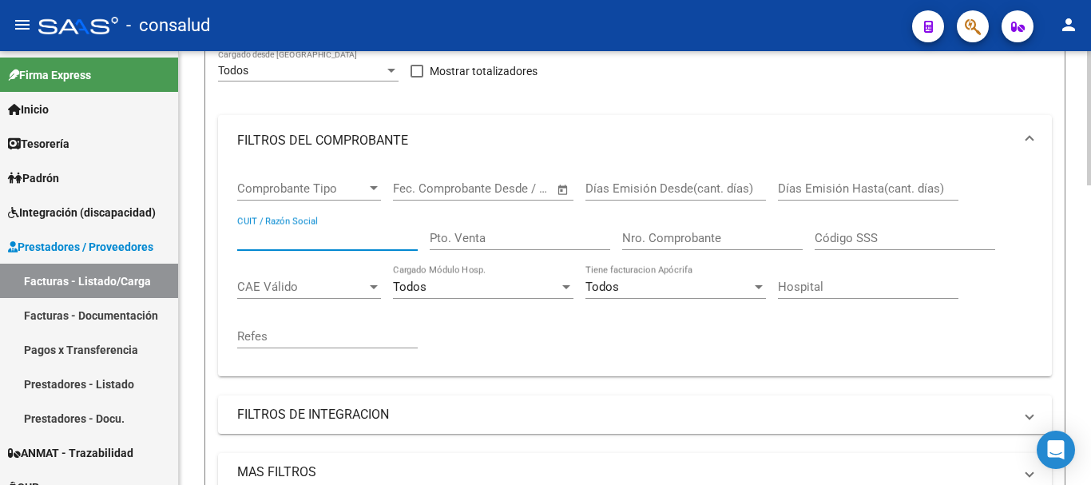
drag, startPoint x: 281, startPoint y: 229, endPoint x: 258, endPoint y: 236, distance: 24.3
paste input "27350071569"
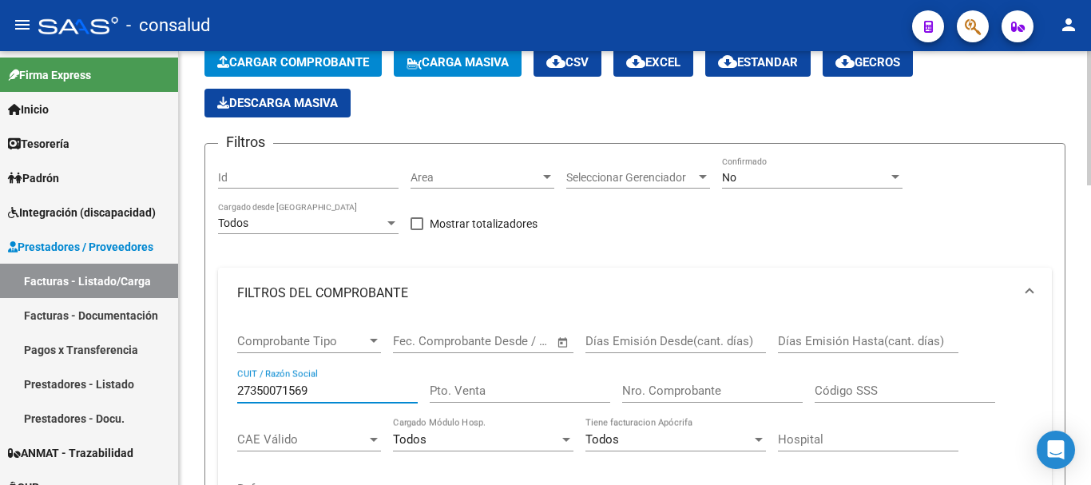
scroll to position [0, 0]
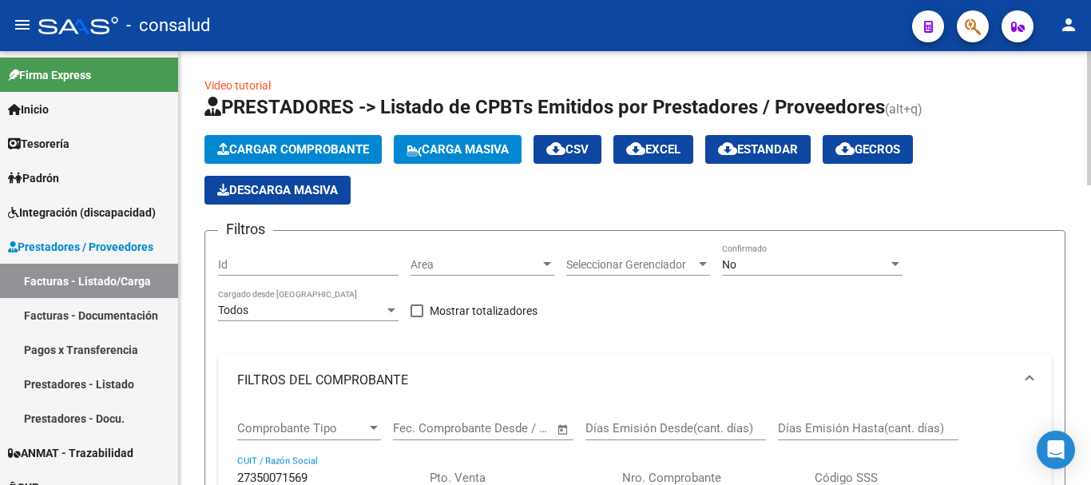
type input "27350071569"
click at [779, 263] on div "No" at bounding box center [805, 265] width 166 height 14
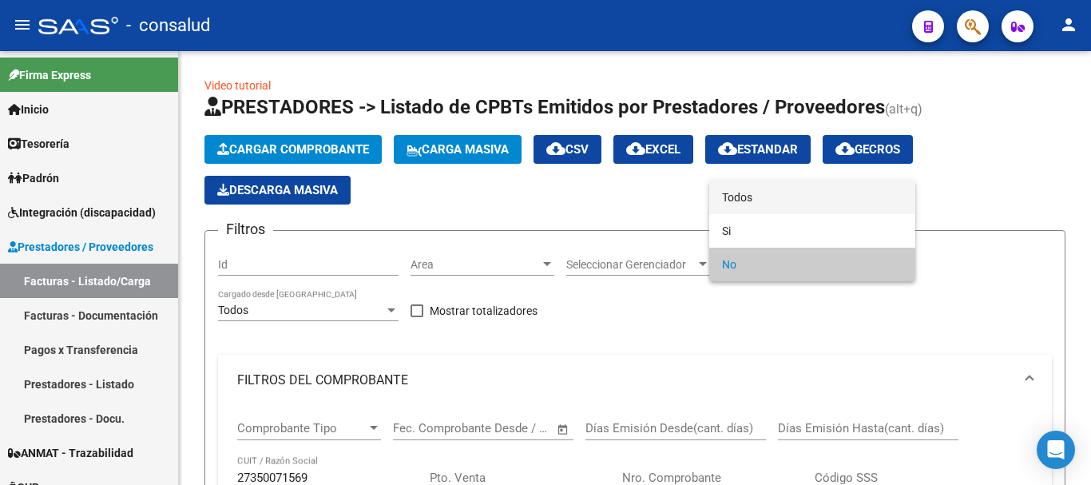
click at [776, 188] on span "Todos" at bounding box center [812, 198] width 181 height 34
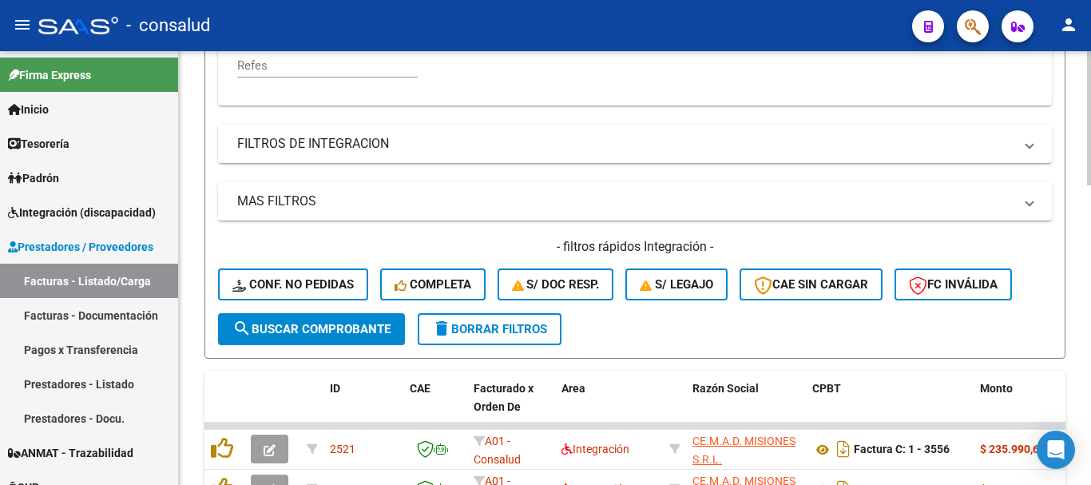
scroll to position [559, 0]
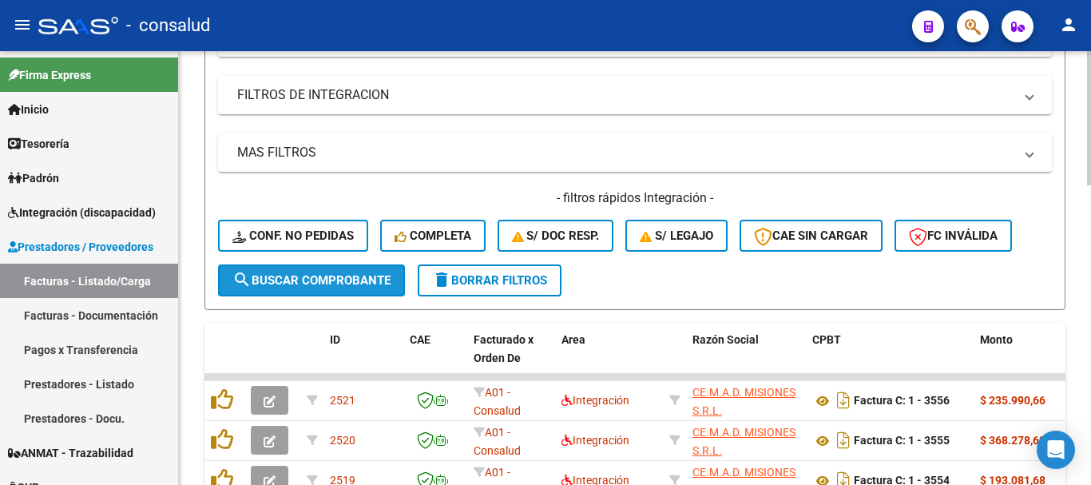
click at [338, 290] on button "search Buscar Comprobante" at bounding box center [311, 280] width 187 height 32
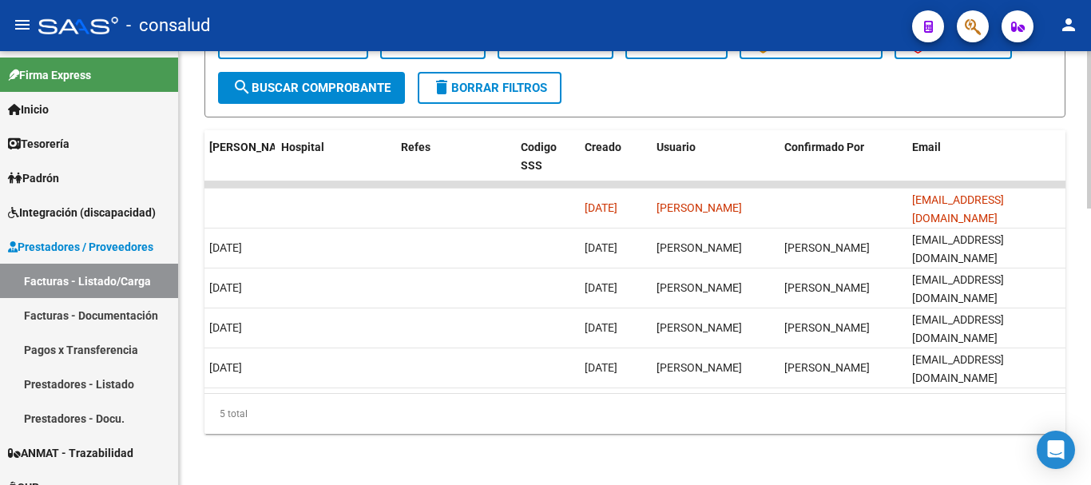
scroll to position [0, 2604]
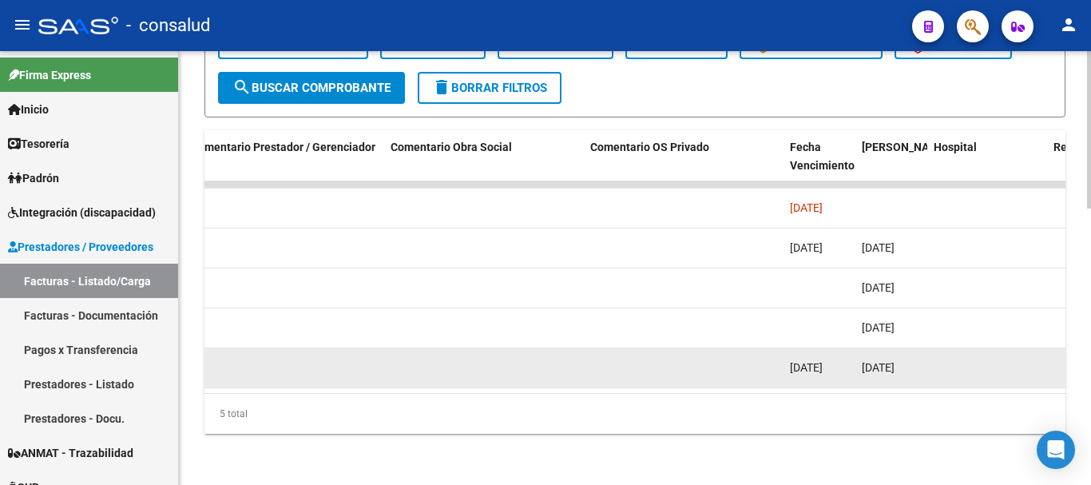
drag, startPoint x: 758, startPoint y: 367, endPoint x: 647, endPoint y: 370, distance: 111.1
drag, startPoint x: 631, startPoint y: 370, endPoint x: 454, endPoint y: 369, distance: 176.5
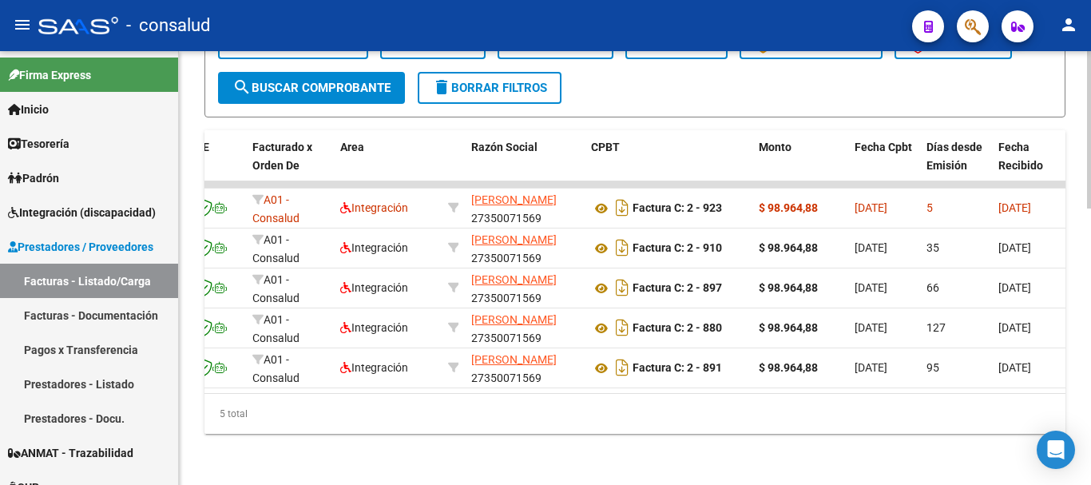
scroll to position [0, 0]
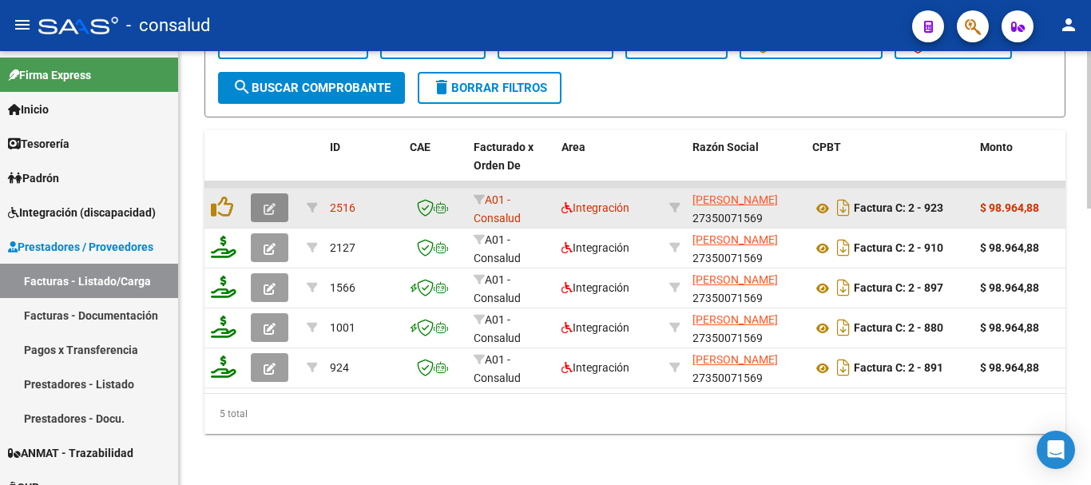
click at [262, 193] on button "button" at bounding box center [270, 207] width 38 height 29
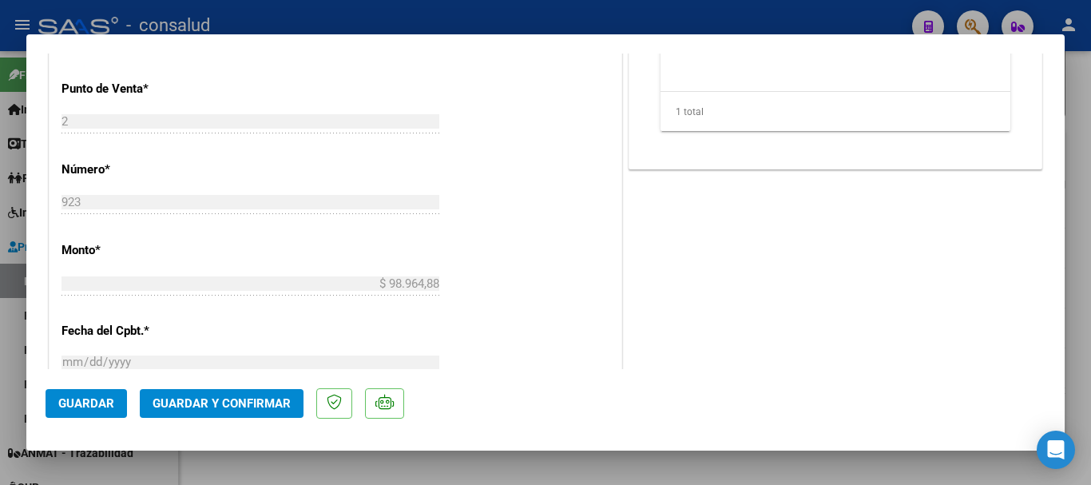
scroll to position [799, 0]
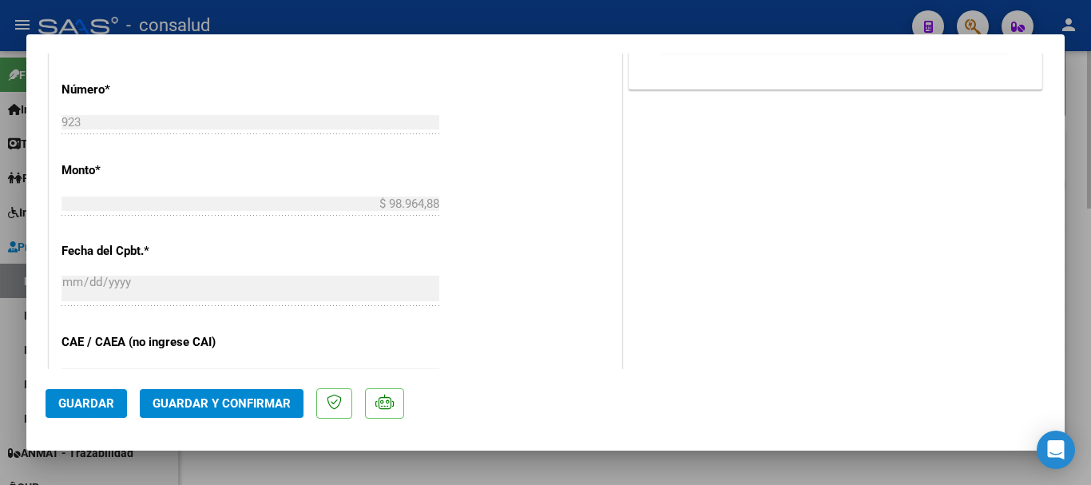
type input "$ 0,00"
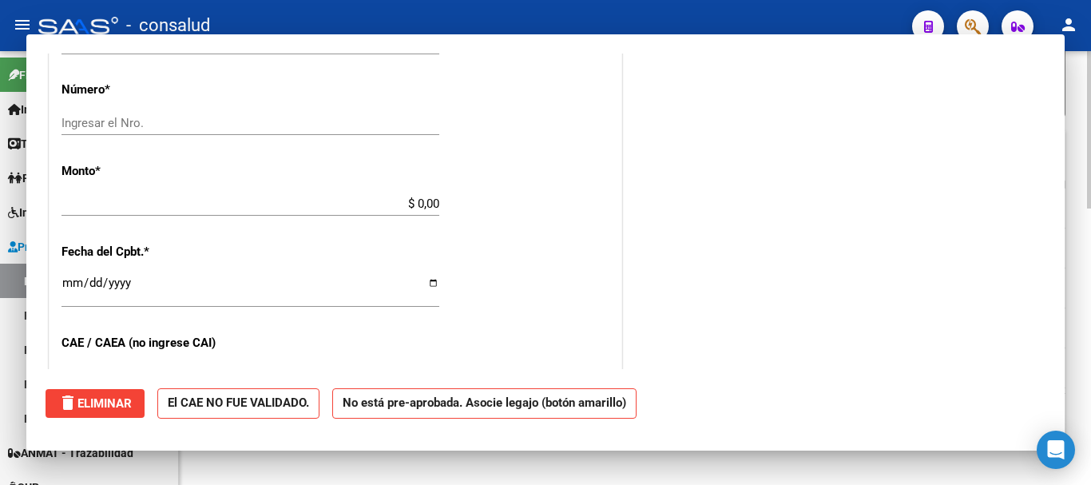
scroll to position [764, 0]
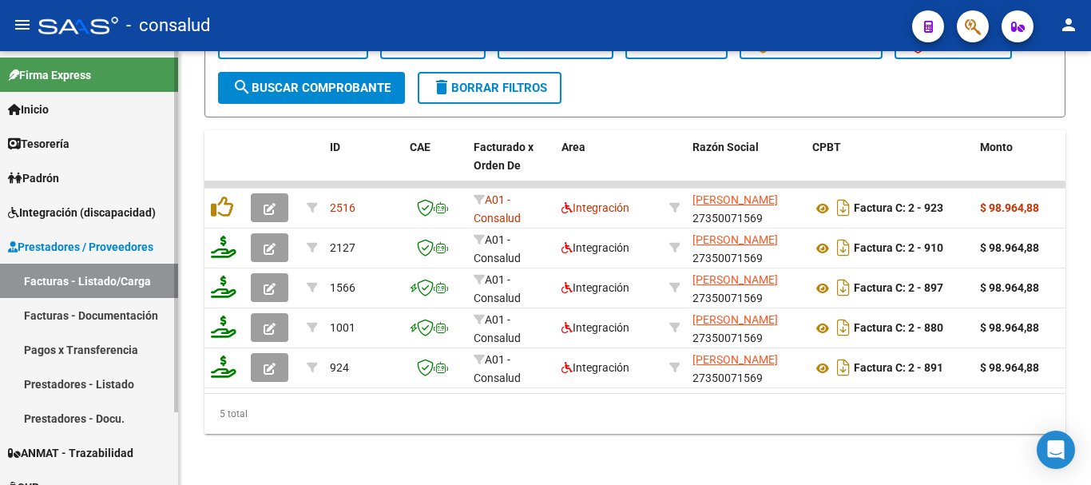
click at [110, 215] on span "Integración (discapacidad)" at bounding box center [82, 213] width 148 height 18
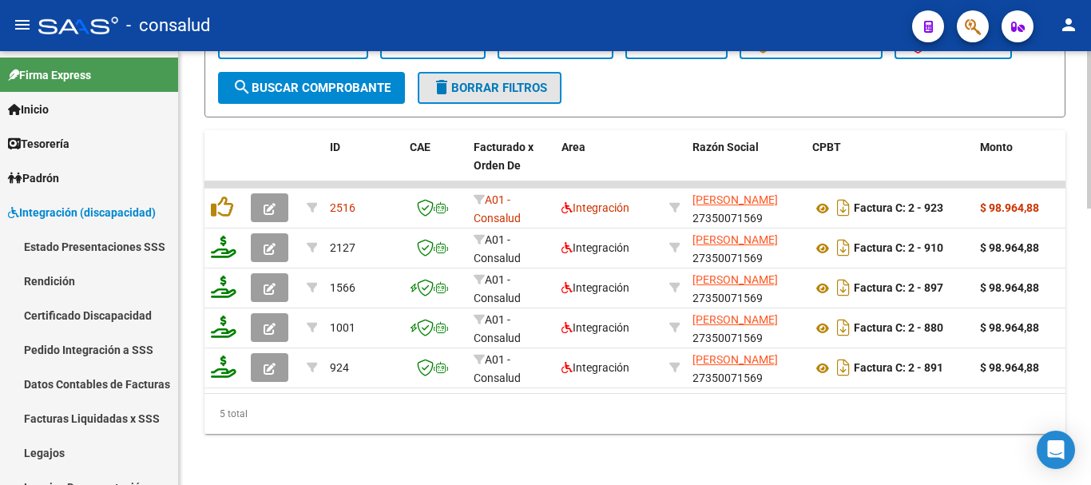
click at [532, 85] on button "delete Borrar Filtros" at bounding box center [490, 88] width 144 height 32
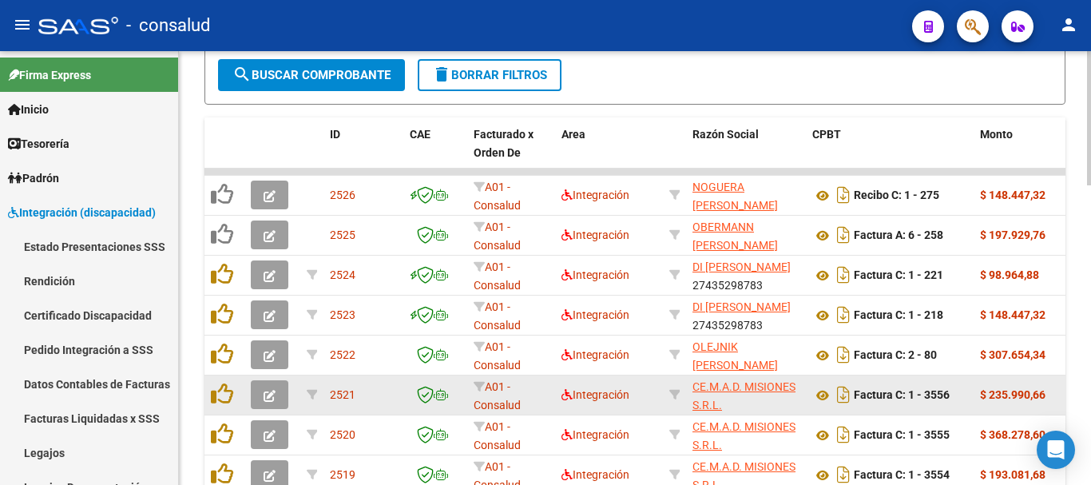
scroll to position [964, 0]
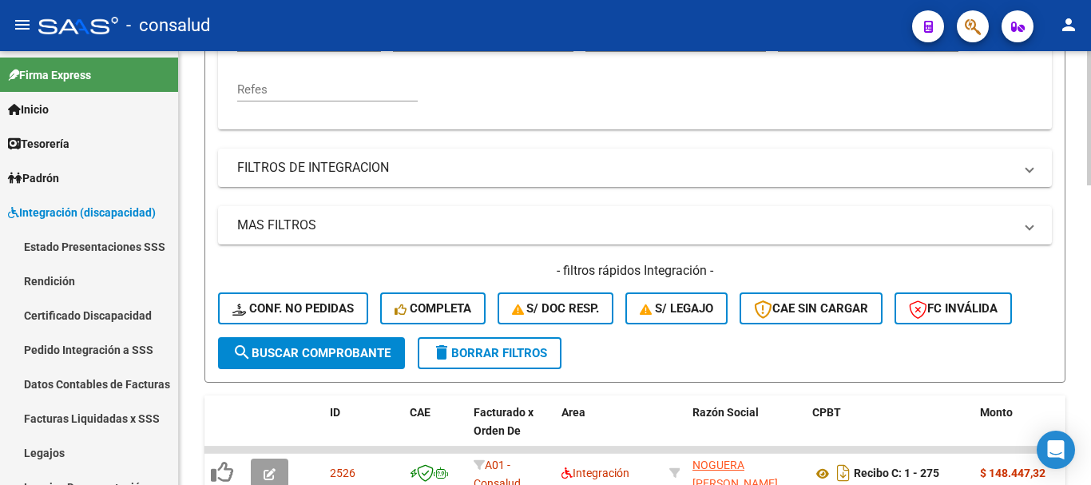
scroll to position [485, 0]
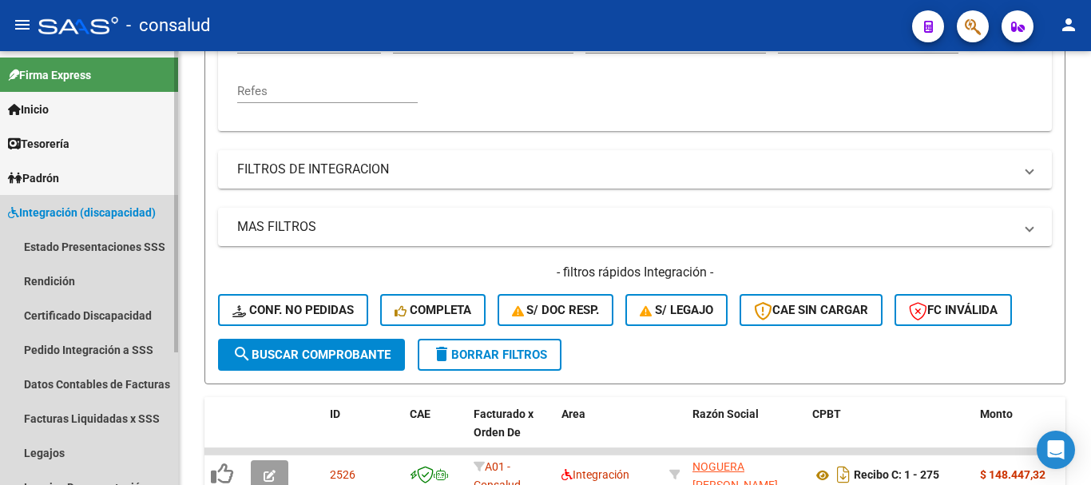
click at [126, 212] on span "Integración (discapacidad)" at bounding box center [82, 213] width 148 height 18
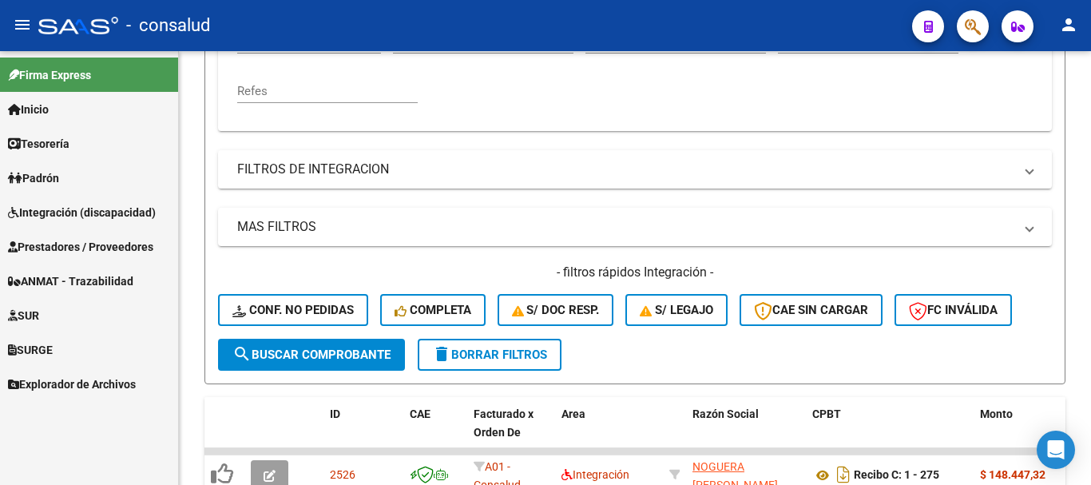
click at [121, 246] on span "Prestadores / Proveedores" at bounding box center [80, 247] width 145 height 18
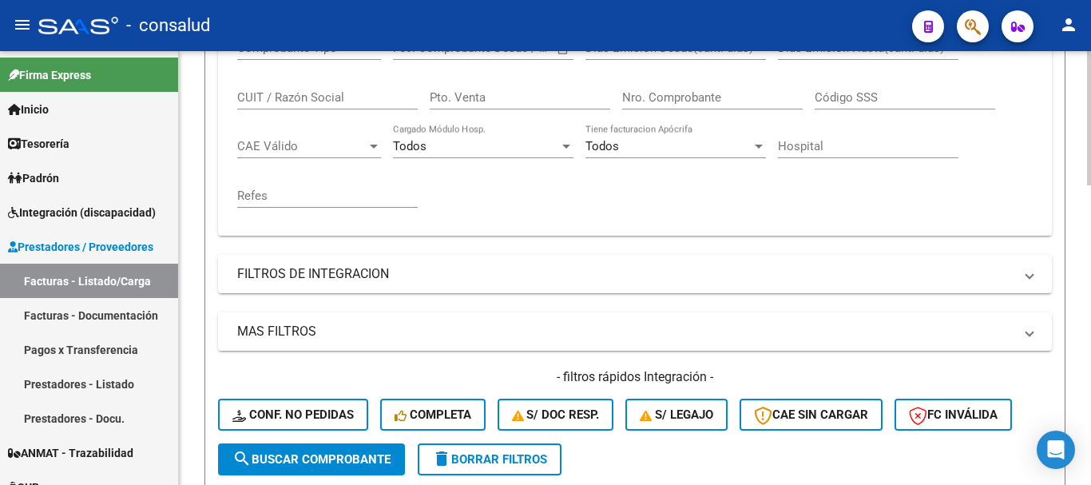
scroll to position [245, 0]
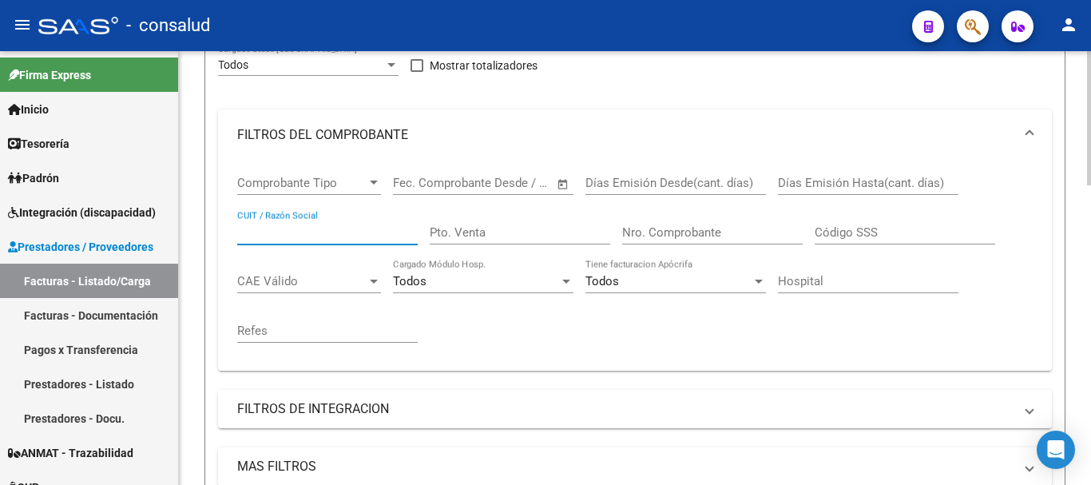
paste input "23237495004"
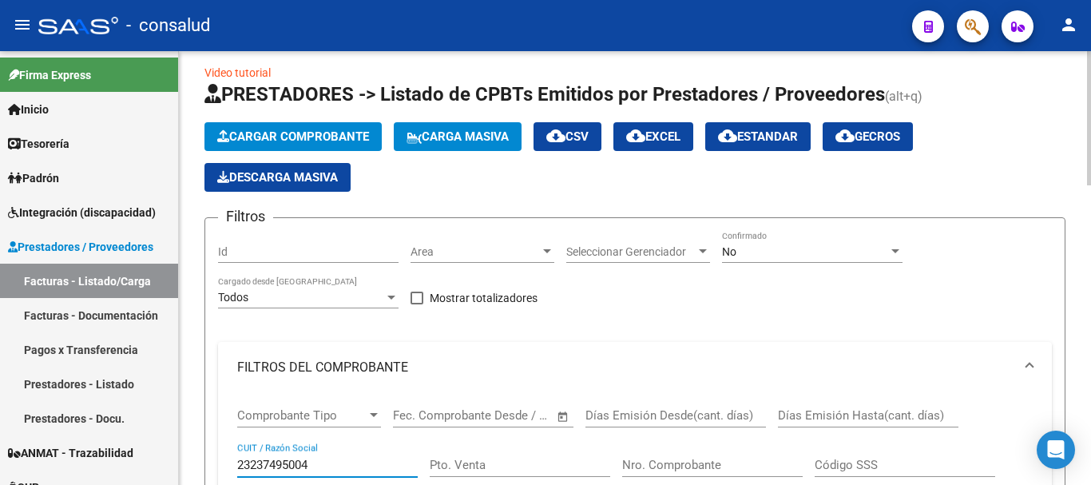
scroll to position [0, 0]
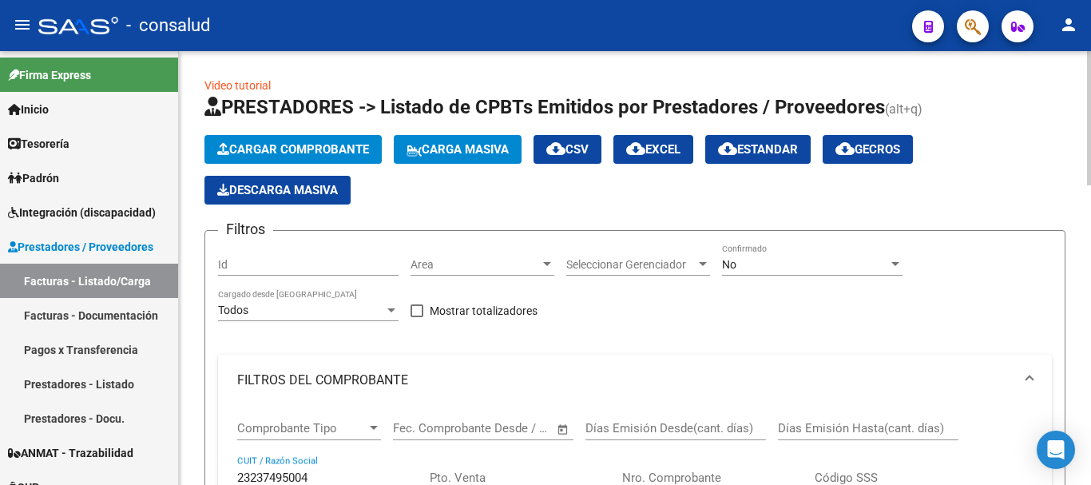
type input "23237495004"
click at [746, 253] on div "No Confirmado" at bounding box center [812, 260] width 181 height 32
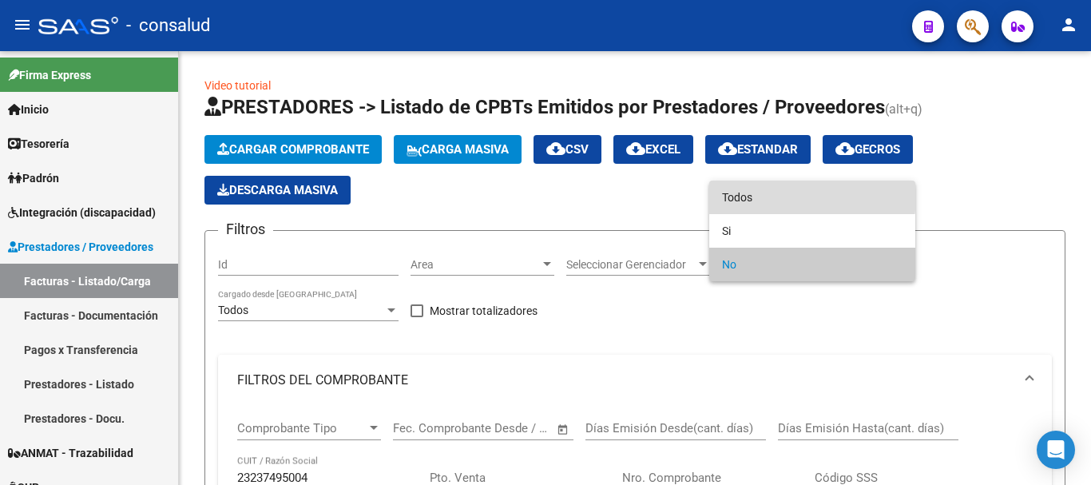
click at [747, 194] on span "Todos" at bounding box center [812, 198] width 181 height 34
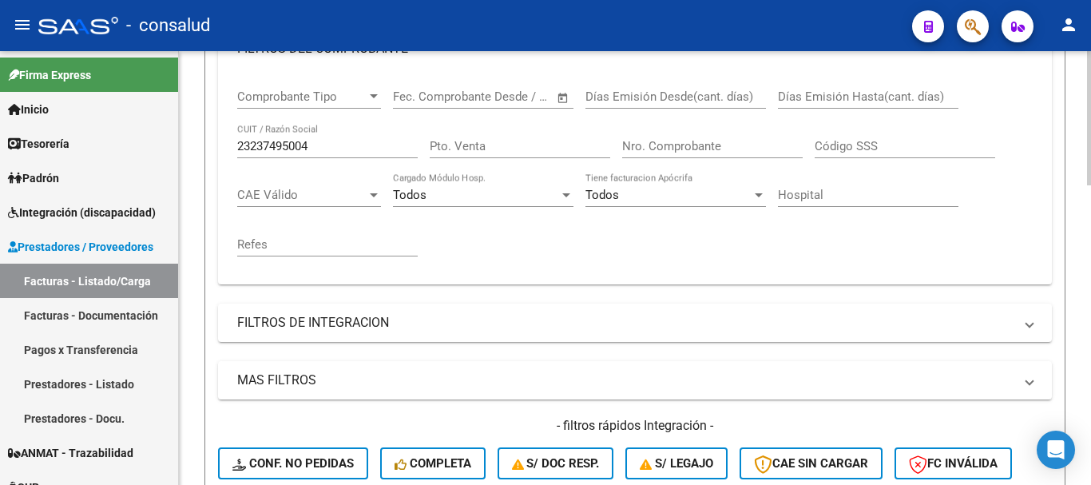
scroll to position [639, 0]
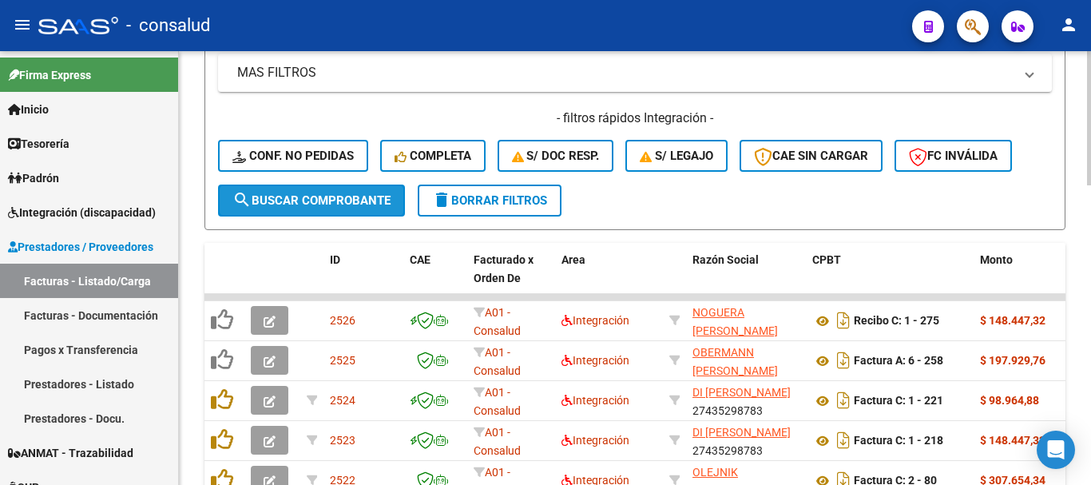
click at [320, 193] on span "search Buscar Comprobante" at bounding box center [311, 200] width 158 height 14
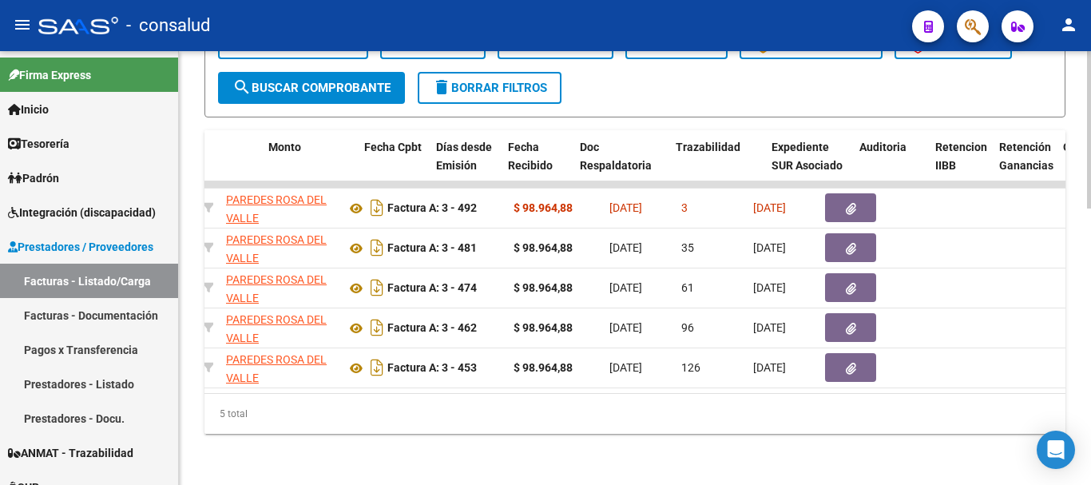
scroll to position [0, 0]
